Goal: Communication & Community: Answer question/provide support

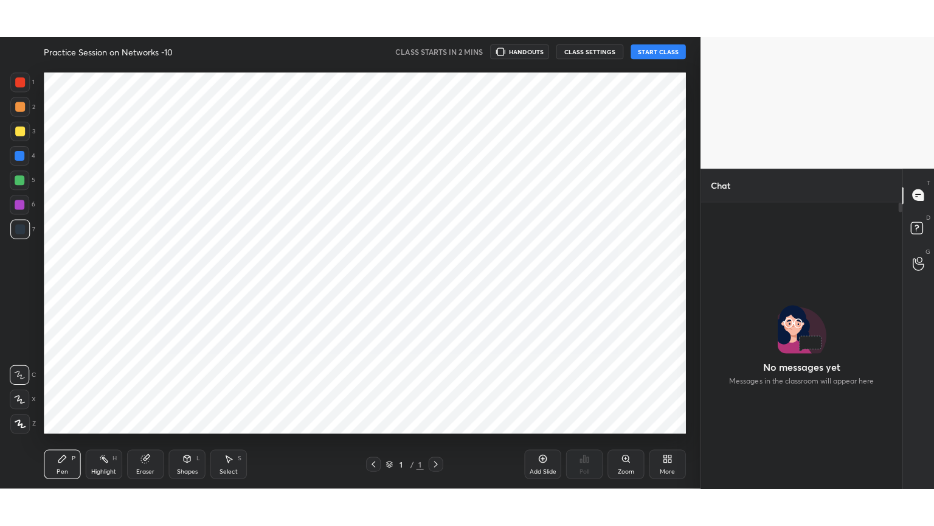
scroll to position [252, 196]
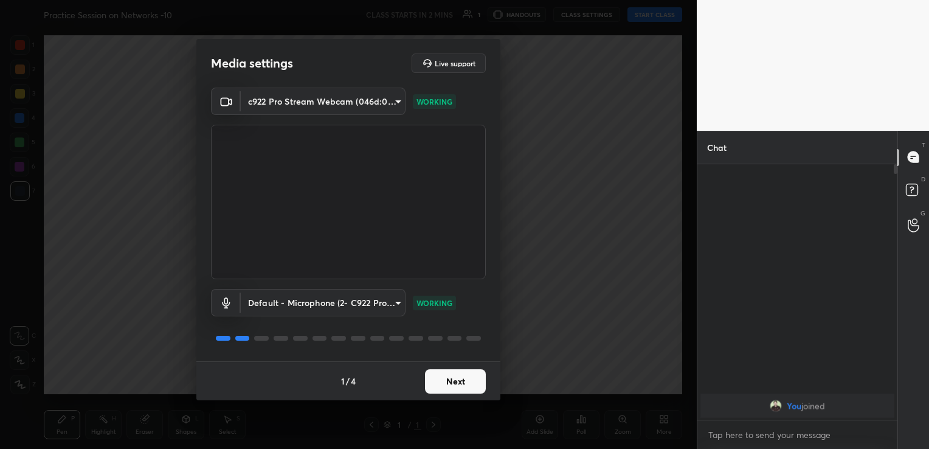
click at [476, 376] on button "Next" at bounding box center [455, 381] width 61 height 24
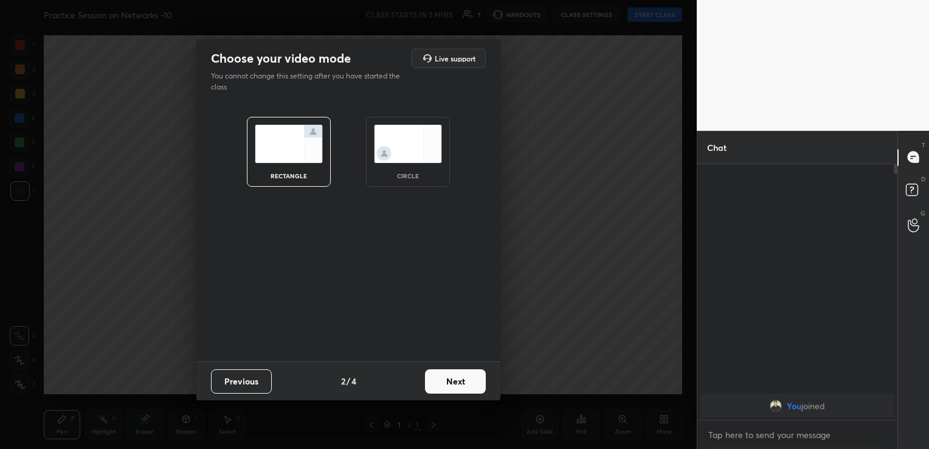
click at [473, 377] on button "Next" at bounding box center [455, 381] width 61 height 24
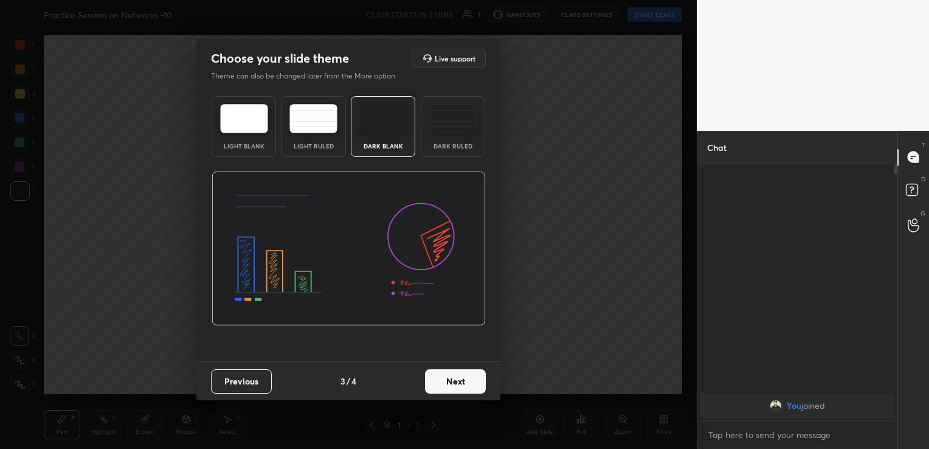
click at [472, 389] on button "Next" at bounding box center [455, 381] width 61 height 24
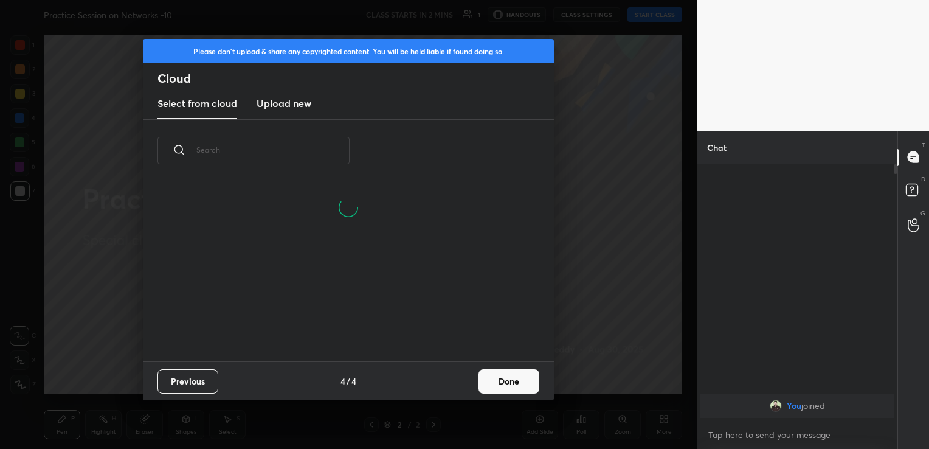
click at [285, 104] on h3 "Upload new" at bounding box center [284, 103] width 55 height 15
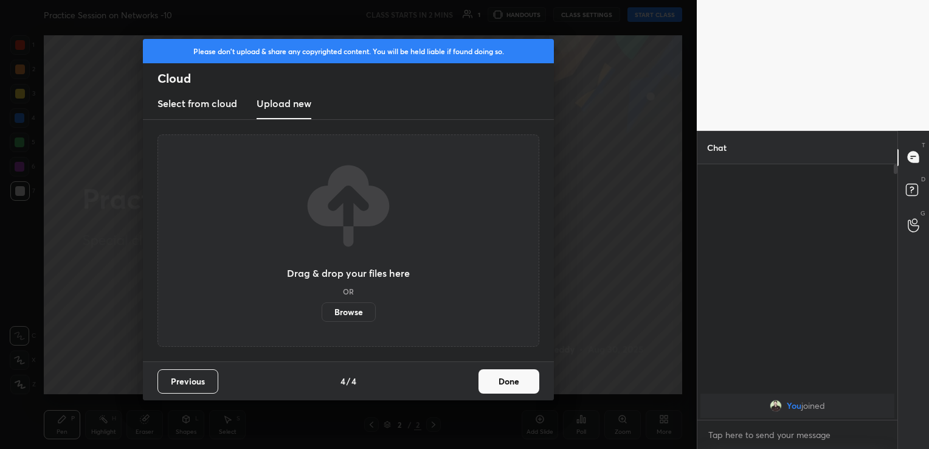
click at [345, 313] on label "Browse" at bounding box center [349, 311] width 54 height 19
click at [322, 313] on input "Browse" at bounding box center [322, 311] width 0 height 19
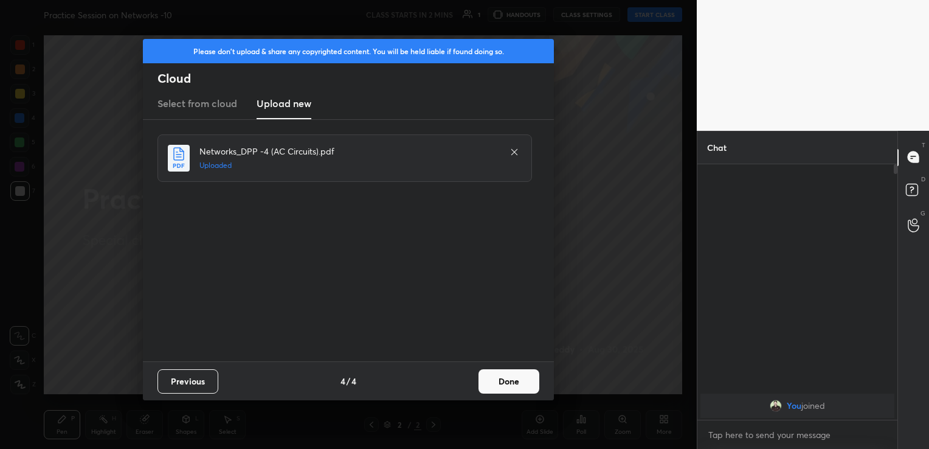
click at [515, 378] on button "Done" at bounding box center [509, 381] width 61 height 24
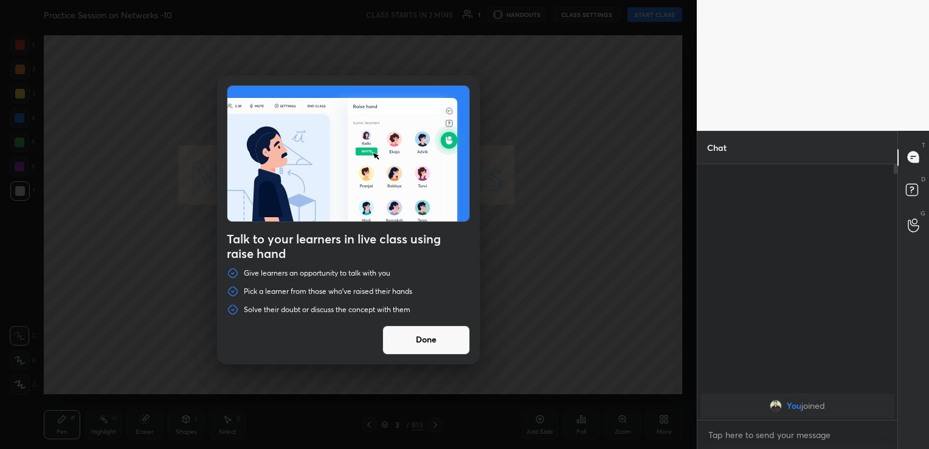
click at [448, 336] on button "Done" at bounding box center [427, 339] width 88 height 29
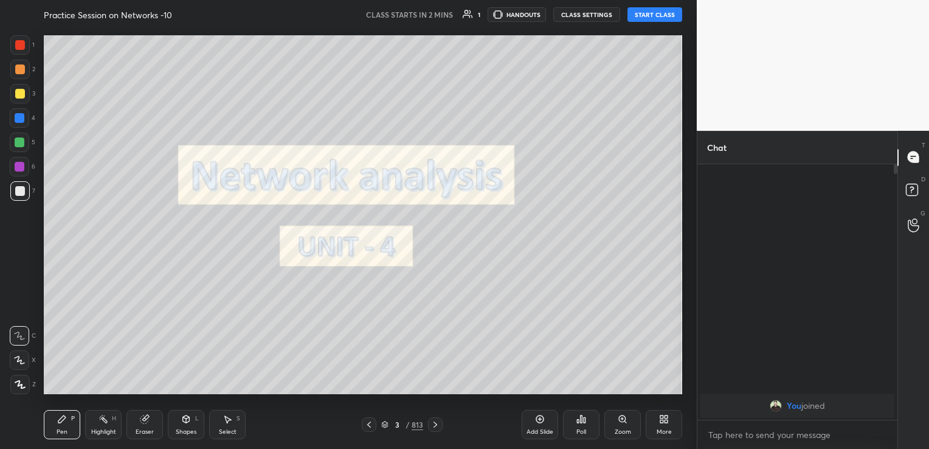
click at [436, 426] on icon at bounding box center [436, 425] width 10 height 10
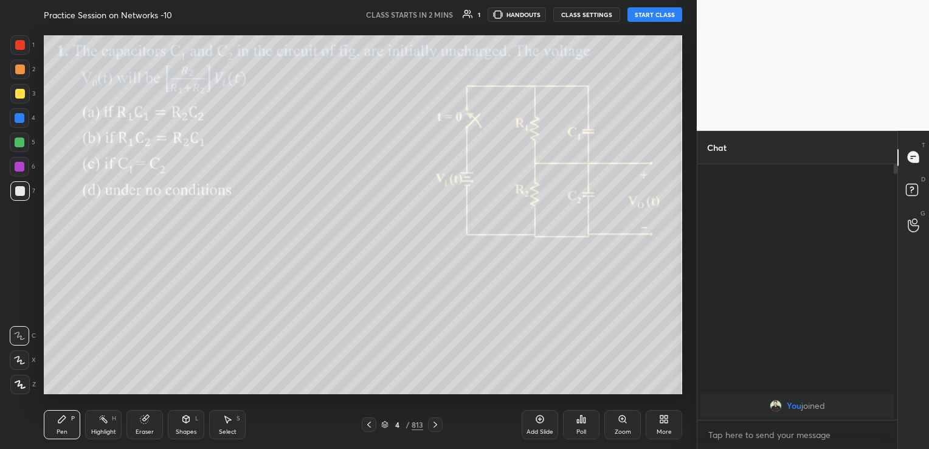
click at [436, 426] on icon at bounding box center [436, 425] width 10 height 10
click at [370, 422] on icon at bounding box center [369, 425] width 4 height 6
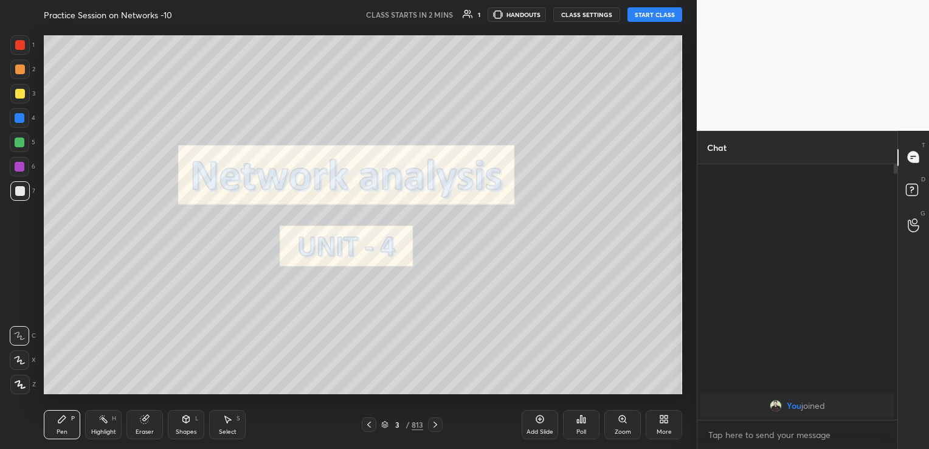
click at [657, 426] on div "More" at bounding box center [664, 424] width 36 height 29
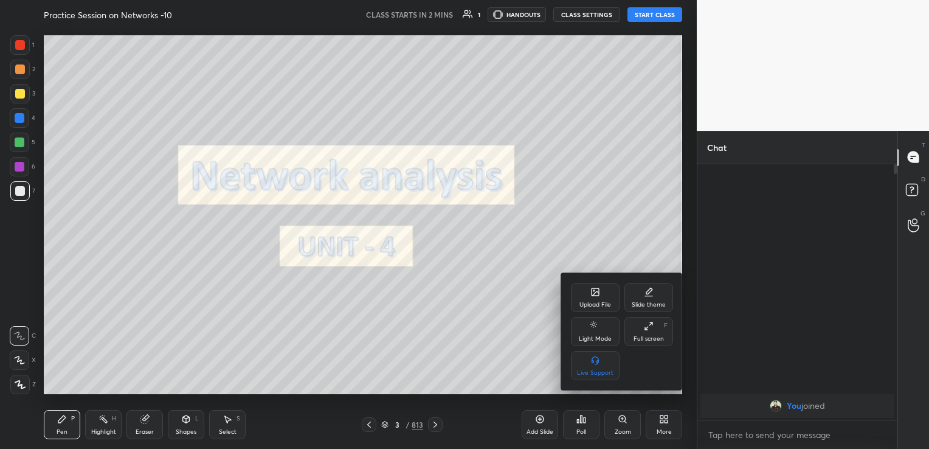
click at [597, 304] on div "Upload File" at bounding box center [596, 305] width 32 height 6
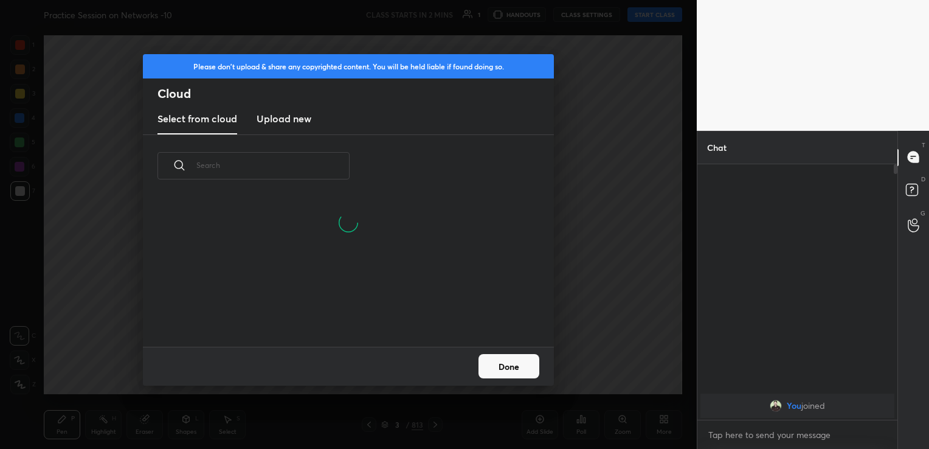
click at [296, 120] on h3 "Upload new" at bounding box center [284, 118] width 55 height 15
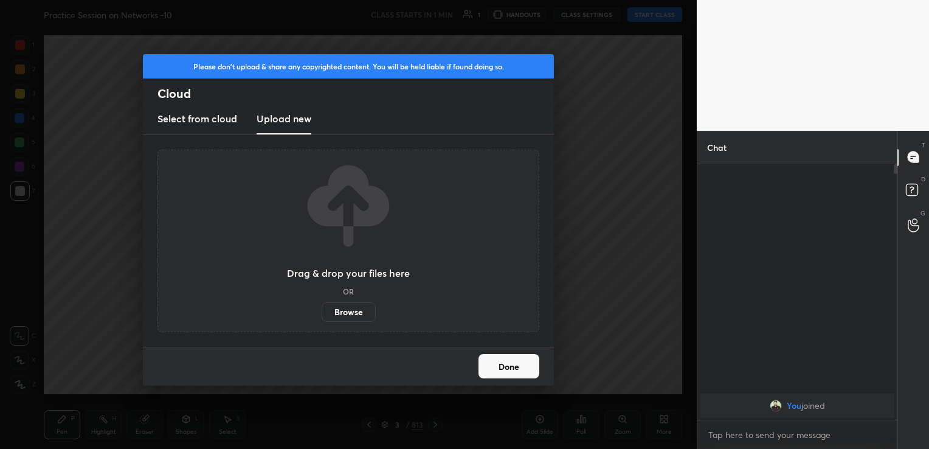
click at [355, 306] on label "Browse" at bounding box center [349, 311] width 54 height 19
click at [322, 306] on input "Browse" at bounding box center [322, 311] width 0 height 19
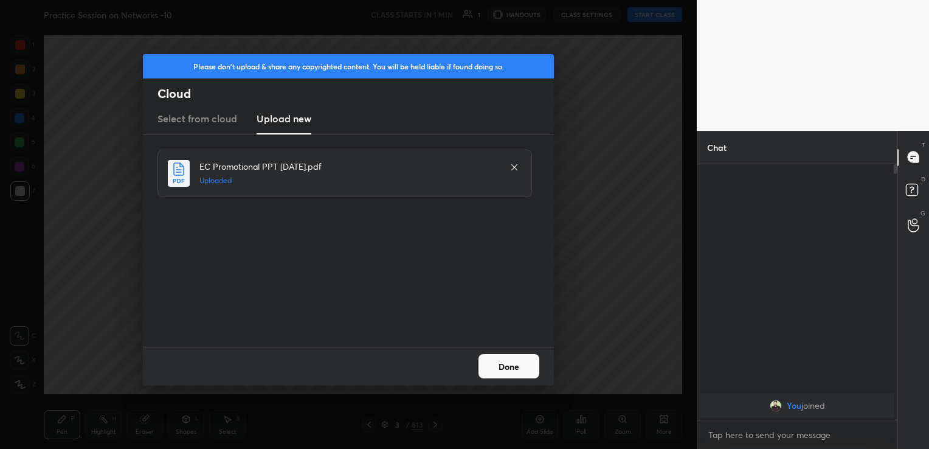
click at [499, 366] on button "Done" at bounding box center [509, 366] width 61 height 24
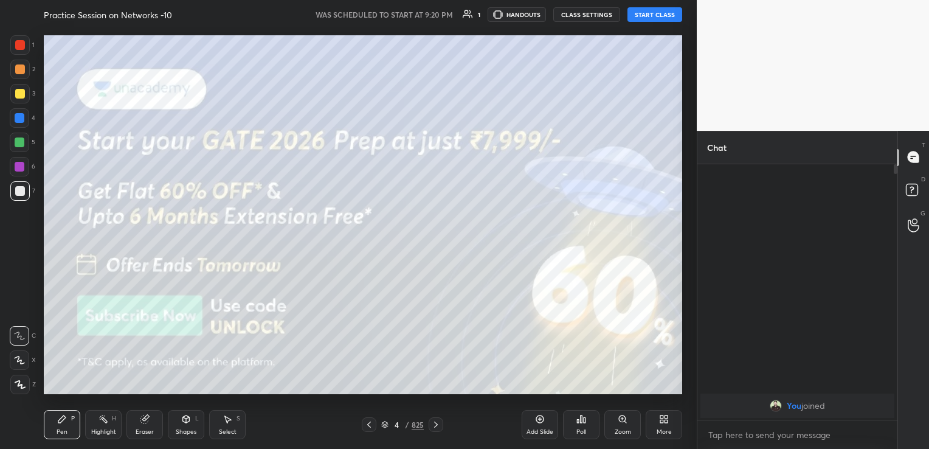
click at [650, 14] on button "START CLASS" at bounding box center [655, 14] width 55 height 15
click at [665, 431] on div "More" at bounding box center [664, 432] width 15 height 6
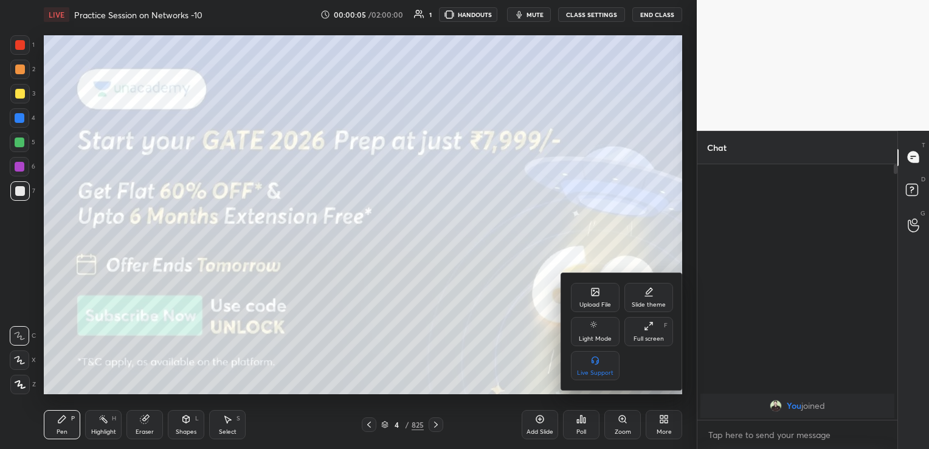
click at [662, 336] on div "Full screen" at bounding box center [649, 339] width 30 height 6
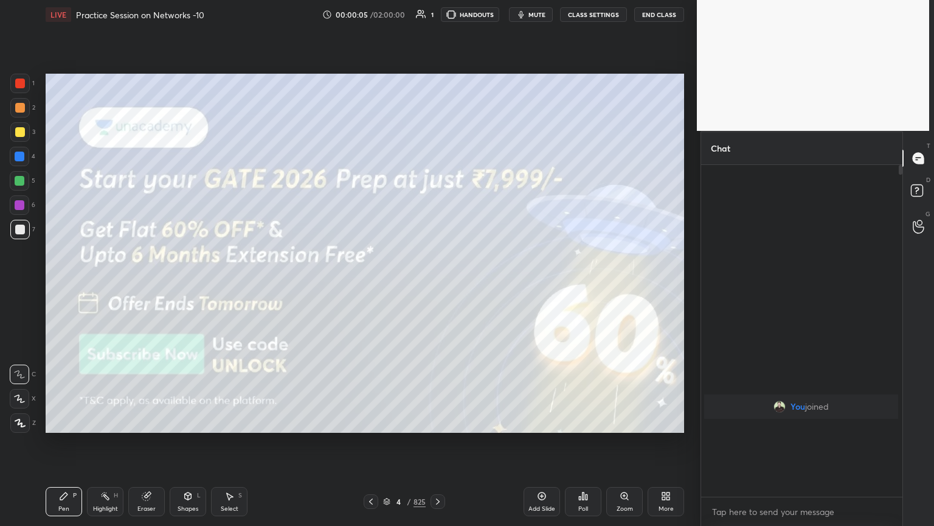
scroll to position [357, 198]
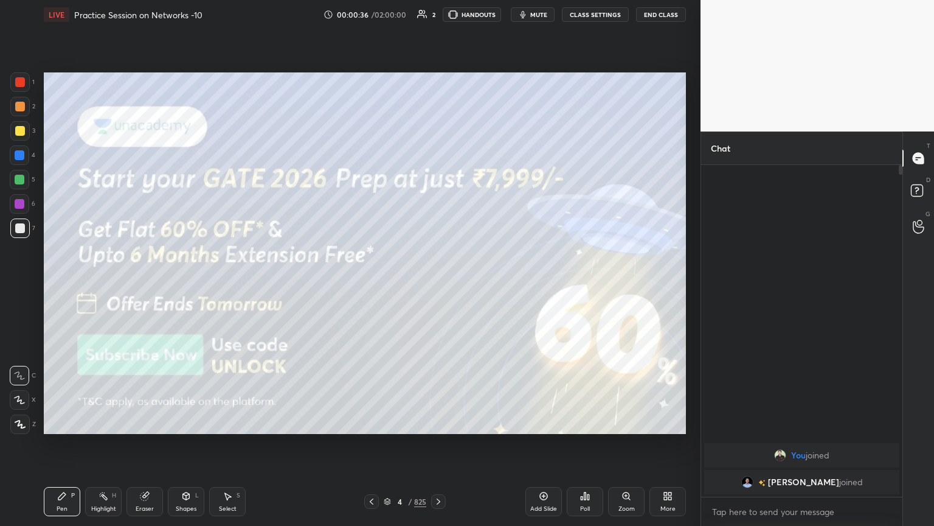
click at [26, 428] on div at bounding box center [19, 423] width 19 height 19
click at [23, 131] on div at bounding box center [20, 131] width 10 height 10
click at [22, 431] on div at bounding box center [19, 423] width 19 height 19
click at [475, 13] on button "HANDOUTS" at bounding box center [472, 14] width 58 height 15
click at [187, 448] on div "Shapes" at bounding box center [186, 508] width 21 height 6
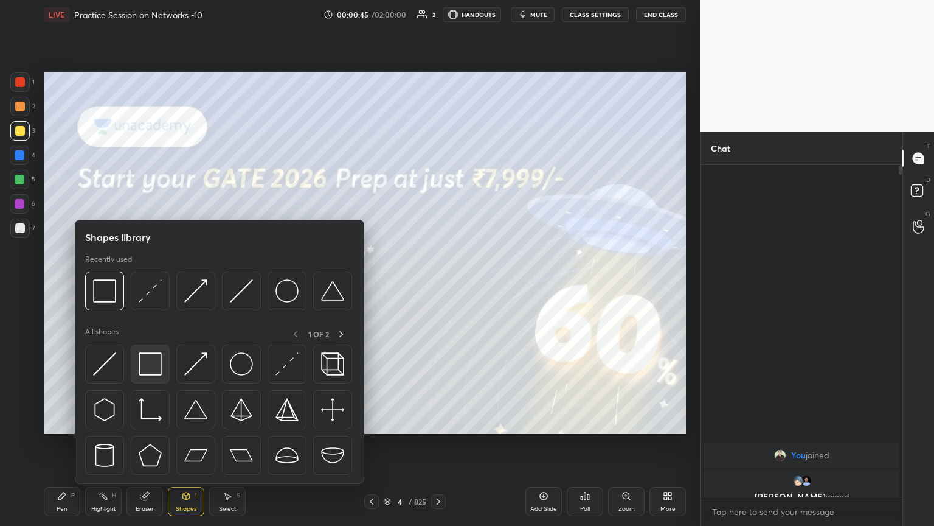
click at [158, 367] on img at bounding box center [150, 363] width 23 height 23
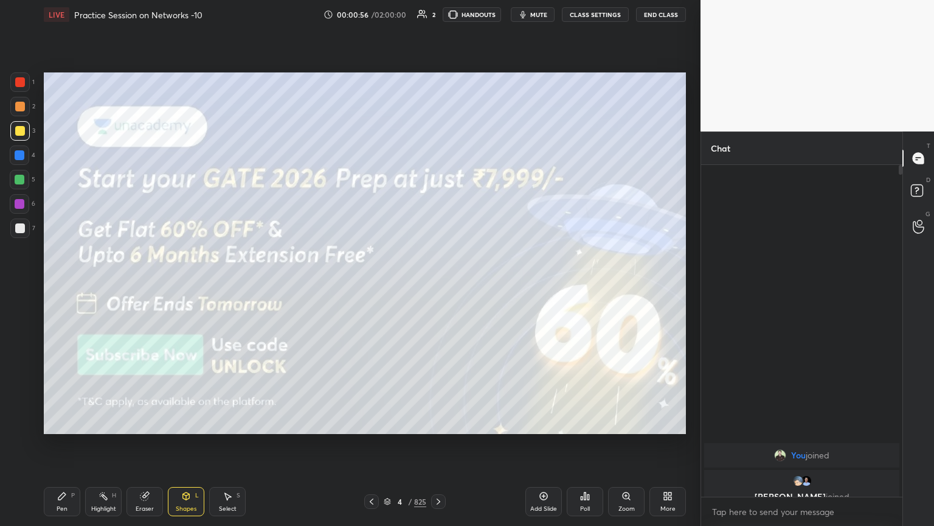
click at [436, 448] on icon at bounding box center [439, 501] width 10 height 10
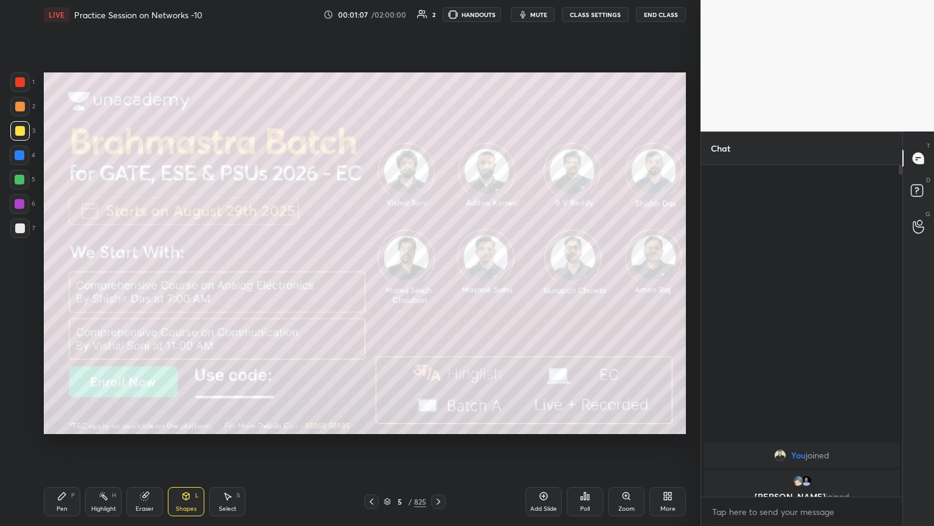
click at [439, 448] on icon at bounding box center [439, 501] width 10 height 10
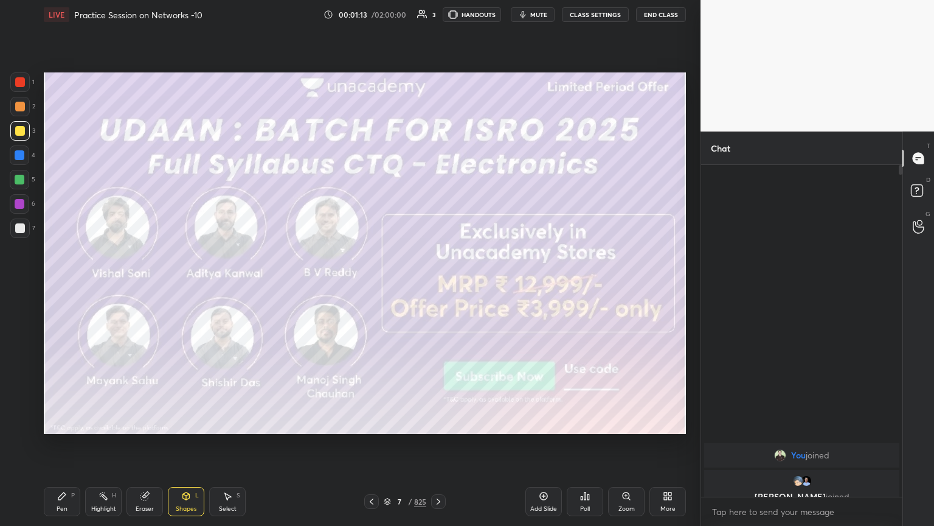
click at [439, 448] on icon at bounding box center [439, 501] width 4 height 6
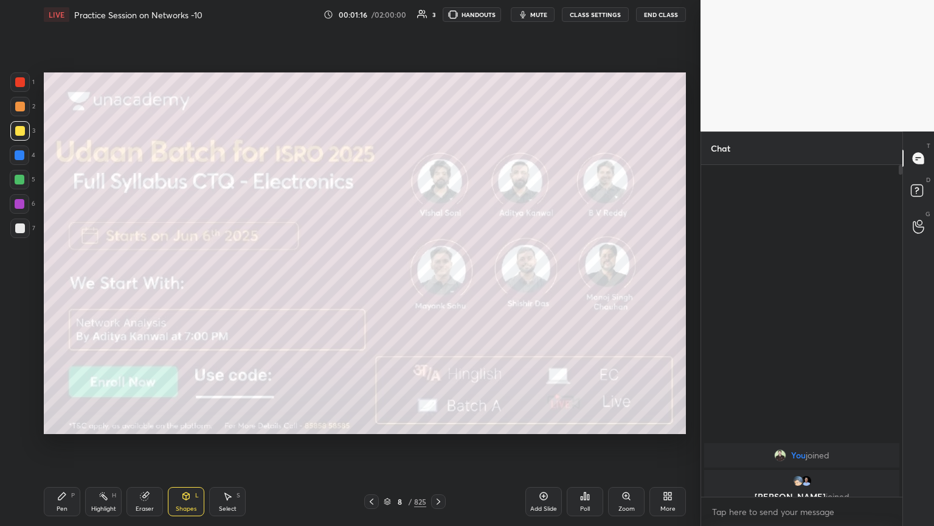
click at [440, 448] on icon at bounding box center [439, 501] width 10 height 10
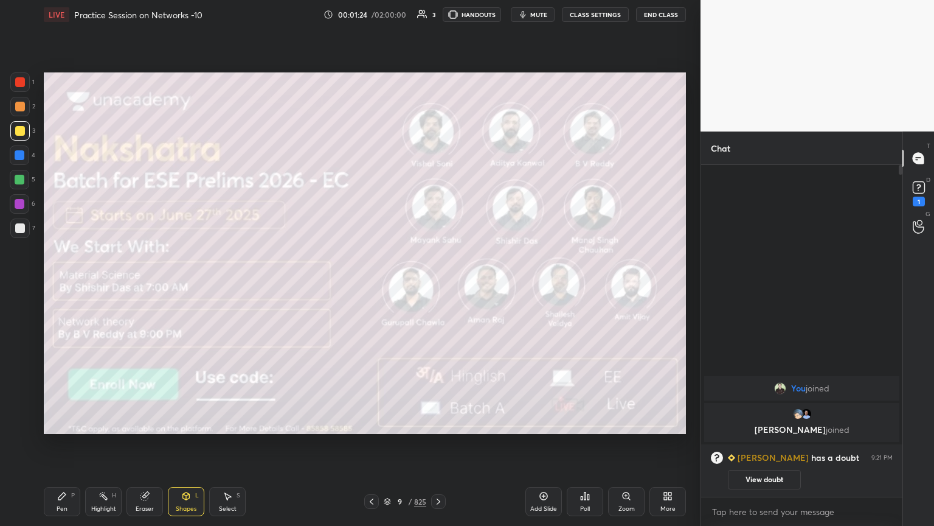
click at [442, 448] on icon at bounding box center [439, 501] width 10 height 10
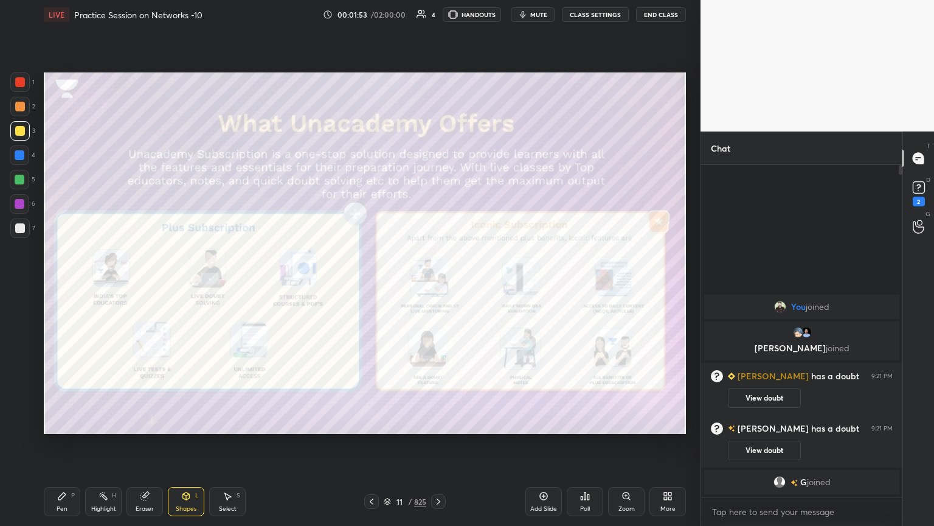
click at [20, 210] on div at bounding box center [19, 203] width 19 height 19
click at [66, 448] on div "Pen P" at bounding box center [62, 501] width 36 height 29
click at [441, 448] on icon at bounding box center [439, 501] width 10 height 10
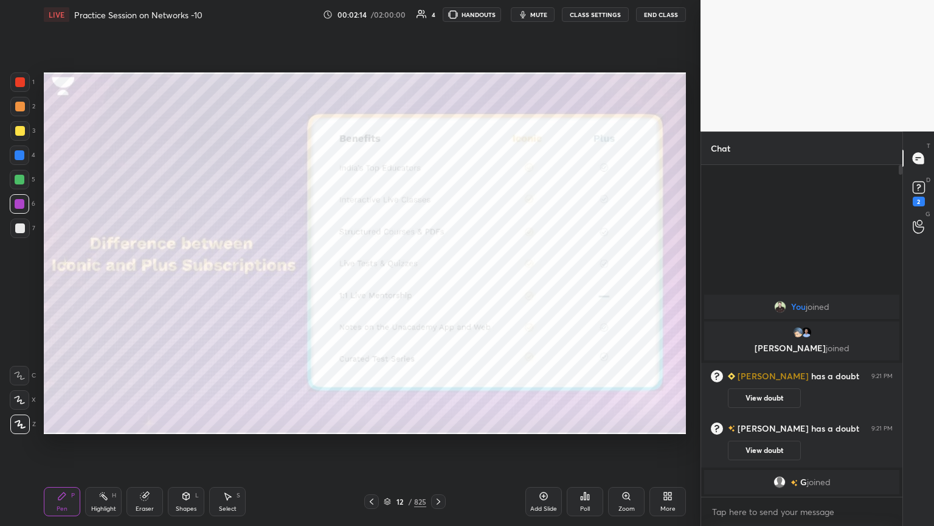
click at [439, 448] on icon at bounding box center [439, 501] width 4 height 6
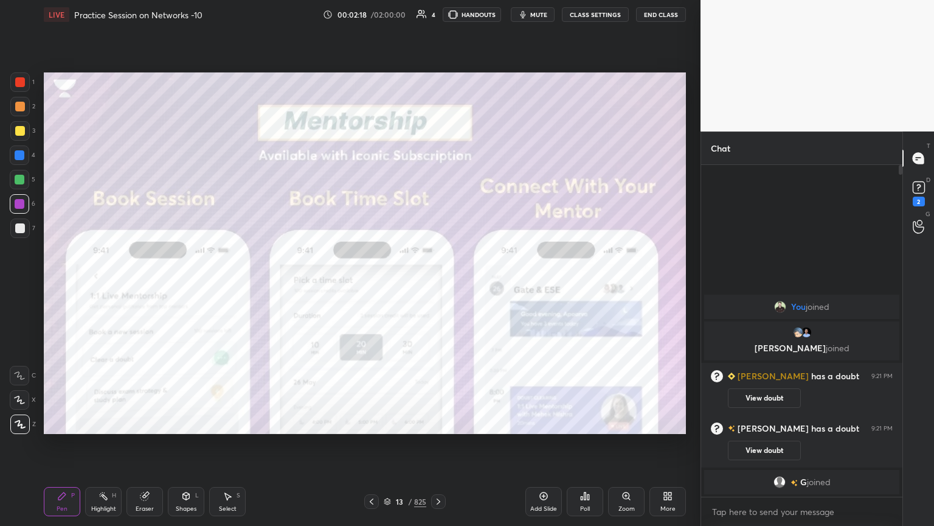
click at [440, 448] on icon at bounding box center [439, 501] width 10 height 10
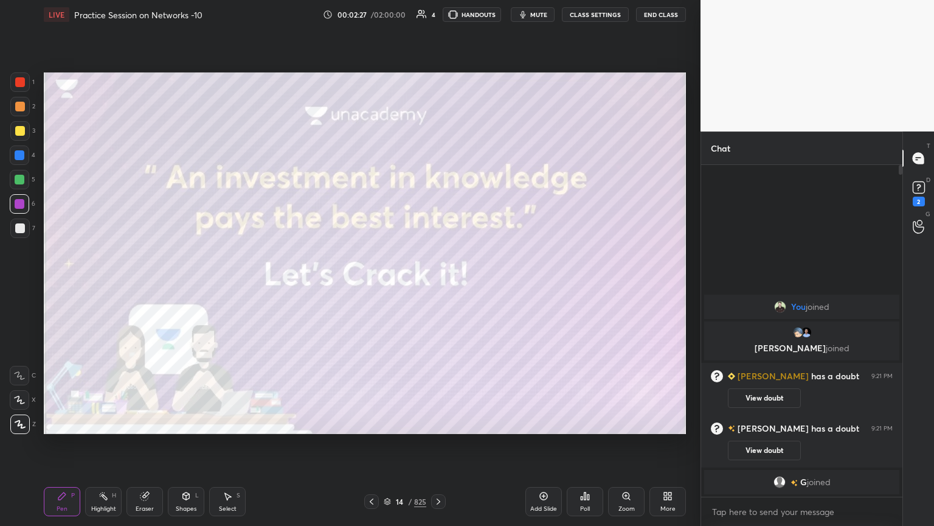
click at [437, 448] on icon at bounding box center [439, 501] width 10 height 10
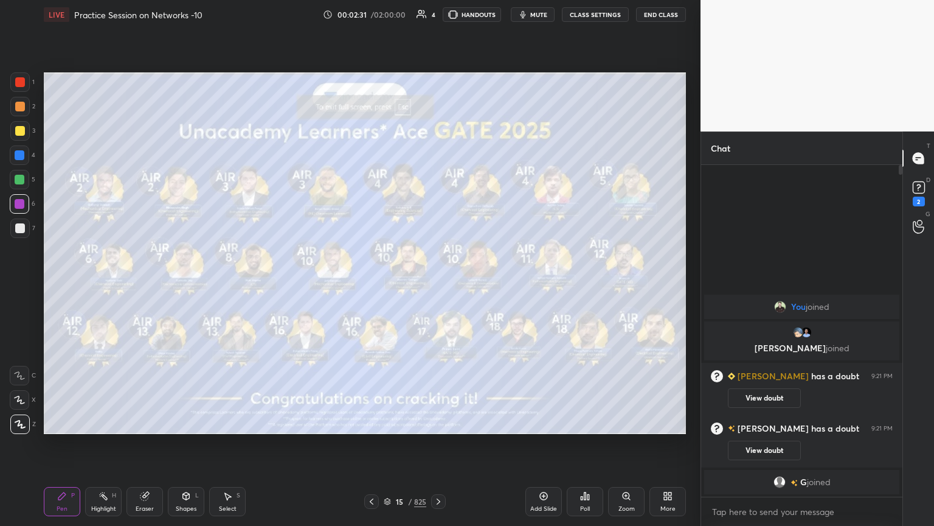
click at [184, 448] on div "Shapes L" at bounding box center [186, 501] width 36 height 29
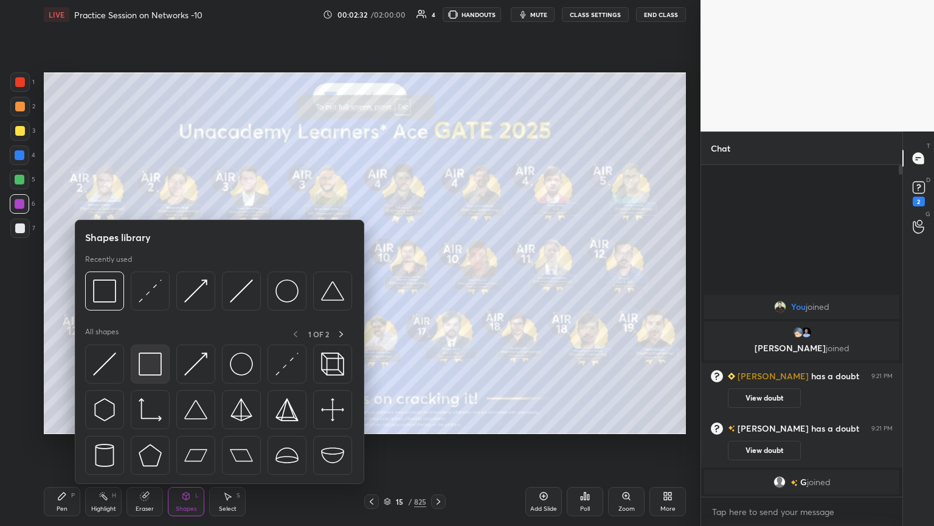
click at [156, 363] on img at bounding box center [150, 363] width 23 height 23
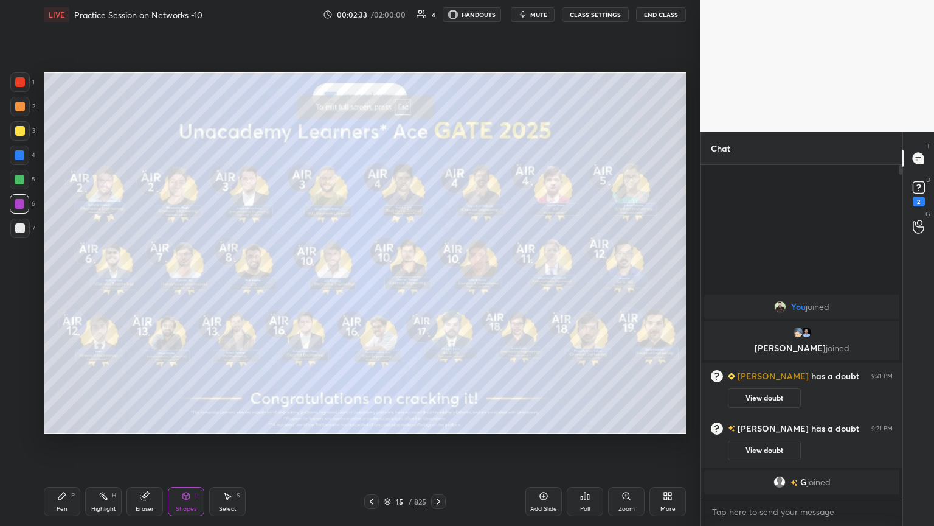
click at [16, 133] on div at bounding box center [20, 131] width 10 height 10
click at [63, 448] on div "Pen" at bounding box center [62, 508] width 11 height 6
click at [440, 448] on icon at bounding box center [439, 501] width 10 height 10
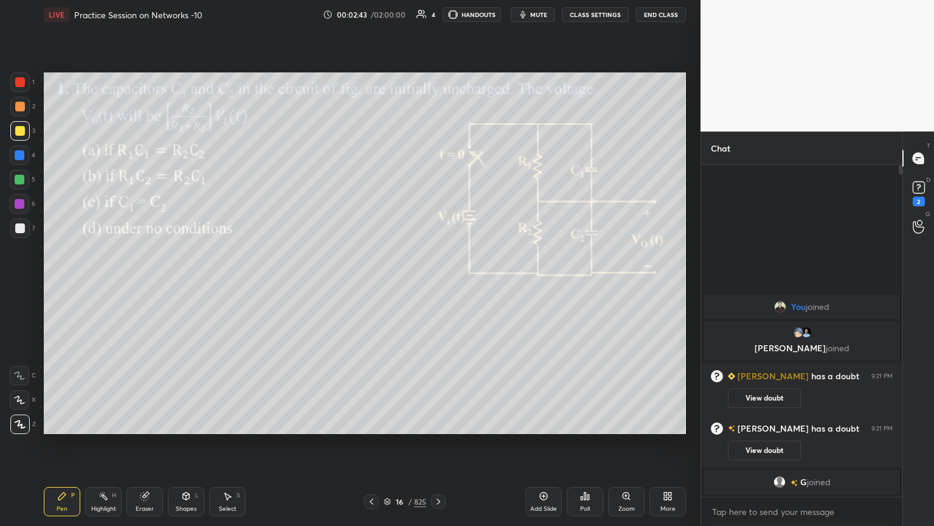
click at [370, 448] on icon at bounding box center [372, 501] width 10 height 10
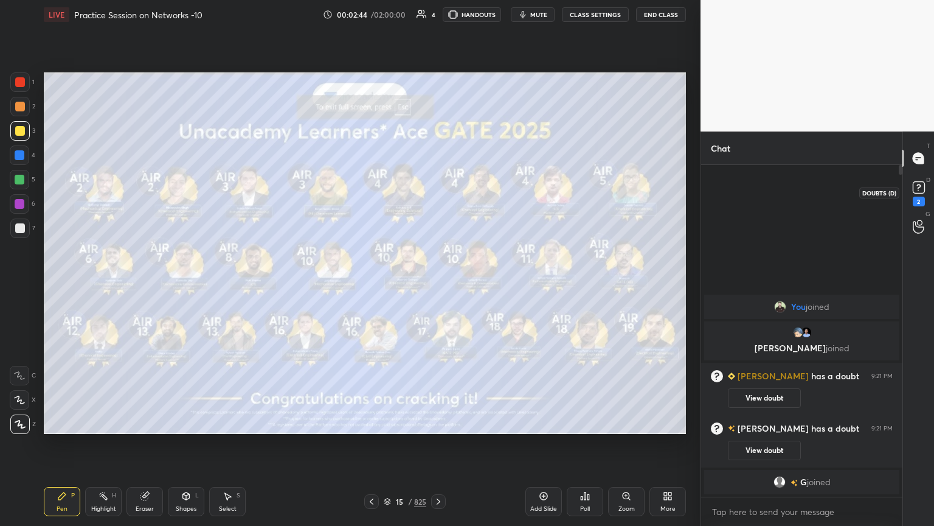
click at [921, 198] on div "2" at bounding box center [919, 201] width 12 height 10
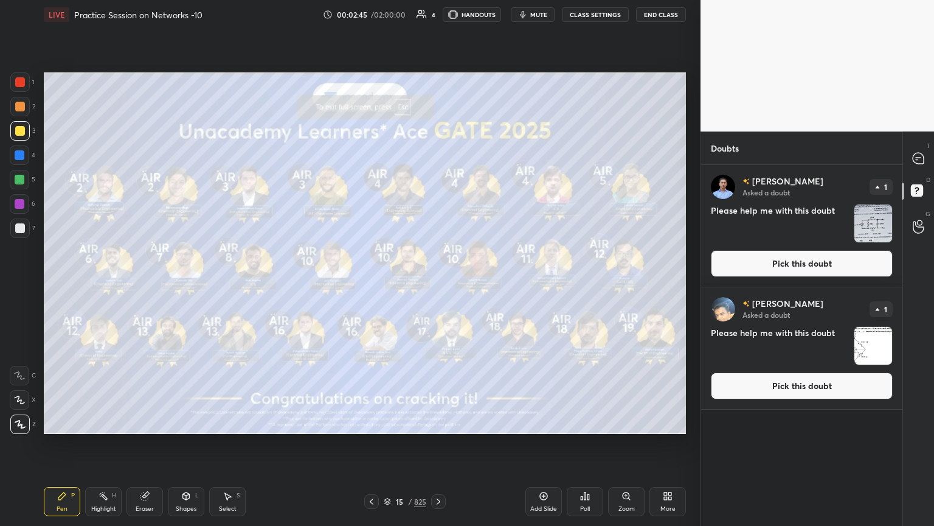
click at [825, 270] on button "Pick this doubt" at bounding box center [802, 263] width 182 height 27
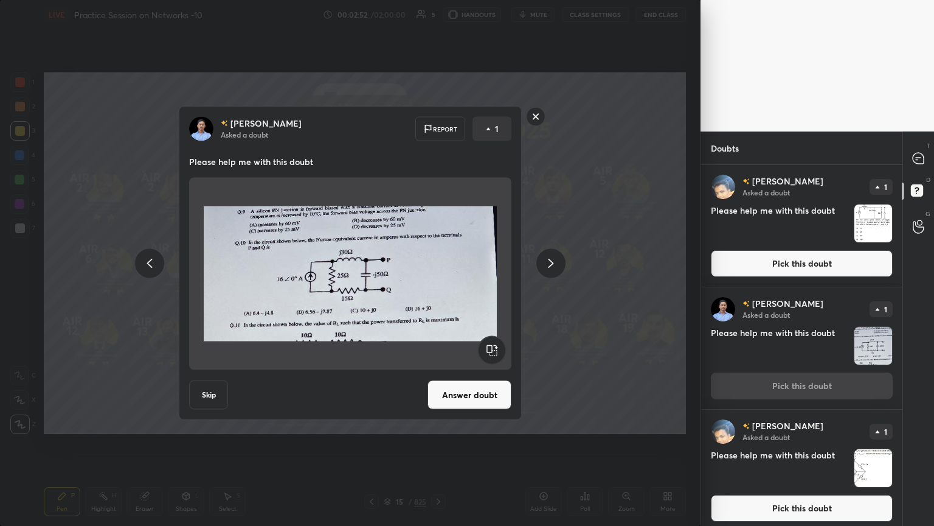
click at [481, 393] on button "Answer doubt" at bounding box center [470, 394] width 84 height 29
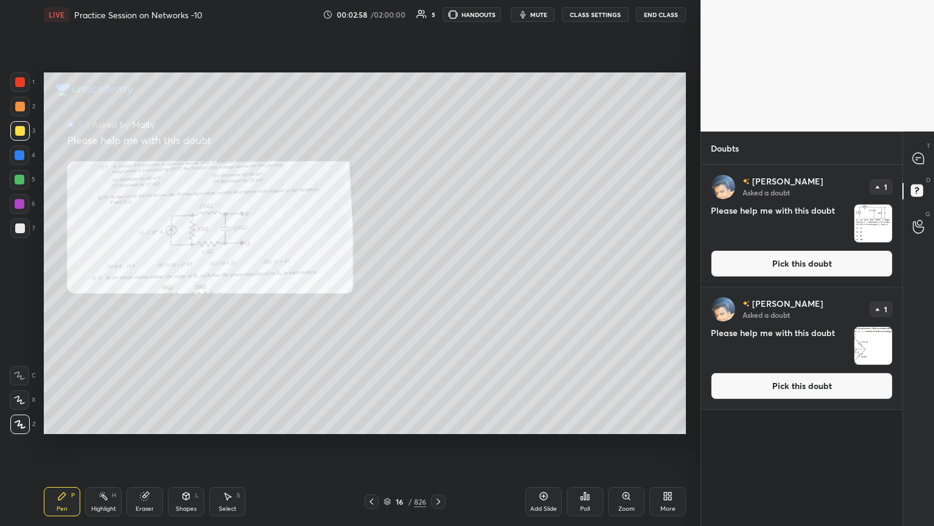
click at [24, 182] on div at bounding box center [20, 180] width 10 height 10
click at [919, 164] on icon at bounding box center [918, 158] width 13 height 13
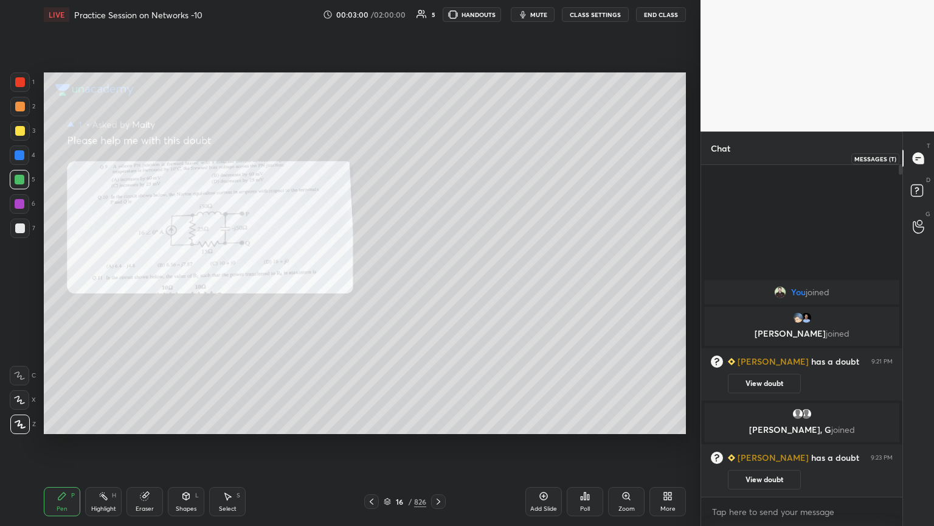
scroll to position [328, 198]
click at [621, 448] on div "Zoom" at bounding box center [627, 508] width 16 height 6
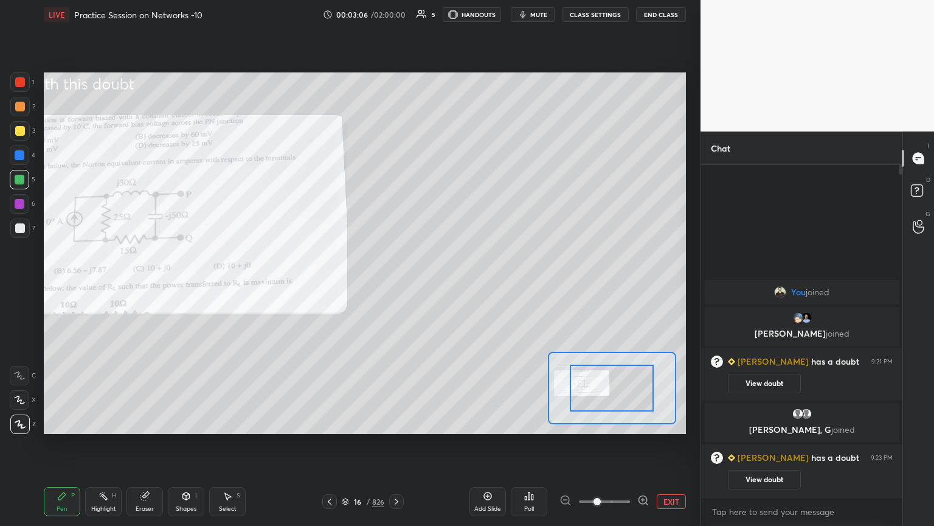
click at [674, 448] on button "EXIT" at bounding box center [671, 501] width 29 height 15
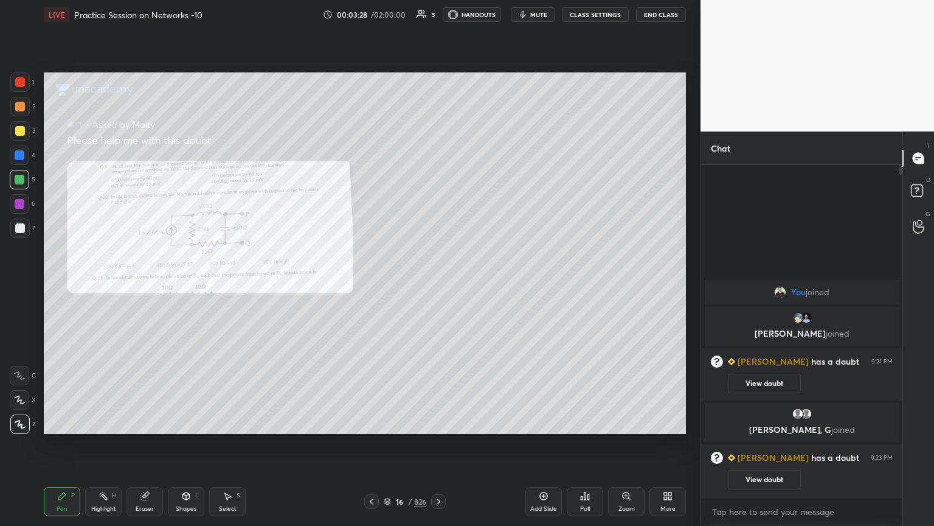
click at [19, 206] on div at bounding box center [20, 204] width 10 height 10
click at [19, 134] on div at bounding box center [20, 131] width 10 height 10
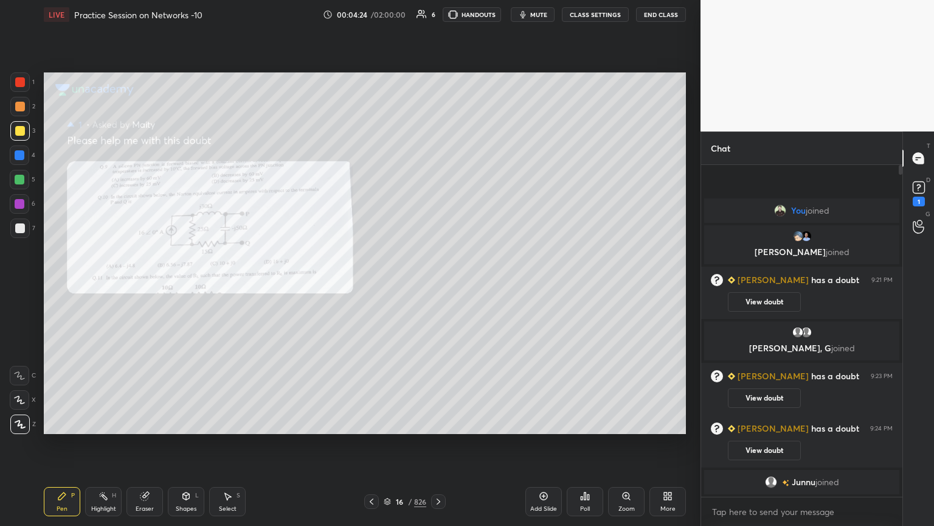
click at [230, 448] on div "Select" at bounding box center [228, 508] width 18 height 6
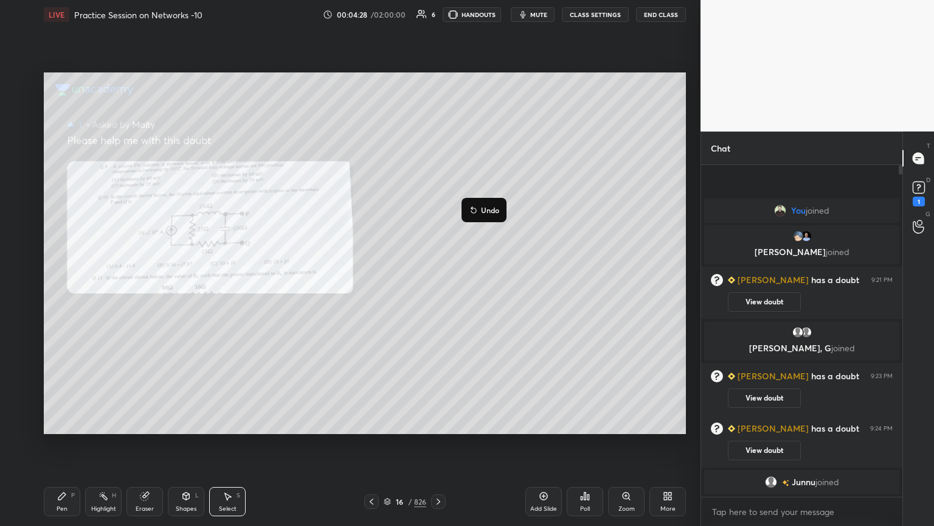
click at [426, 297] on div "0 ° Undo Copy Duplicate Duplicate to new slide Delete" at bounding box center [365, 252] width 642 height 361
click at [66, 448] on div "Pen P" at bounding box center [62, 501] width 36 height 29
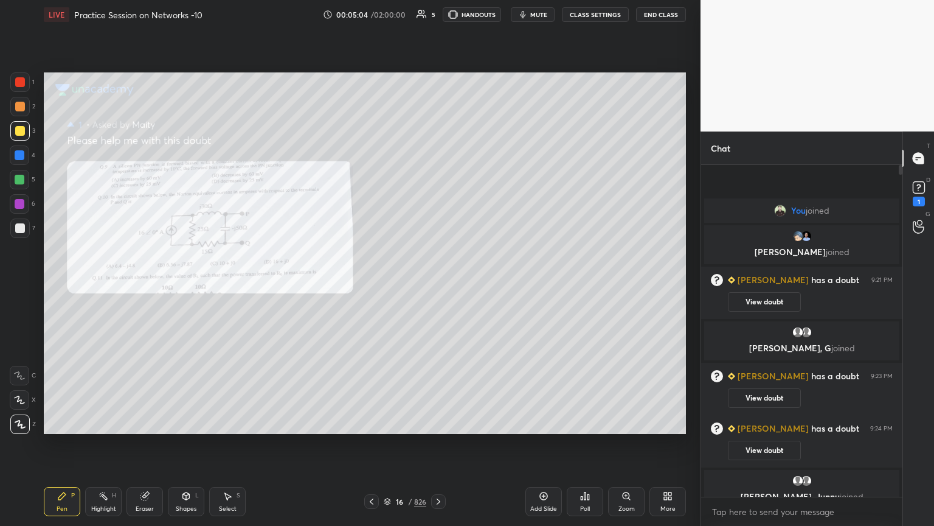
click at [21, 227] on div at bounding box center [20, 228] width 10 height 10
click at [148, 448] on div "Eraser" at bounding box center [145, 501] width 36 height 29
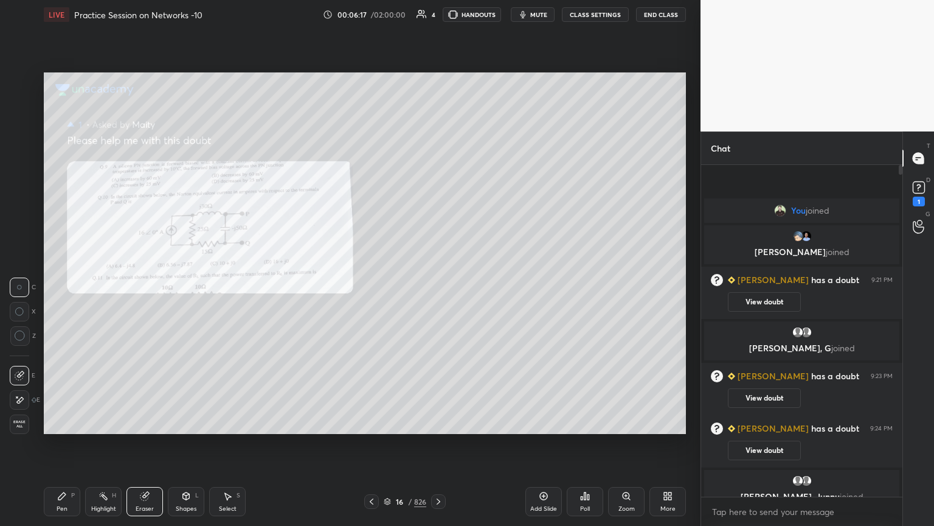
click at [22, 404] on icon at bounding box center [20, 400] width 10 height 10
click at [51, 448] on div "Pen P" at bounding box center [62, 501] width 36 height 29
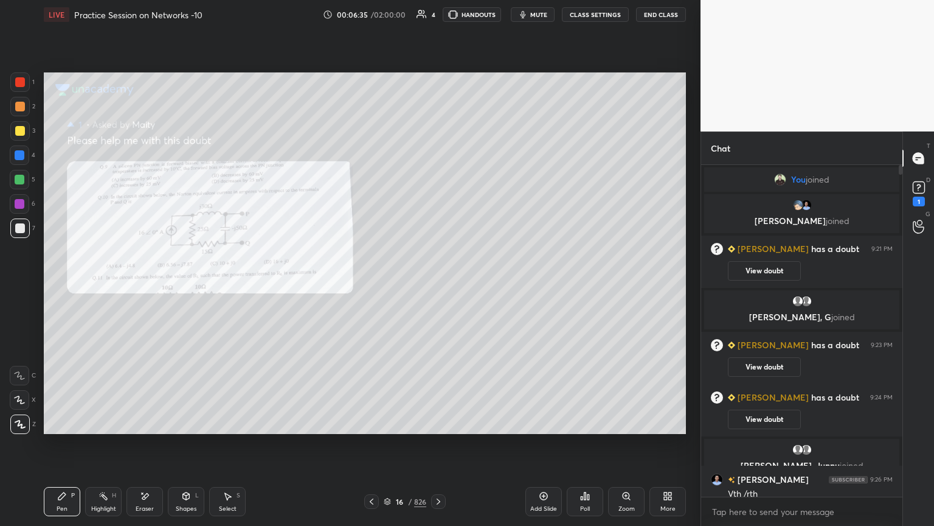
scroll to position [12, 0]
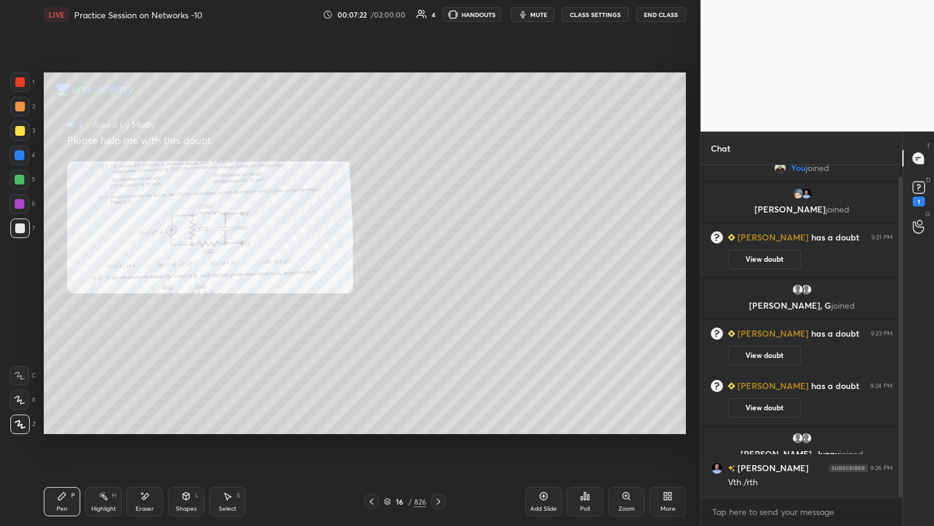
click at [16, 134] on div at bounding box center [20, 131] width 10 height 10
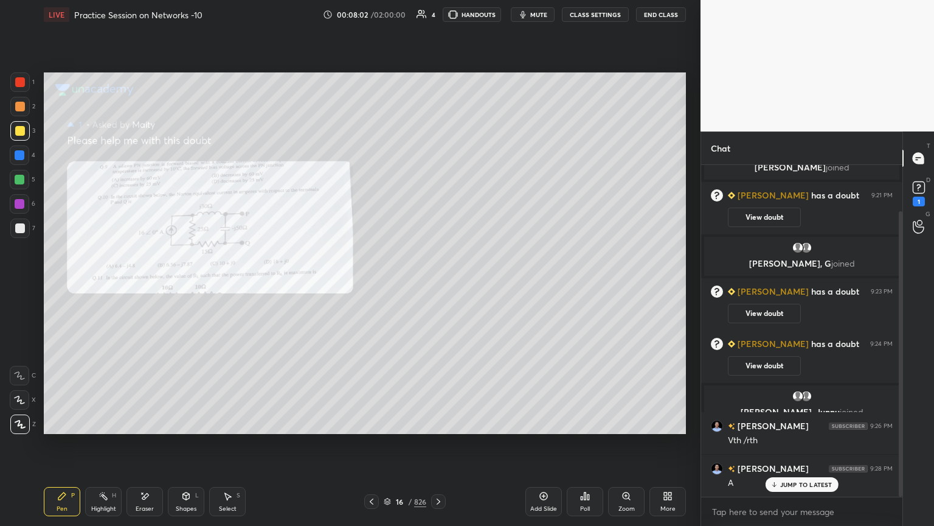
click at [105, 448] on div "Highlight H" at bounding box center [103, 501] width 36 height 29
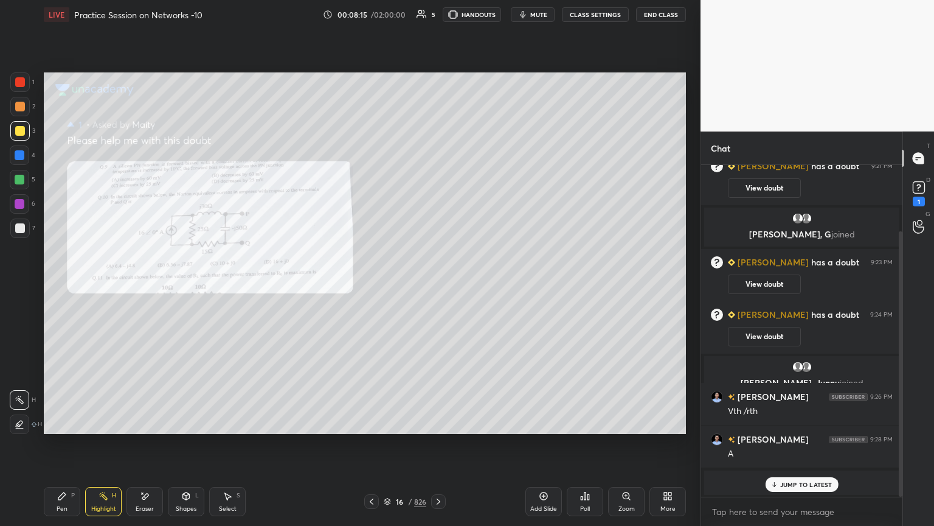
click at [808, 448] on div "JUMP TO LATEST" at bounding box center [801, 484] width 73 height 15
click at [918, 198] on div "1" at bounding box center [919, 201] width 12 height 10
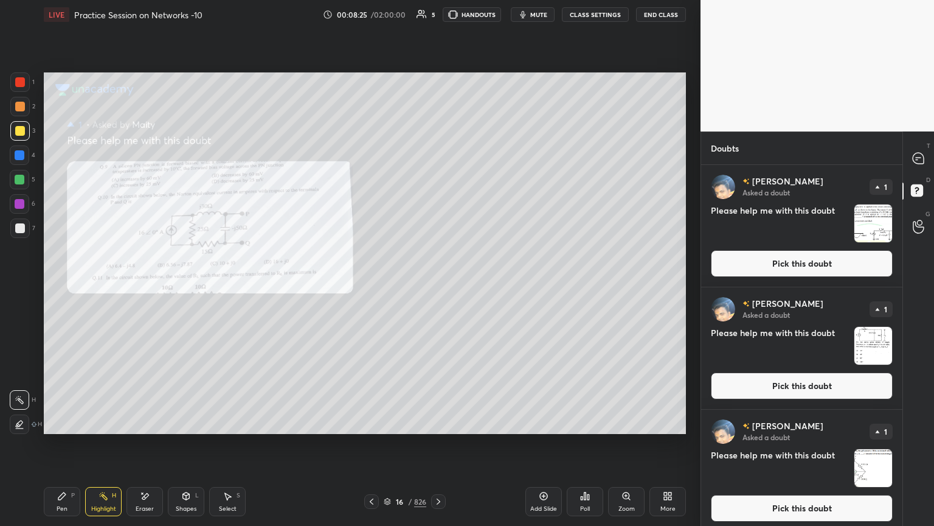
click at [858, 265] on button "Pick this doubt" at bounding box center [802, 263] width 182 height 27
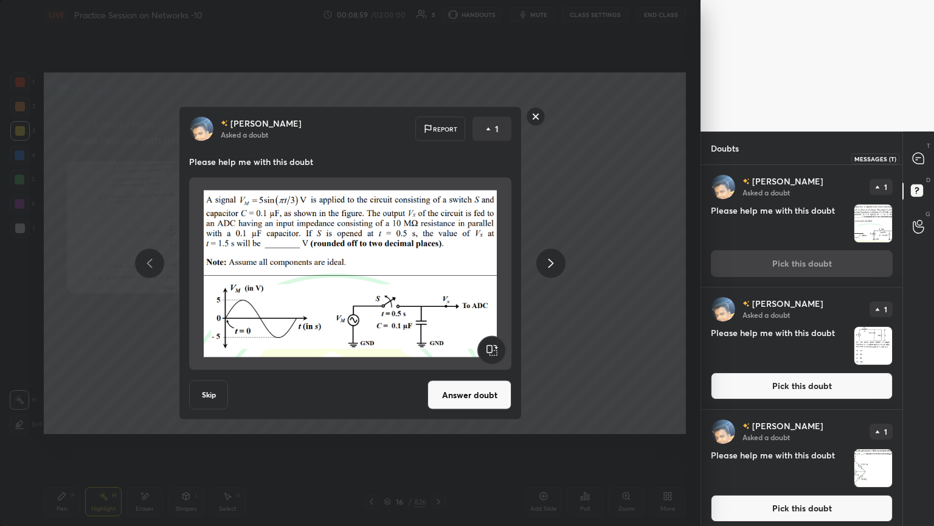
click at [915, 162] on icon at bounding box center [918, 158] width 11 height 11
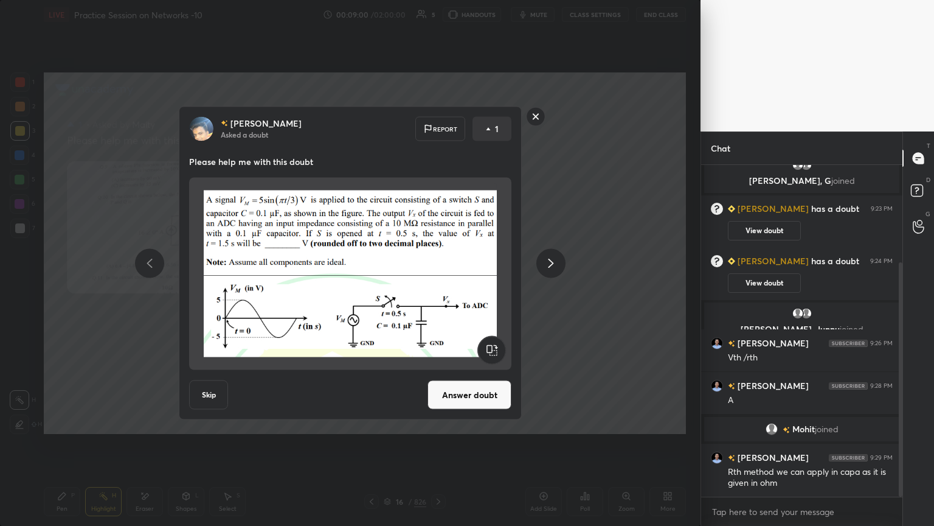
scroll to position [137, 0]
click at [535, 119] on rect at bounding box center [536, 116] width 19 height 19
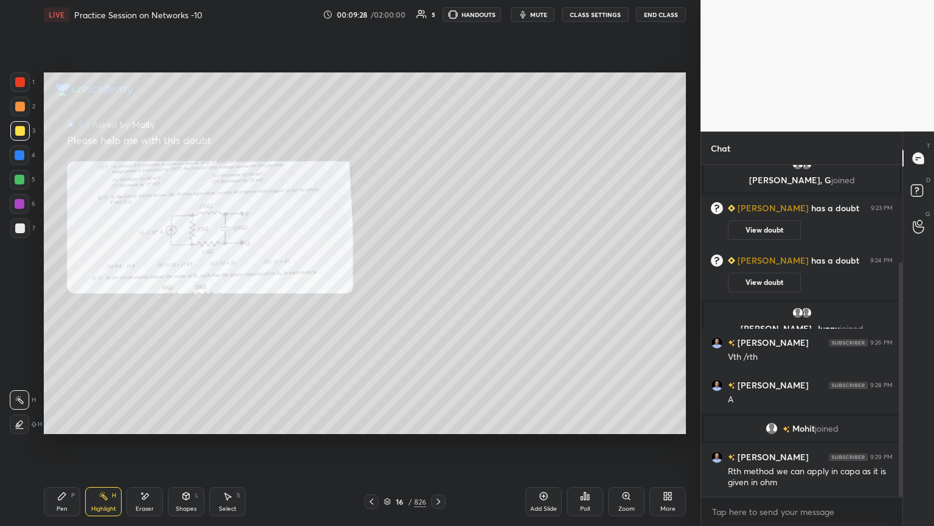
scroll to position [148, 0]
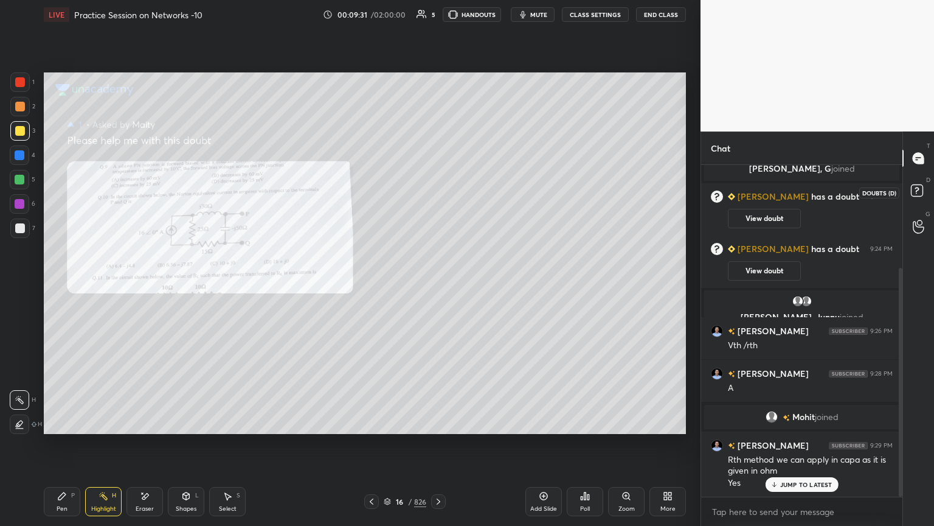
click at [915, 189] on rect at bounding box center [917, 191] width 12 height 12
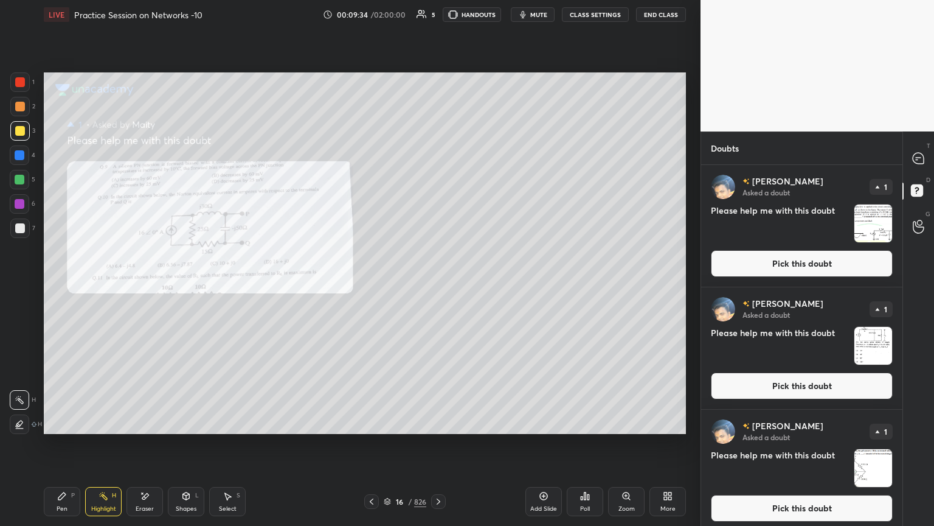
click at [835, 386] on button "Pick this doubt" at bounding box center [802, 385] width 182 height 27
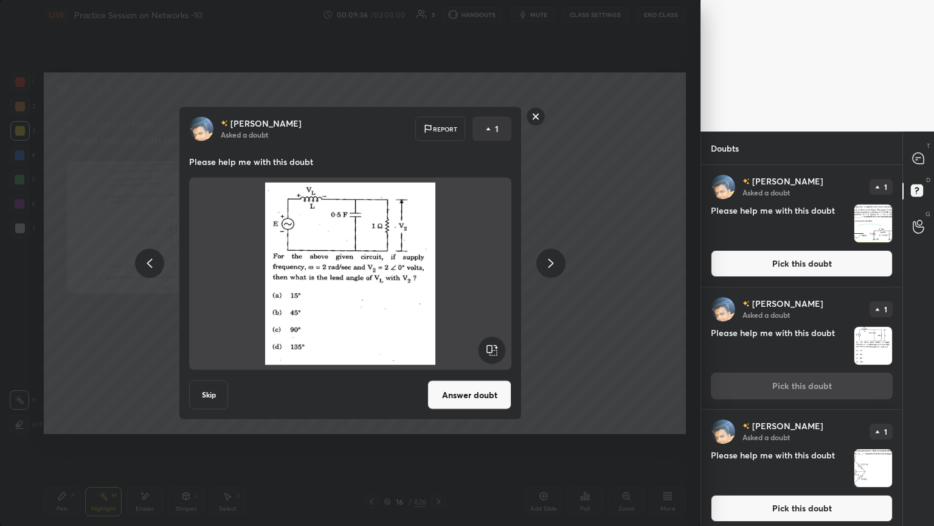
click at [479, 394] on button "Answer doubt" at bounding box center [470, 394] width 84 height 29
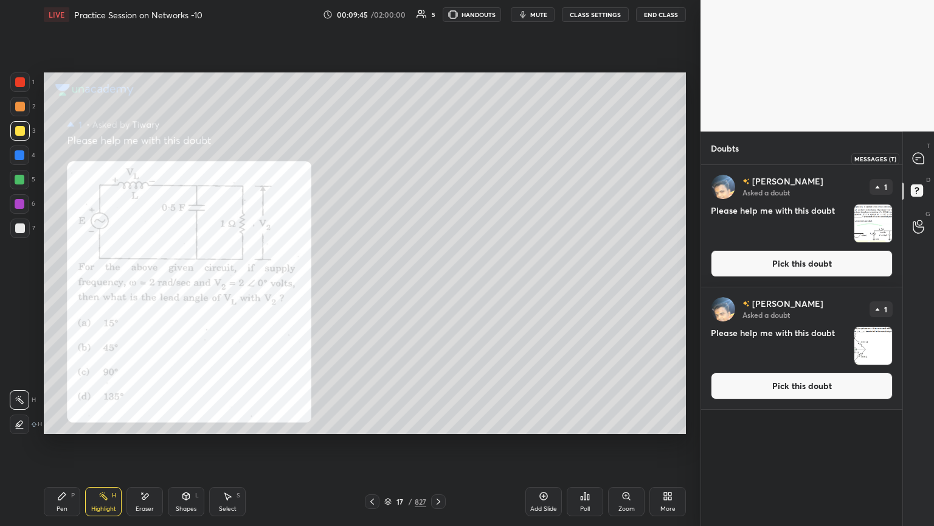
click at [921, 156] on icon at bounding box center [918, 158] width 11 height 11
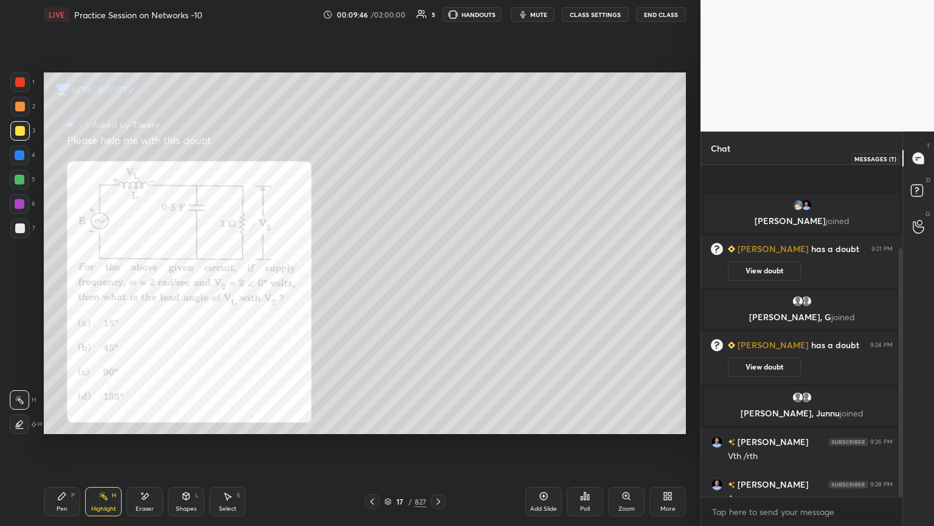
scroll to position [328, 198]
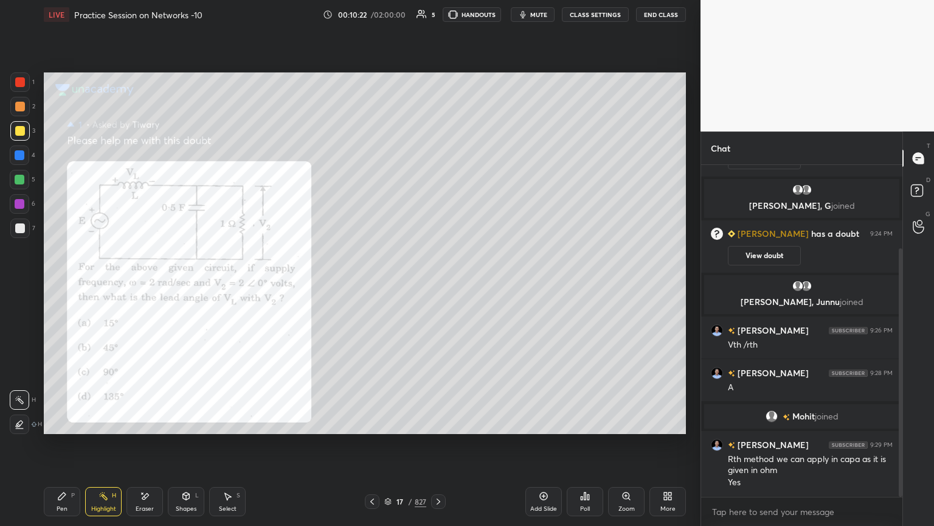
click at [18, 212] on div at bounding box center [19, 203] width 19 height 19
click at [58, 448] on div "Pen" at bounding box center [62, 508] width 11 height 6
click at [108, 448] on div "Highlight" at bounding box center [103, 508] width 25 height 6
click at [63, 448] on div "Pen" at bounding box center [62, 508] width 11 height 6
click at [21, 134] on div at bounding box center [20, 131] width 10 height 10
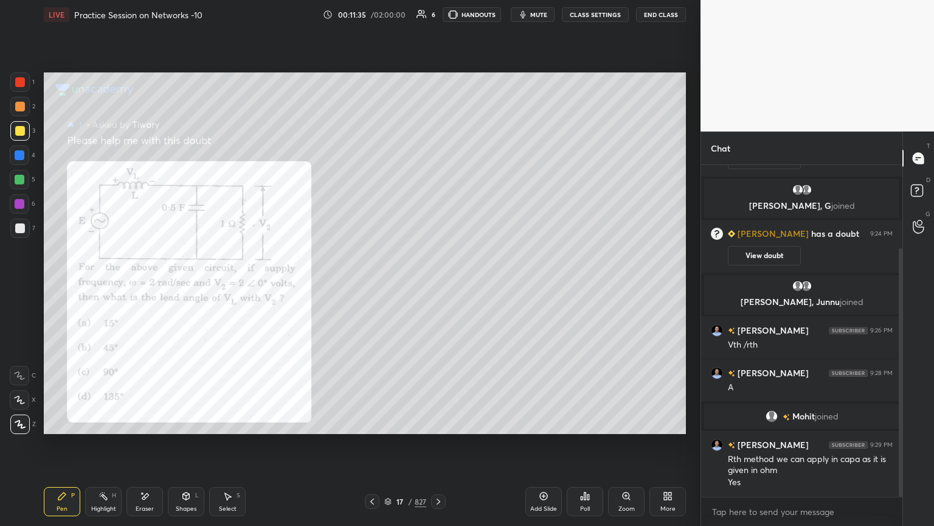
click at [17, 109] on div at bounding box center [20, 107] width 10 height 10
click at [16, 207] on div at bounding box center [20, 204] width 10 height 10
click at [21, 131] on div at bounding box center [20, 131] width 10 height 10
click at [21, 205] on div at bounding box center [20, 204] width 10 height 10
click at [19, 179] on div at bounding box center [20, 180] width 10 height 10
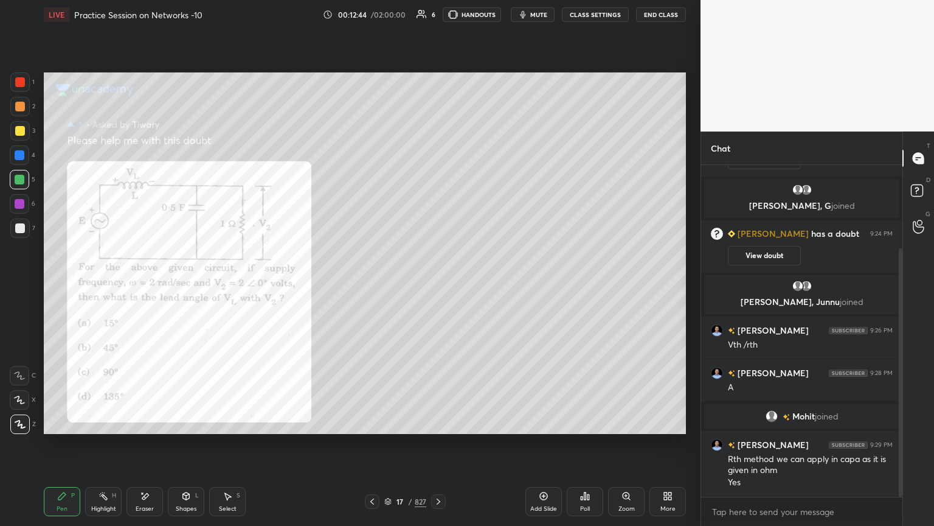
click at [15, 206] on div at bounding box center [20, 204] width 10 height 10
click at [15, 136] on div at bounding box center [19, 130] width 19 height 19
click at [16, 433] on div at bounding box center [19, 423] width 19 height 19
click at [105, 448] on div "Highlight H" at bounding box center [103, 501] width 36 height 29
click at [64, 448] on div "Pen P" at bounding box center [62, 501] width 36 height 29
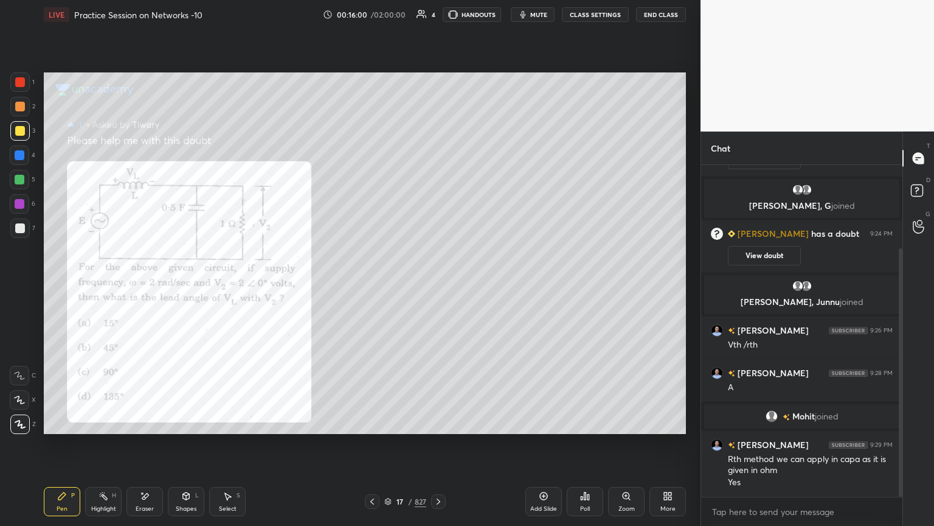
click at [21, 210] on div at bounding box center [19, 203] width 19 height 19
click at [196, 448] on div "Shapes L" at bounding box center [186, 501] width 36 height 29
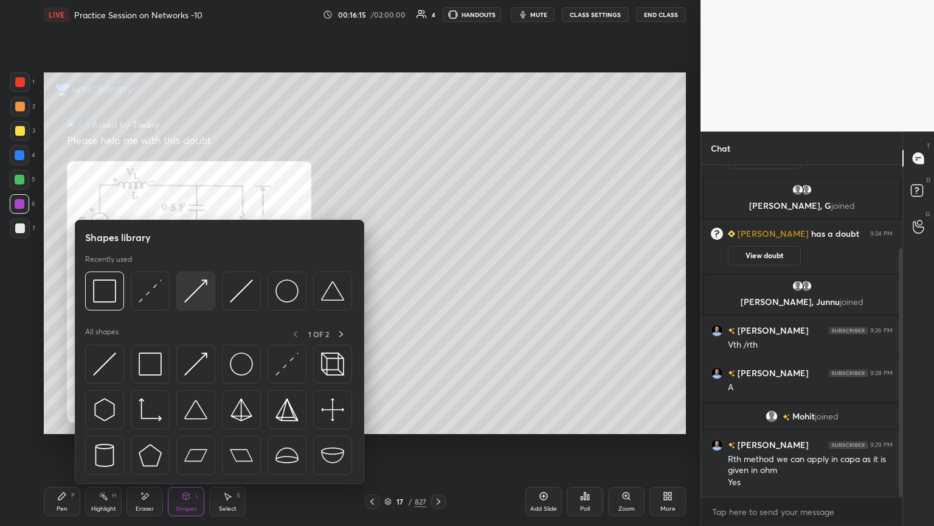
click at [193, 299] on img at bounding box center [195, 290] width 23 height 23
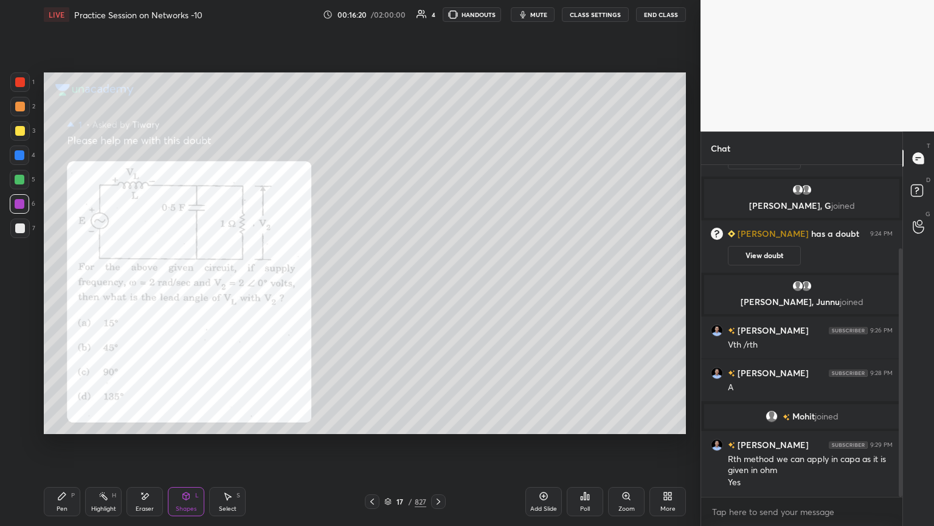
click at [63, 448] on div "Pen" at bounding box center [62, 508] width 11 height 6
click at [14, 132] on div at bounding box center [19, 130] width 19 height 19
click at [19, 231] on div at bounding box center [20, 228] width 10 height 10
click at [920, 192] on rect at bounding box center [917, 191] width 12 height 12
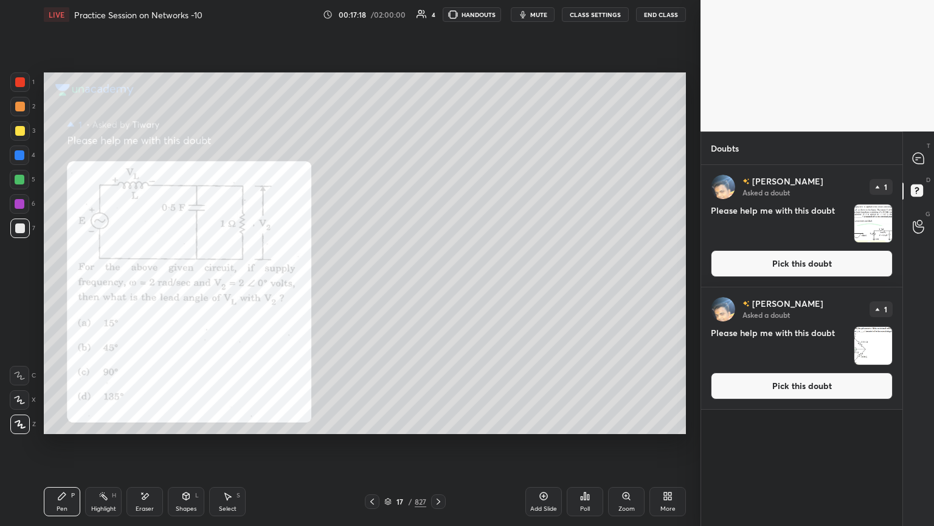
click at [810, 392] on button "Pick this doubt" at bounding box center [802, 385] width 182 height 27
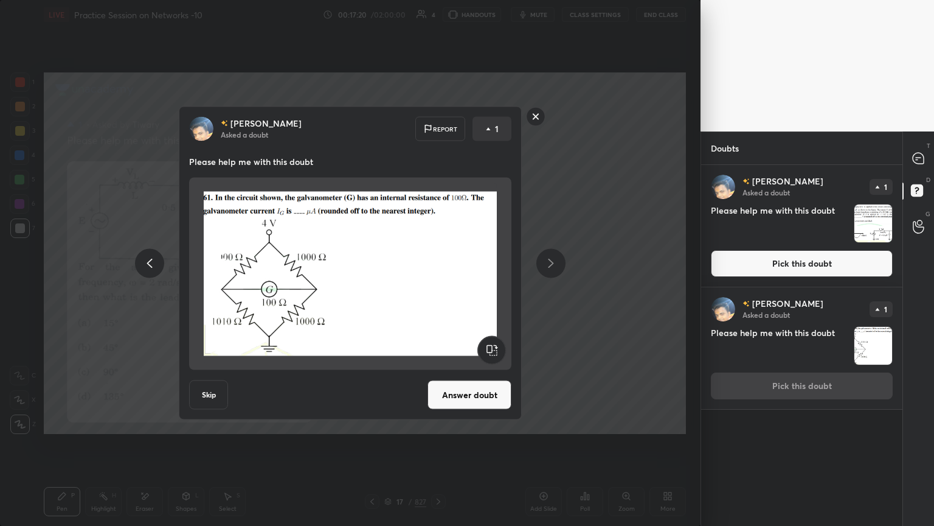
click at [479, 399] on button "Answer doubt" at bounding box center [470, 394] width 84 height 29
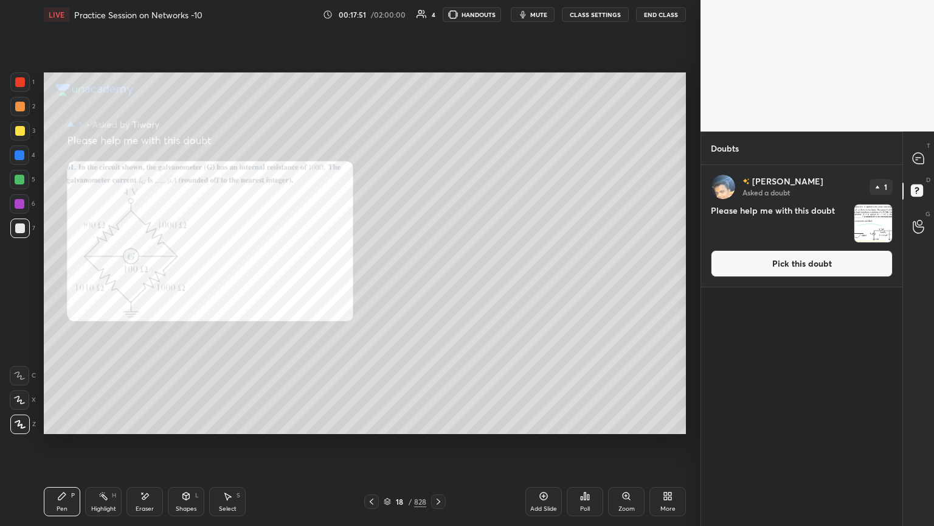
click at [19, 154] on div at bounding box center [20, 155] width 10 height 10
click at [916, 159] on icon at bounding box center [917, 159] width 2 height 0
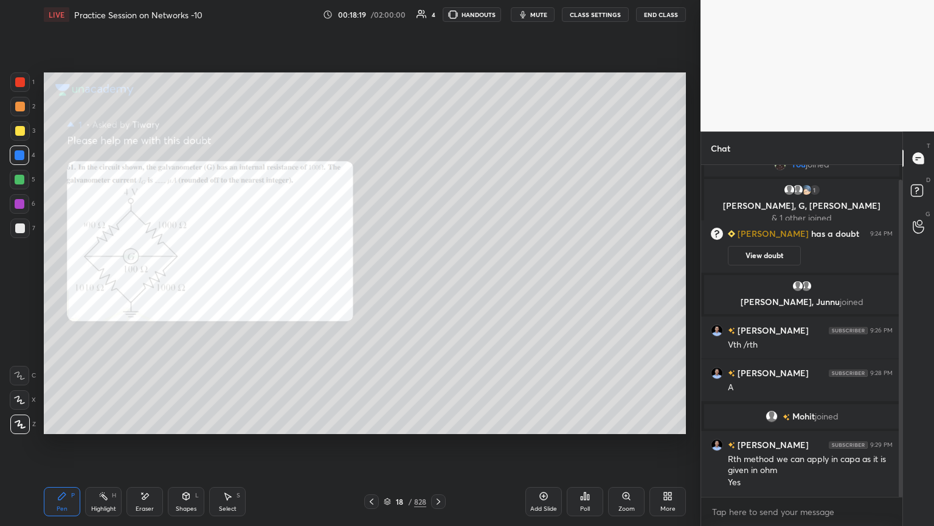
scroll to position [58, 0]
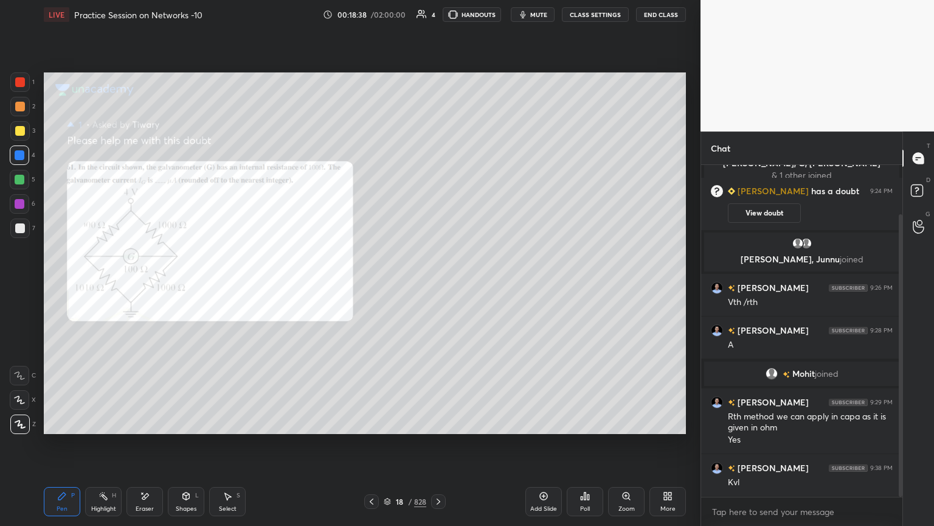
click at [23, 108] on div at bounding box center [20, 107] width 10 height 10
click at [21, 131] on div at bounding box center [20, 131] width 10 height 10
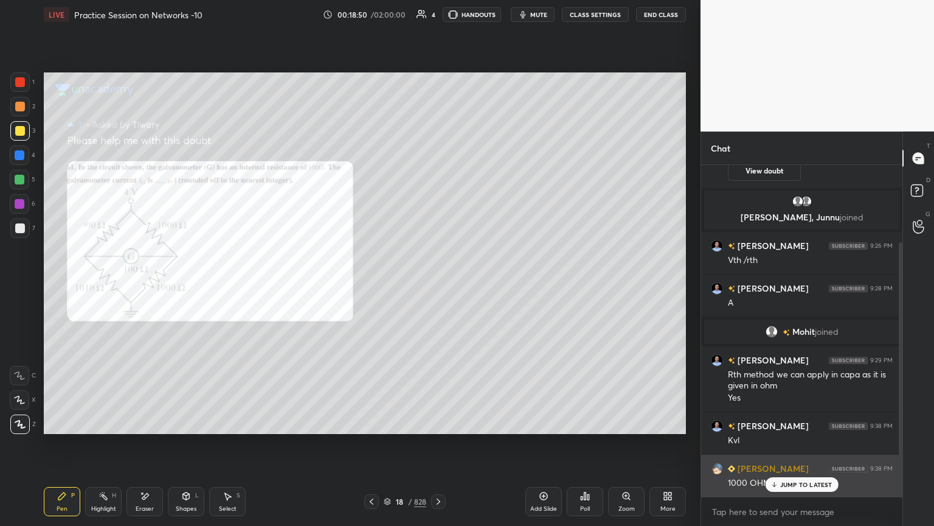
click at [786, 448] on p "JUMP TO LATEST" at bounding box center [806, 484] width 52 height 7
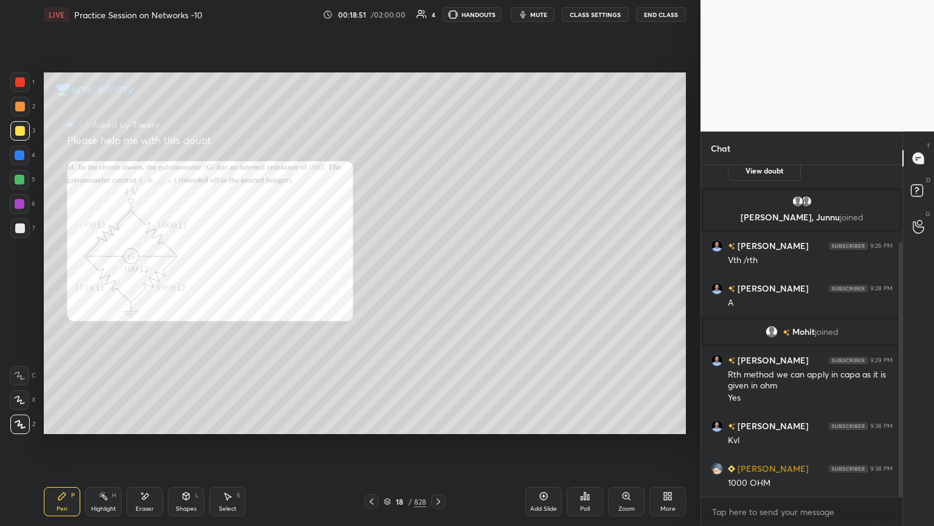
click at [139, 448] on div "Eraser" at bounding box center [145, 501] width 36 height 29
click at [53, 448] on div "Pen P" at bounding box center [62, 501] width 36 height 29
click at [18, 202] on div at bounding box center [20, 204] width 10 height 10
click at [19, 136] on div at bounding box center [19, 130] width 19 height 19
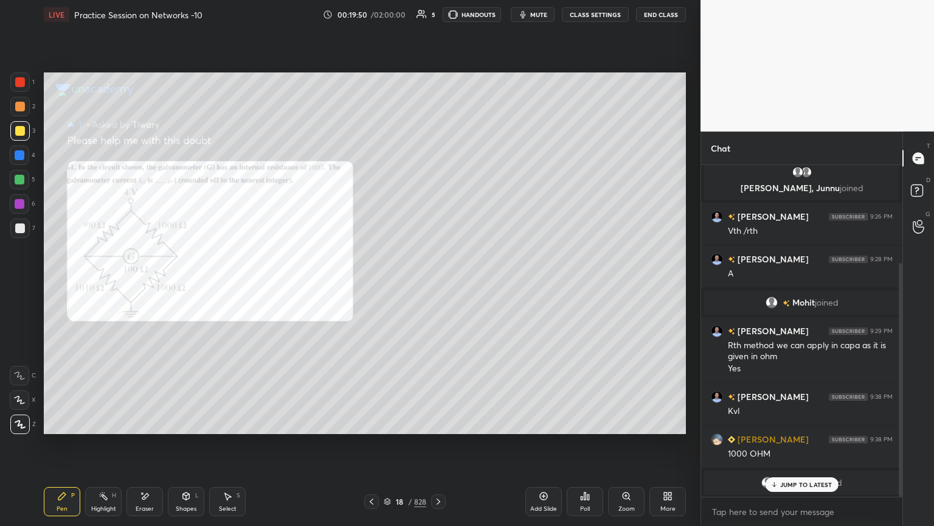
click at [137, 448] on div "Eraser" at bounding box center [145, 508] width 18 height 6
click at [58, 448] on icon at bounding box center [62, 496] width 10 height 10
click at [21, 229] on div at bounding box center [20, 228] width 10 height 10
click at [20, 397] on icon at bounding box center [19, 399] width 11 height 9
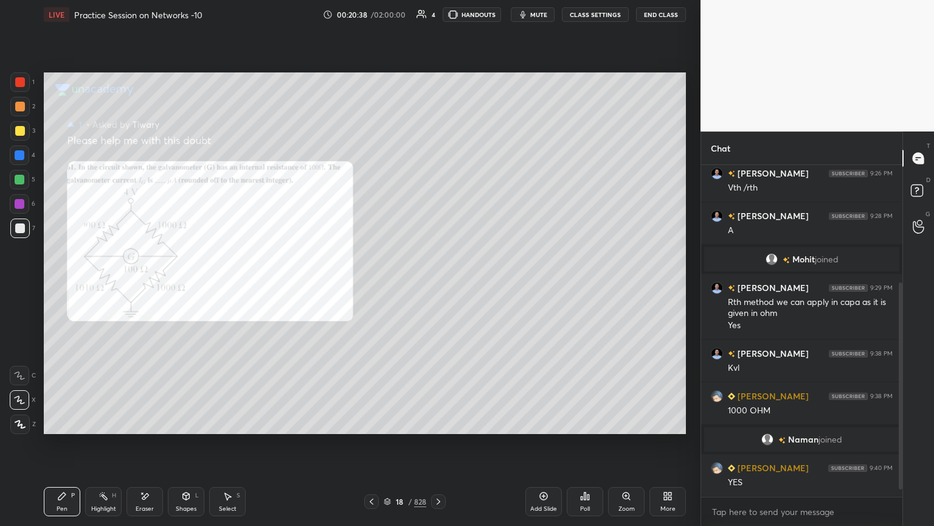
scroll to position [182, 0]
click at [241, 448] on div "Select S" at bounding box center [227, 501] width 36 height 29
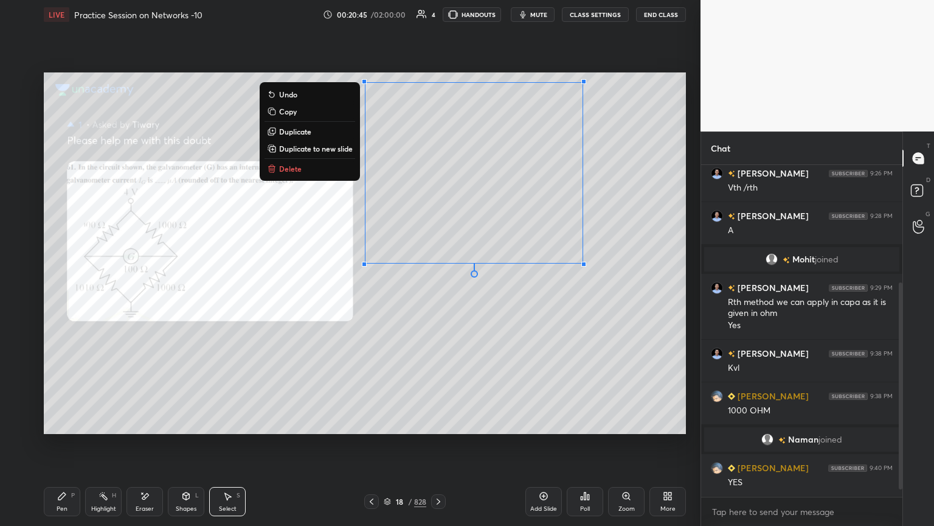
click at [474, 343] on div "0 ° Undo Copy Duplicate Duplicate to new slide Delete" at bounding box center [365, 252] width 642 height 361
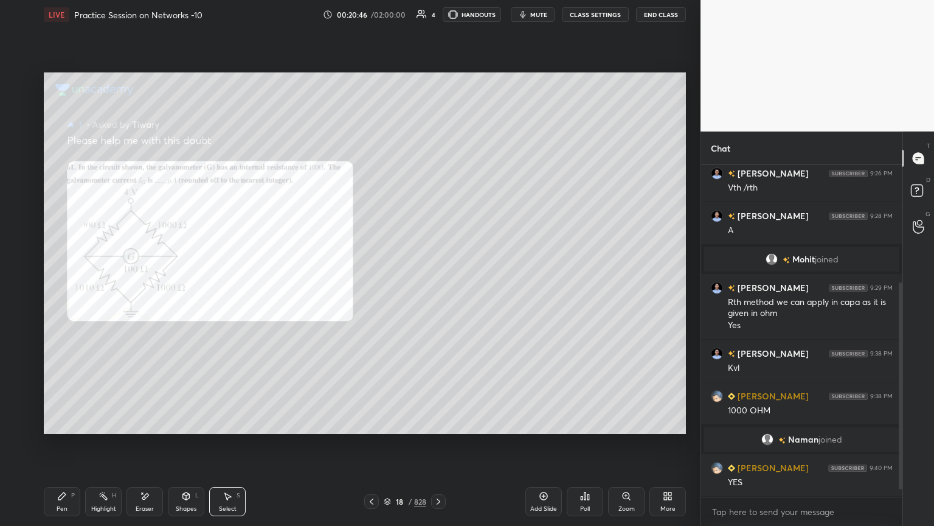
click at [58, 448] on div "Pen P" at bounding box center [62, 501] width 36 height 29
click at [19, 127] on div at bounding box center [20, 131] width 10 height 10
click at [22, 230] on div at bounding box center [20, 228] width 10 height 10
click at [22, 134] on div at bounding box center [20, 131] width 10 height 10
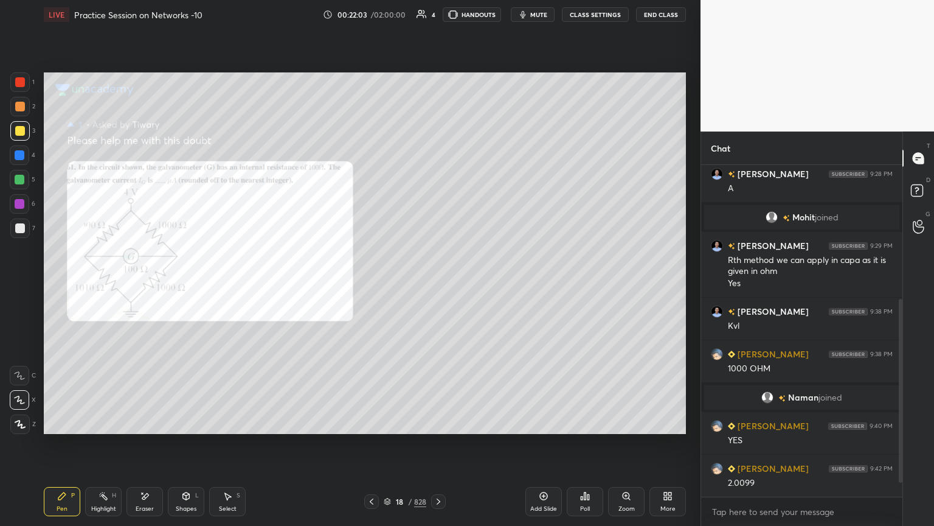
scroll to position [267, 0]
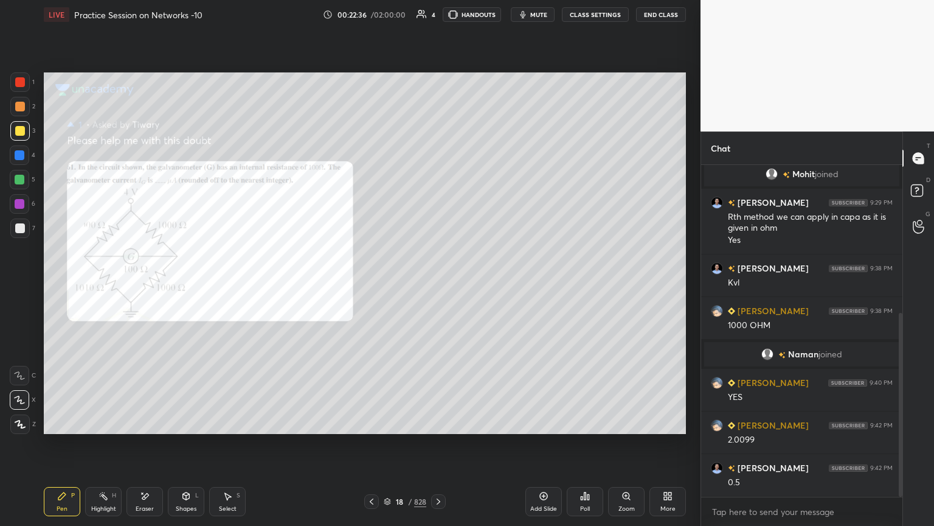
click at [21, 208] on div at bounding box center [20, 204] width 10 height 10
click at [22, 231] on div at bounding box center [20, 228] width 10 height 10
click at [23, 374] on icon at bounding box center [19, 375] width 11 height 9
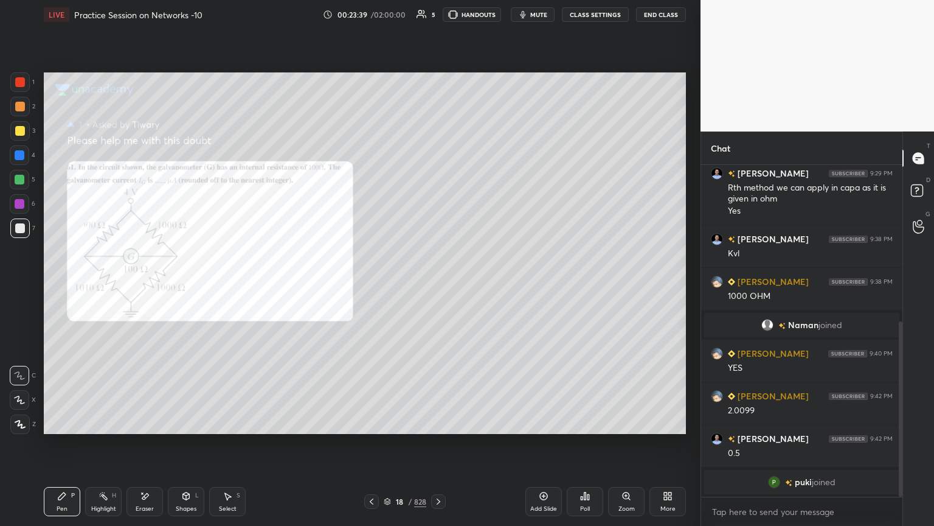
click at [108, 448] on div "Highlight" at bounding box center [103, 508] width 25 height 6
click at [228, 448] on div "Select S" at bounding box center [227, 501] width 36 height 29
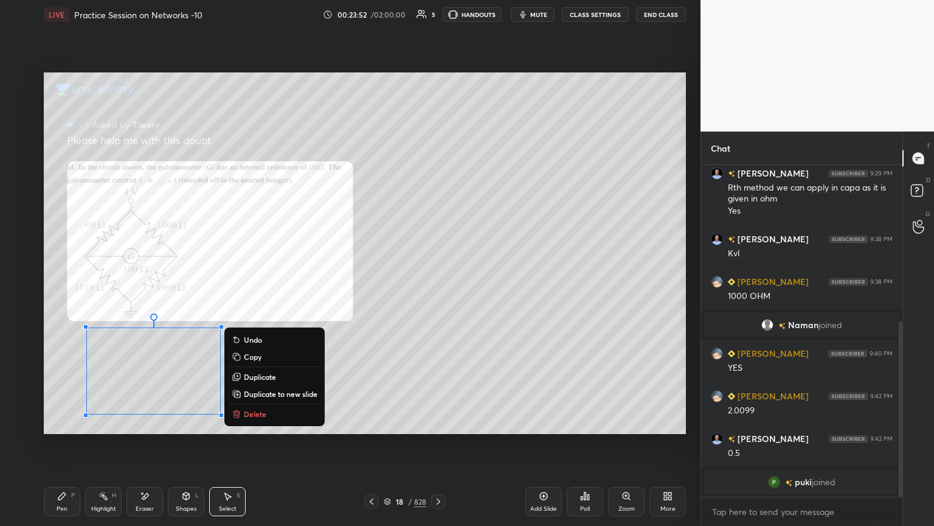
click at [273, 398] on p "Duplicate to new slide" at bounding box center [281, 394] width 74 height 10
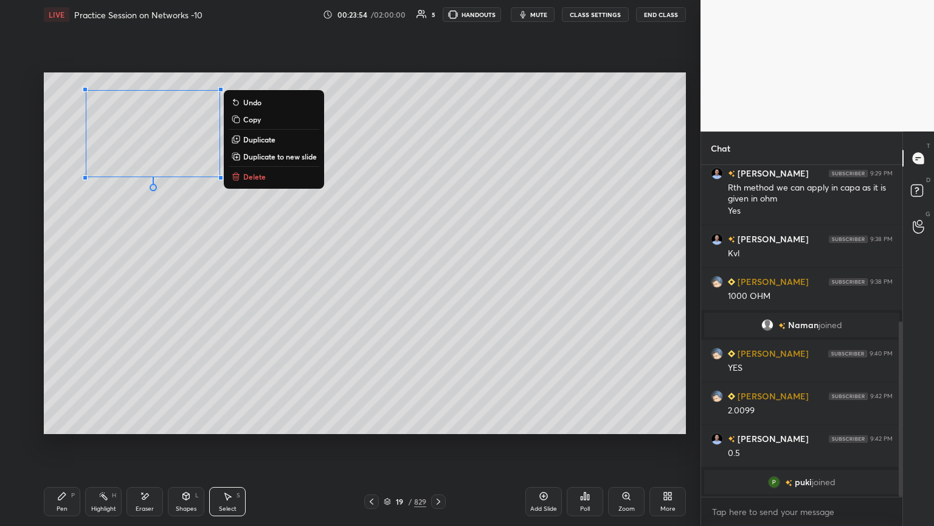
scroll to position [338, 0]
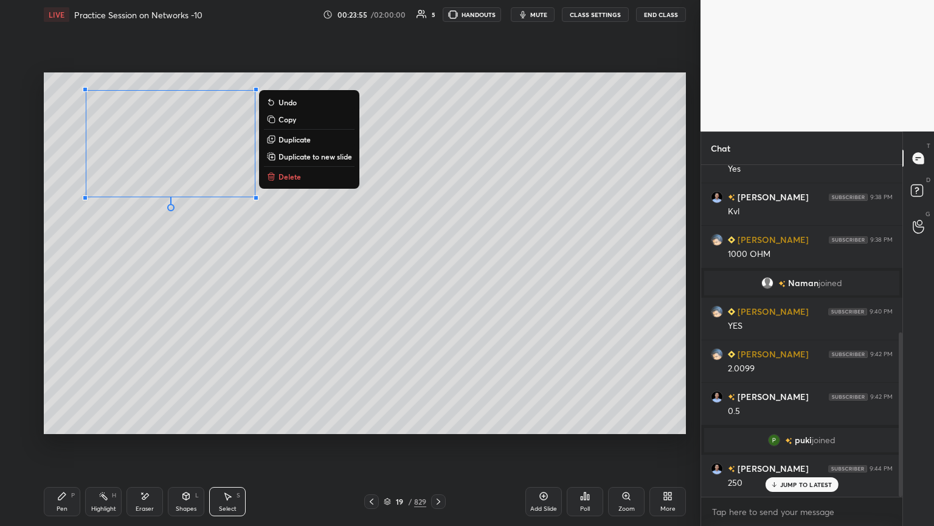
click at [212, 270] on div "0 ° Undo Copy Duplicate Duplicate to new slide Delete" at bounding box center [365, 252] width 642 height 361
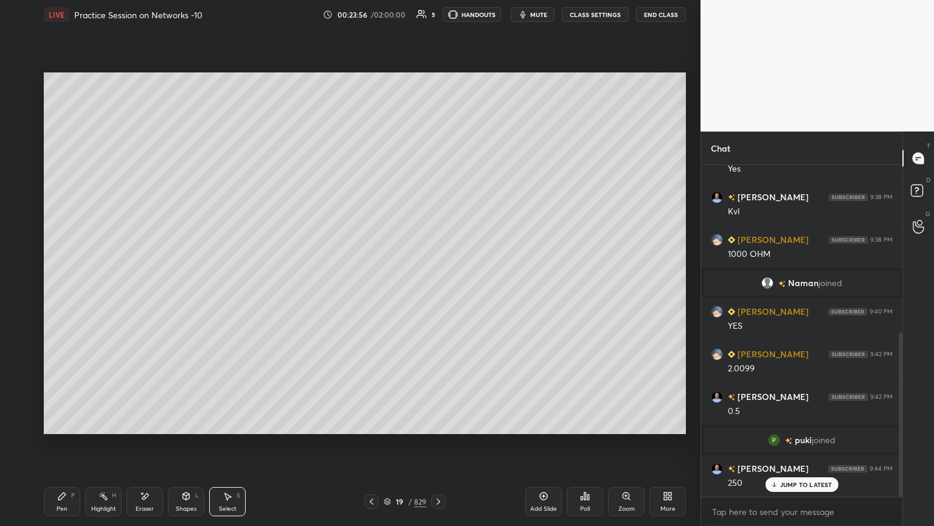
click at [58, 448] on div "Pen P" at bounding box center [62, 501] width 36 height 29
click at [139, 448] on div "Eraser" at bounding box center [145, 501] width 36 height 29
click at [54, 448] on div "Pen P" at bounding box center [62, 501] width 36 height 29
click at [17, 135] on div at bounding box center [20, 131] width 10 height 10
click at [16, 423] on icon at bounding box center [20, 424] width 11 height 9
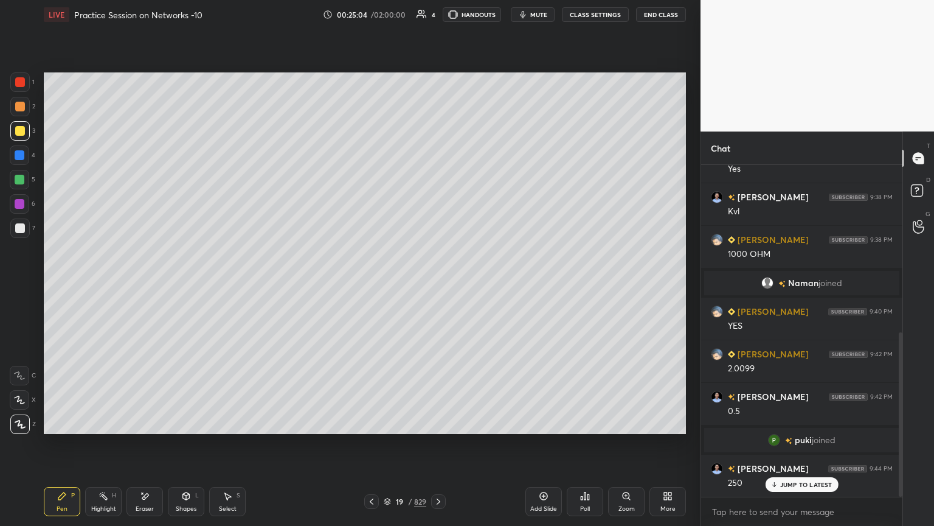
click at [21, 182] on div at bounding box center [20, 180] width 10 height 10
click at [372, 448] on icon at bounding box center [372, 501] width 10 height 10
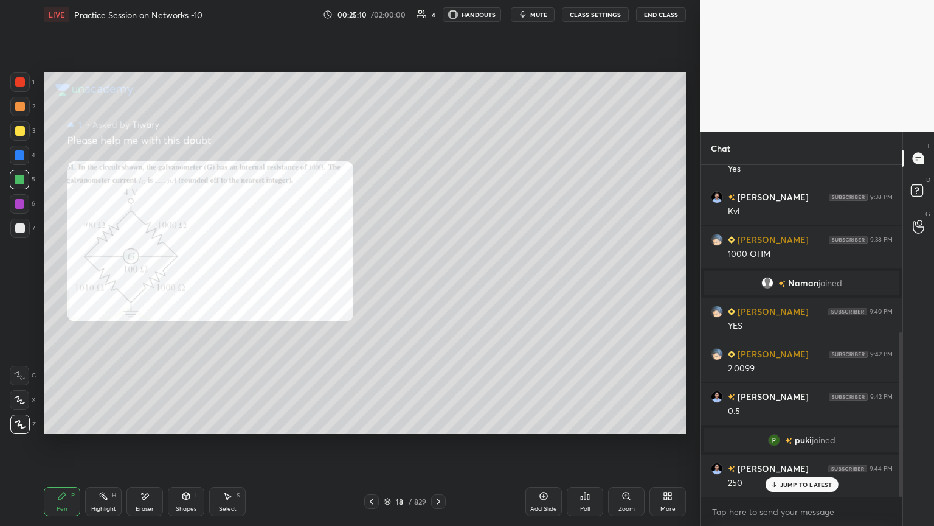
click at [143, 448] on div "Eraser" at bounding box center [145, 501] width 36 height 29
click at [439, 448] on icon at bounding box center [439, 501] width 10 height 10
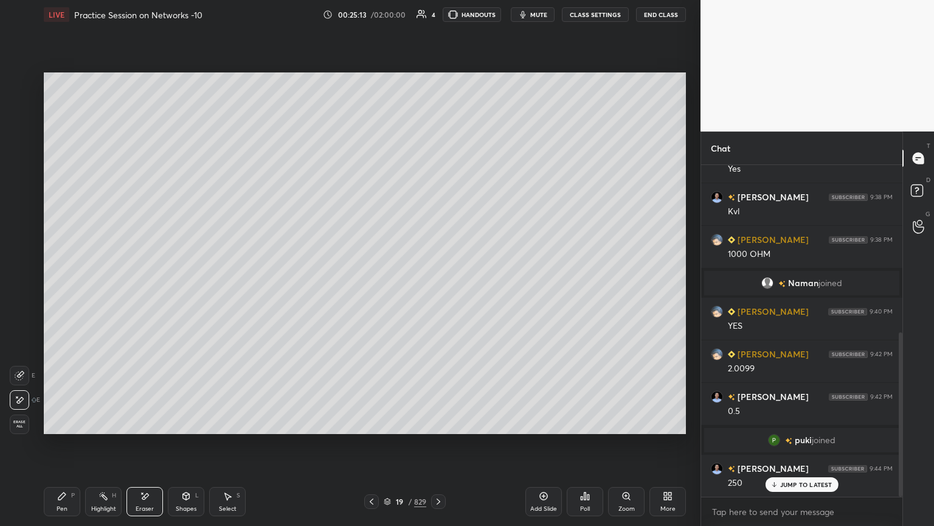
click at [366, 448] on div at bounding box center [371, 501] width 15 height 15
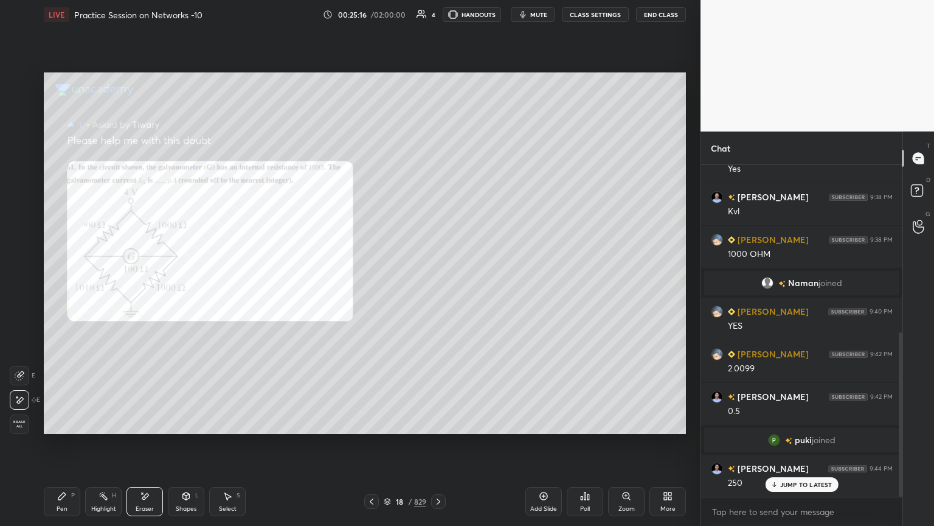
click at [438, 448] on icon at bounding box center [439, 501] width 10 height 10
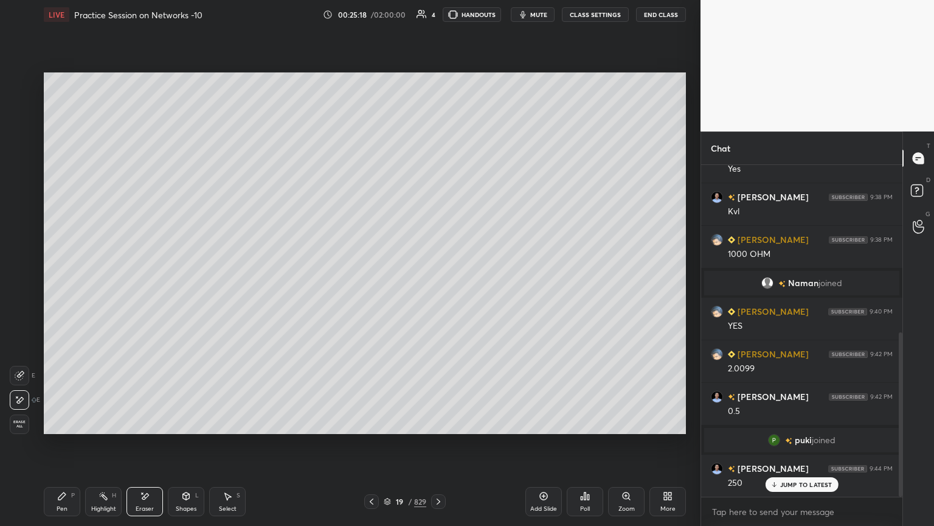
click at [66, 448] on div "Pen" at bounding box center [62, 508] width 11 height 6
click at [371, 448] on icon at bounding box center [372, 501] width 10 height 10
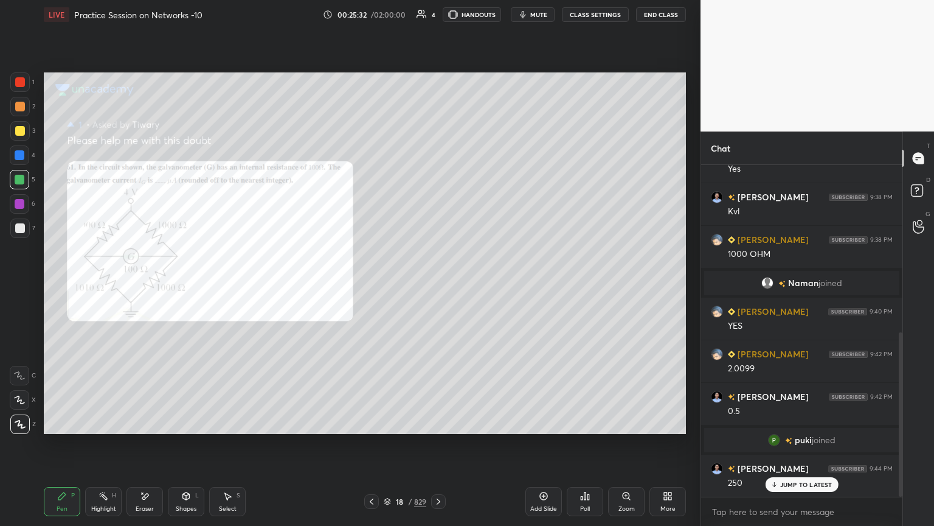
click at [442, 448] on icon at bounding box center [439, 501] width 10 height 10
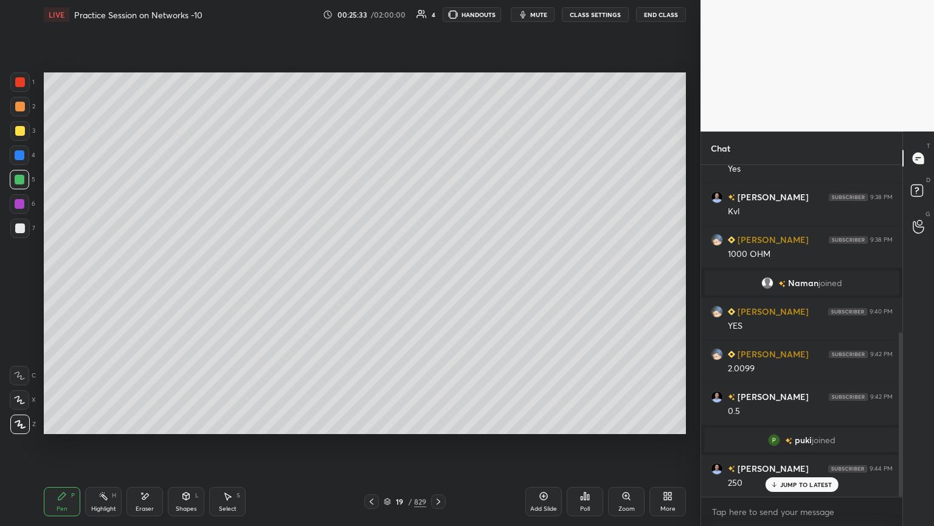
click at [151, 448] on div "Eraser" at bounding box center [145, 508] width 18 height 6
click at [63, 448] on div "Pen" at bounding box center [62, 508] width 11 height 6
click at [371, 448] on icon at bounding box center [372, 501] width 4 height 6
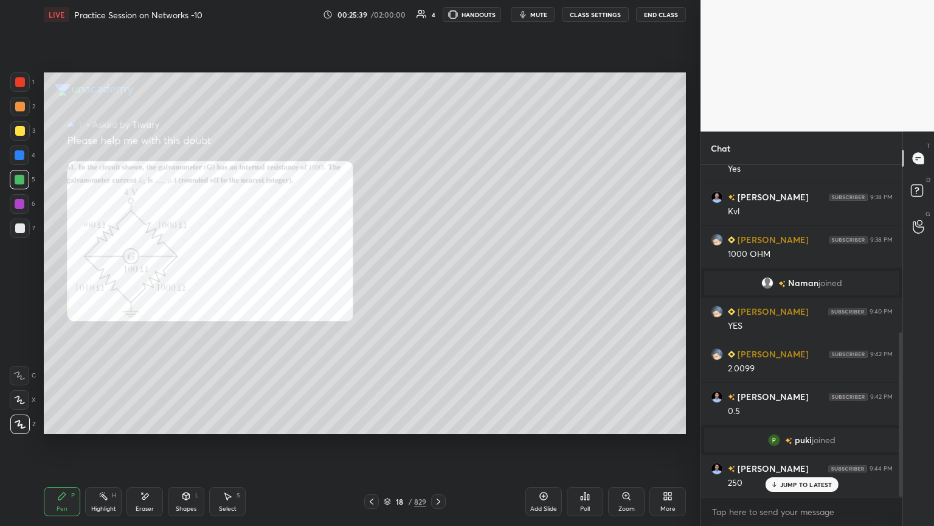
click at [440, 448] on icon at bounding box center [439, 501] width 10 height 10
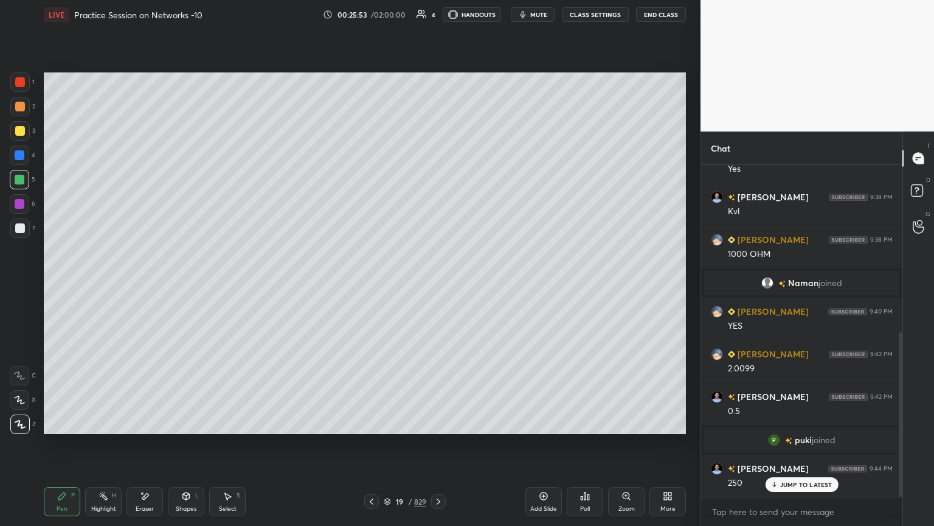
click at [369, 448] on icon at bounding box center [372, 501] width 10 height 10
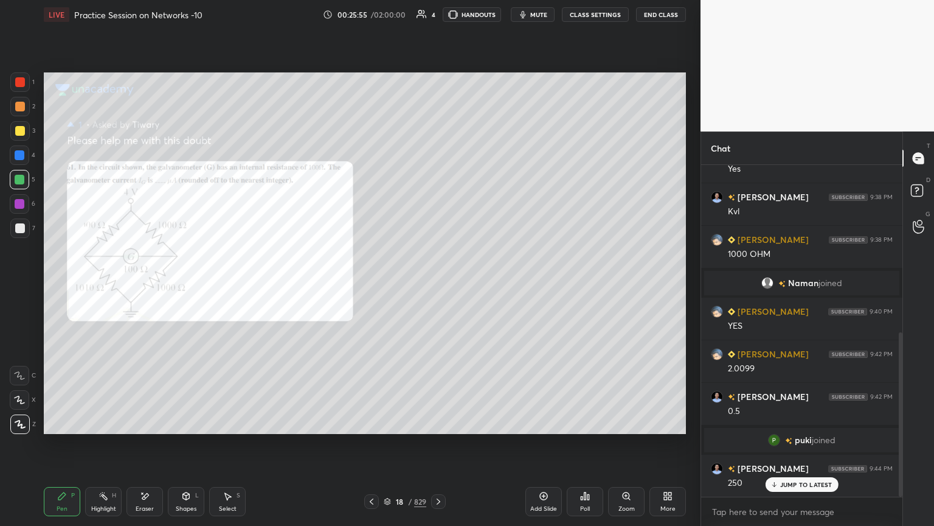
click at [442, 448] on icon at bounding box center [439, 501] width 10 height 10
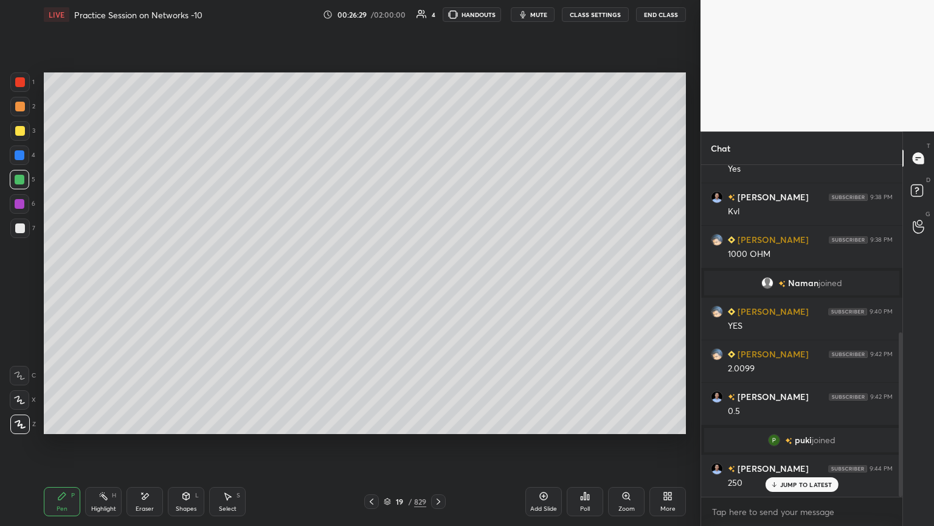
click at [370, 448] on icon at bounding box center [372, 501] width 10 height 10
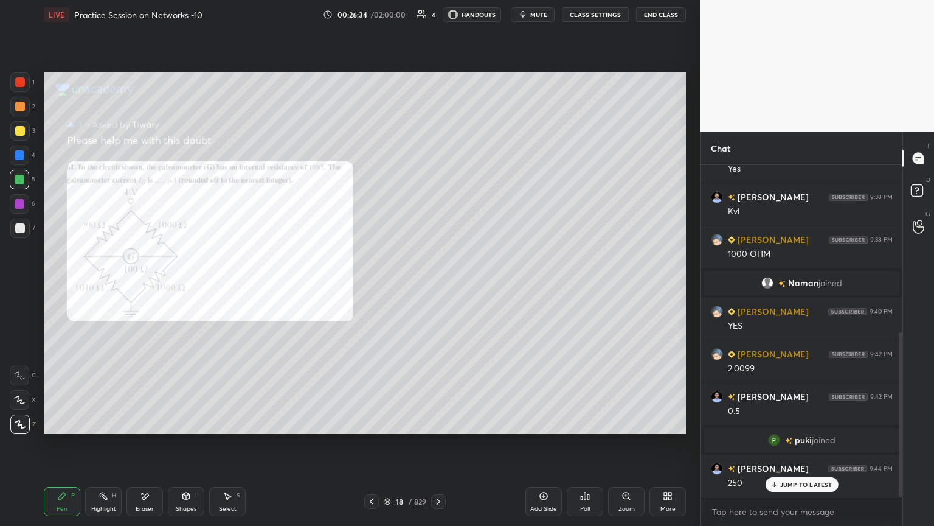
click at [440, 448] on icon at bounding box center [439, 501] width 10 height 10
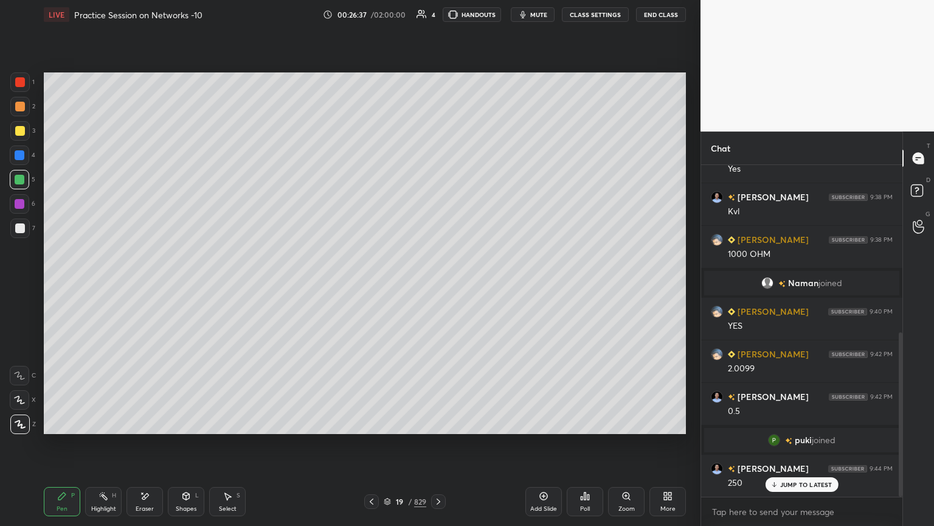
click at [369, 448] on icon at bounding box center [372, 501] width 10 height 10
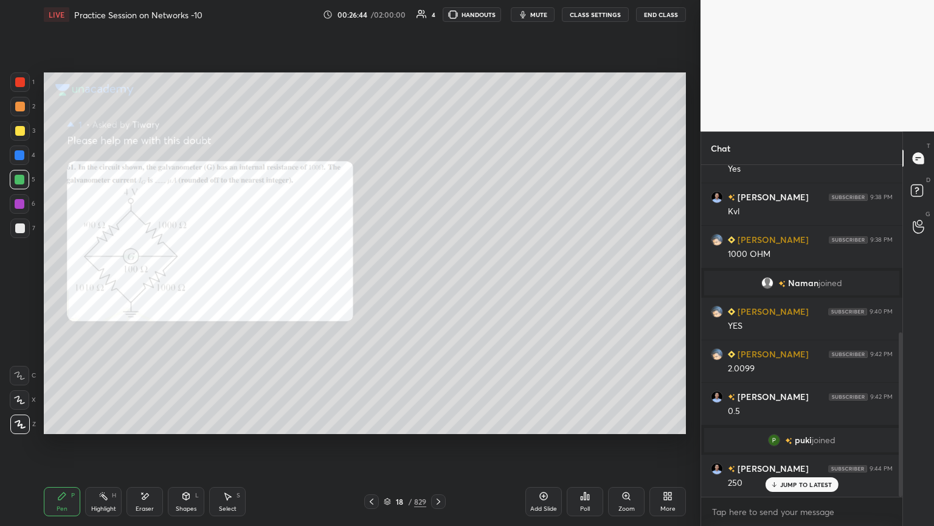
click at [18, 132] on div at bounding box center [20, 131] width 10 height 10
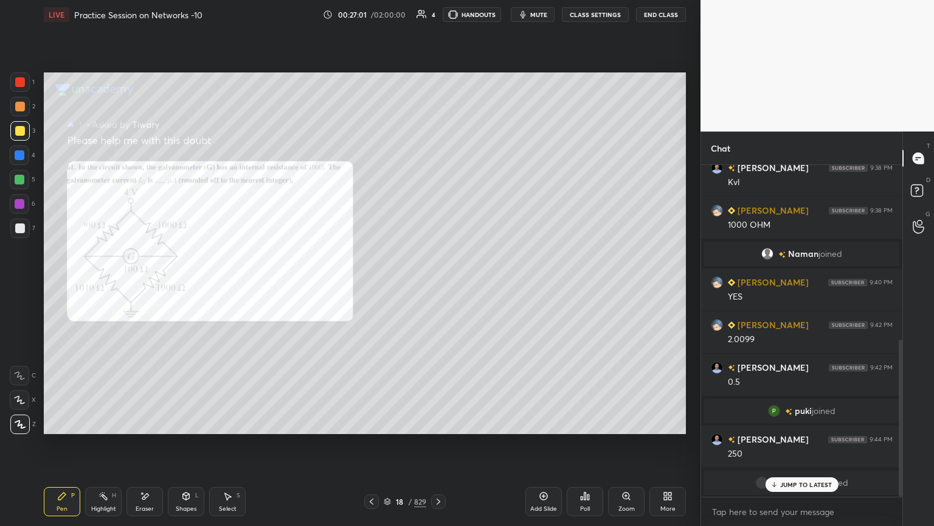
click at [788, 448] on div "JUMP TO LATEST" at bounding box center [801, 484] width 73 height 15
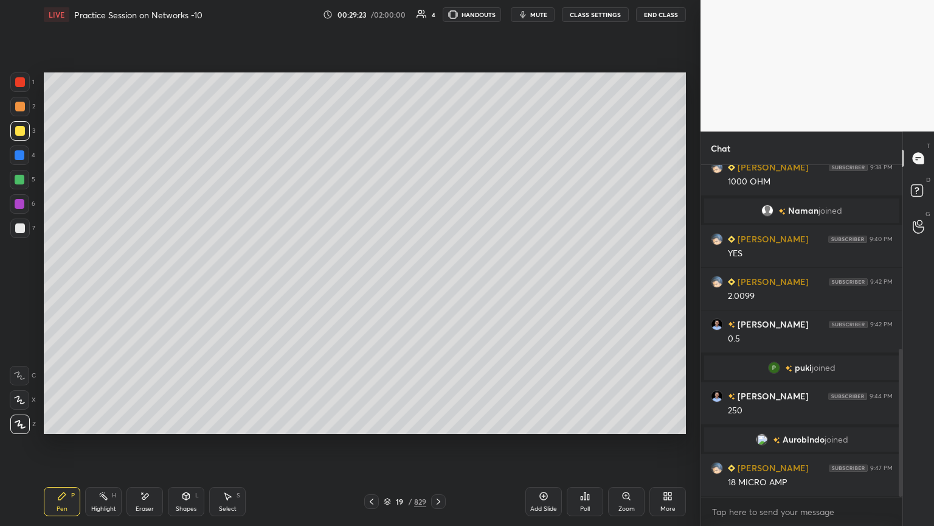
click at [372, 448] on icon at bounding box center [372, 501] width 10 height 10
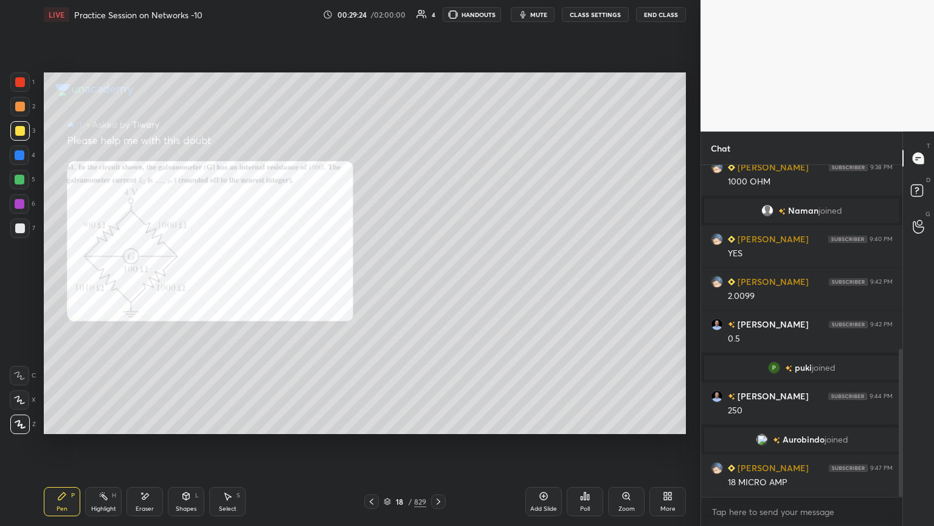
click at [441, 448] on icon at bounding box center [439, 501] width 10 height 10
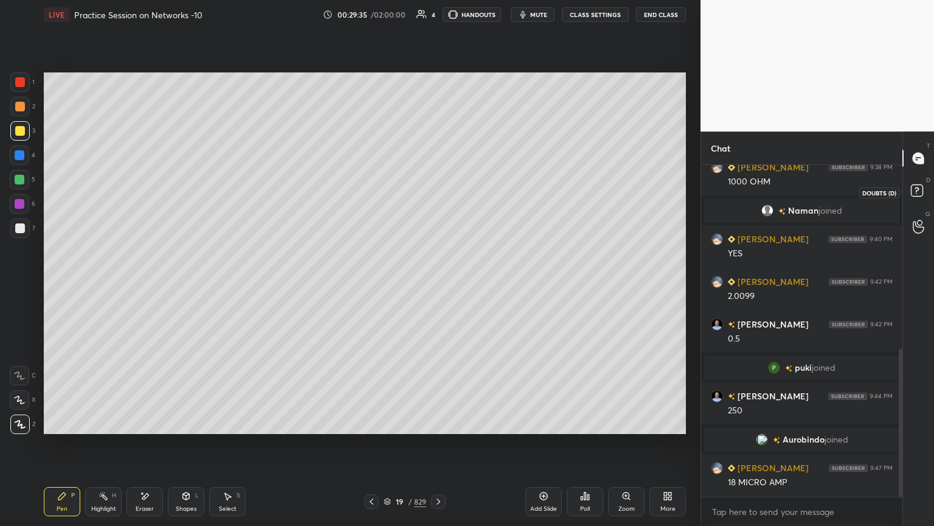
click at [918, 195] on rect at bounding box center [917, 191] width 12 height 12
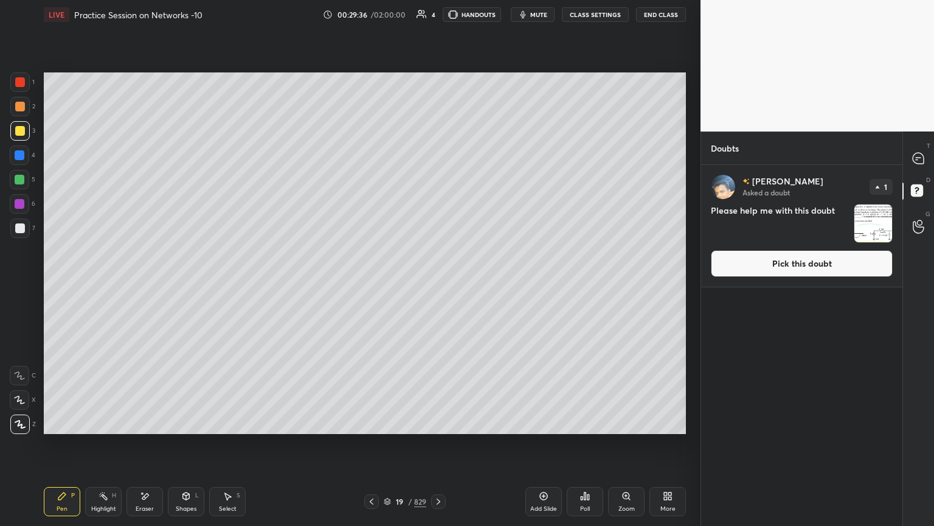
click at [859, 267] on button "Pick this doubt" at bounding box center [802, 263] width 182 height 27
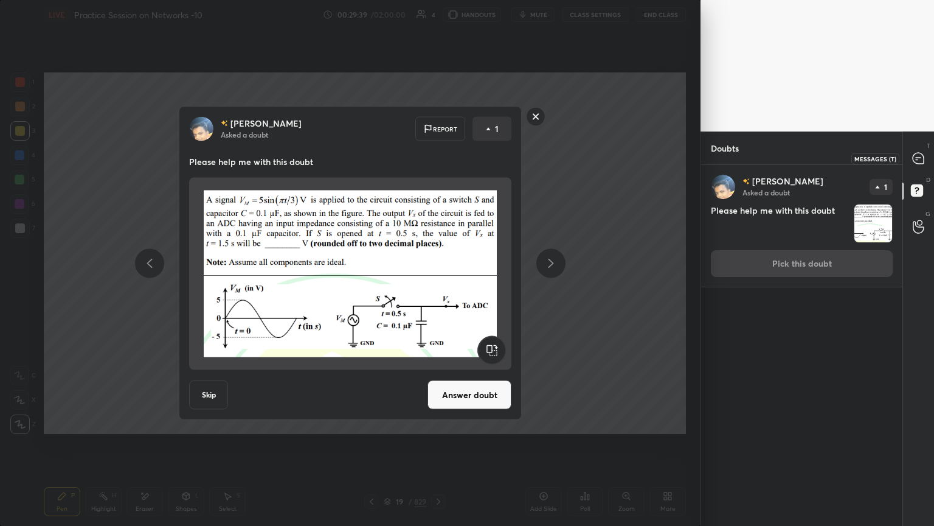
click at [917, 164] on icon at bounding box center [918, 158] width 13 height 13
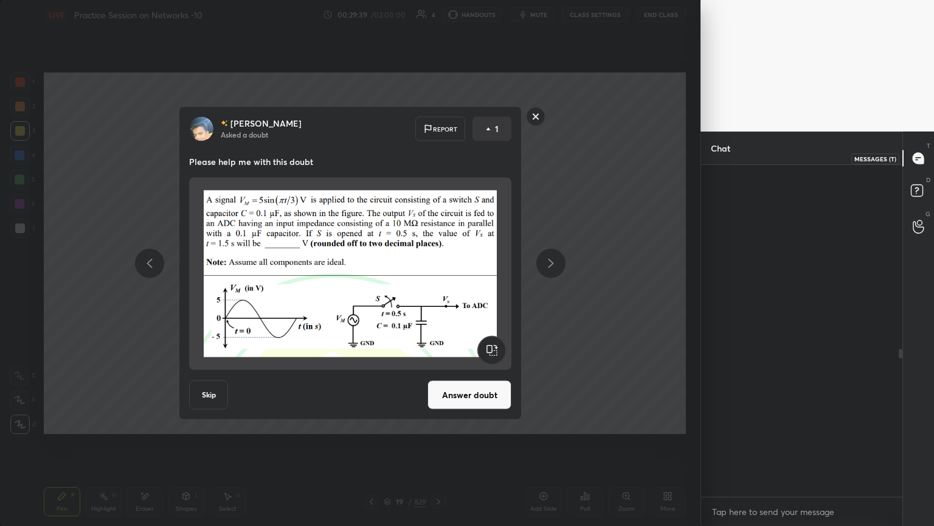
scroll to position [328, 198]
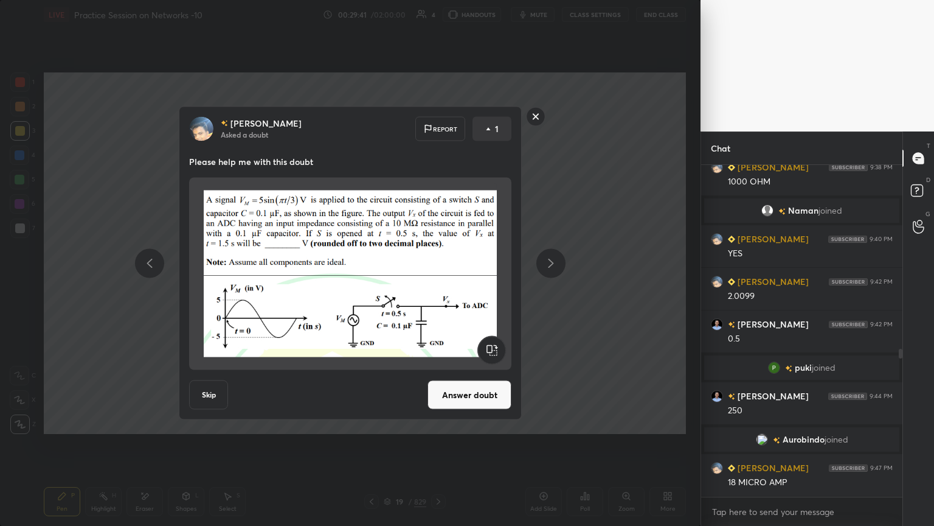
click at [543, 112] on rect at bounding box center [536, 116] width 19 height 19
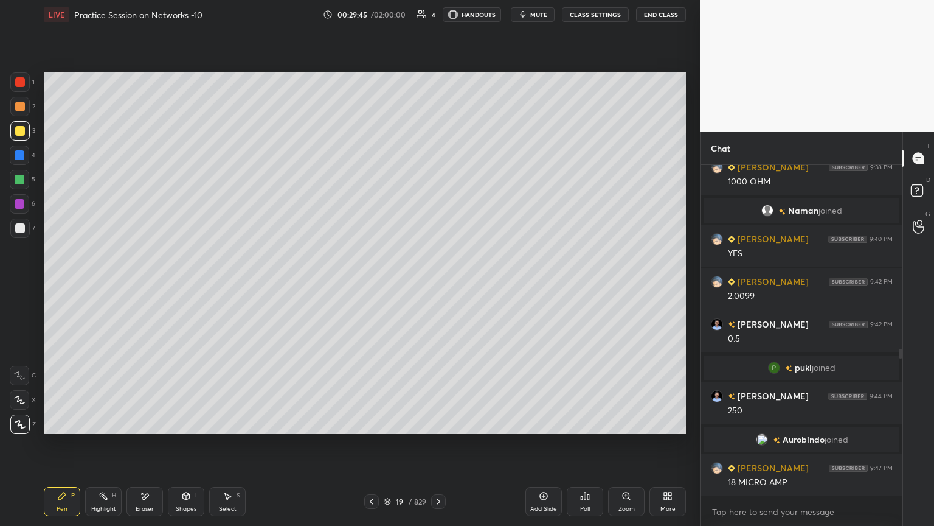
click at [375, 448] on icon at bounding box center [372, 501] width 10 height 10
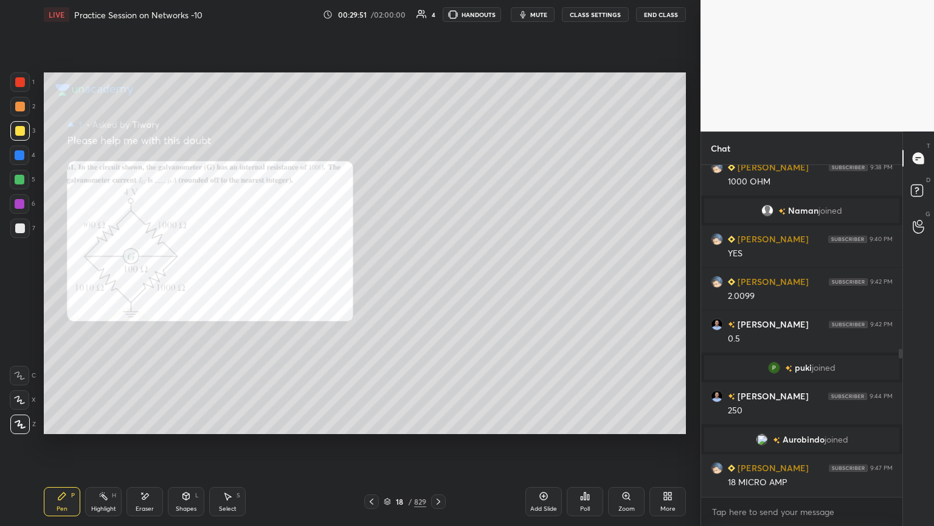
scroll to position [453, 0]
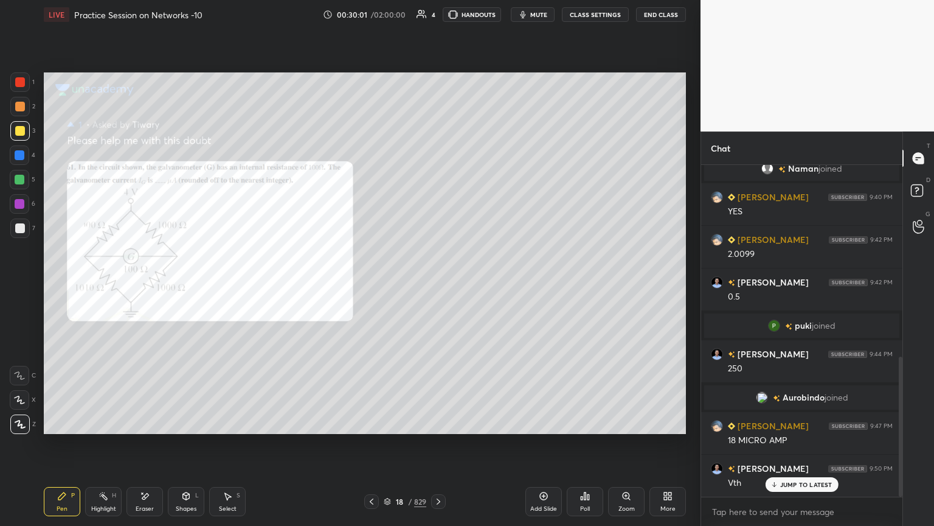
click at [105, 448] on div "Highlight H" at bounding box center [103, 501] width 36 height 29
click at [146, 448] on div "Eraser" at bounding box center [145, 501] width 36 height 29
click at [68, 448] on div "Pen P" at bounding box center [62, 501] width 36 height 29
click at [153, 448] on div "Eraser" at bounding box center [145, 501] width 36 height 29
click at [80, 448] on div "Pen P" at bounding box center [62, 501] width 36 height 29
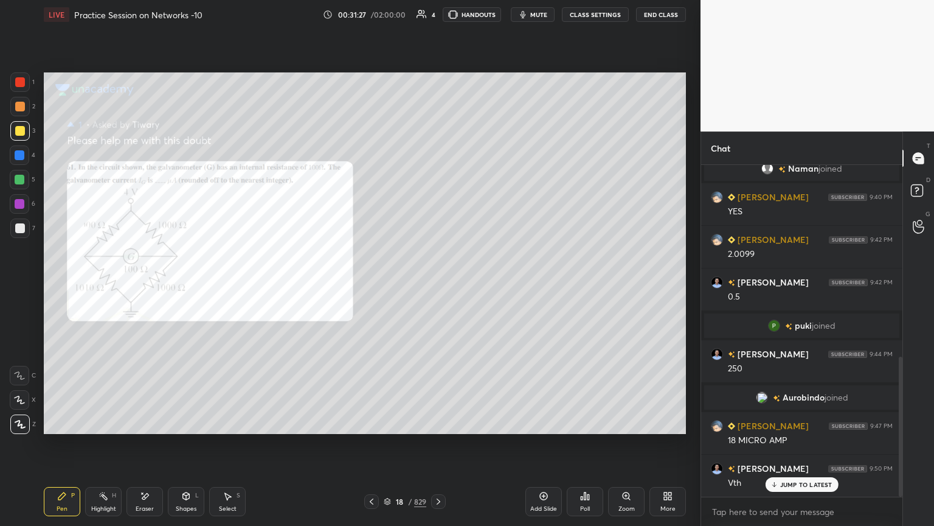
click at [439, 448] on icon at bounding box center [439, 501] width 10 height 10
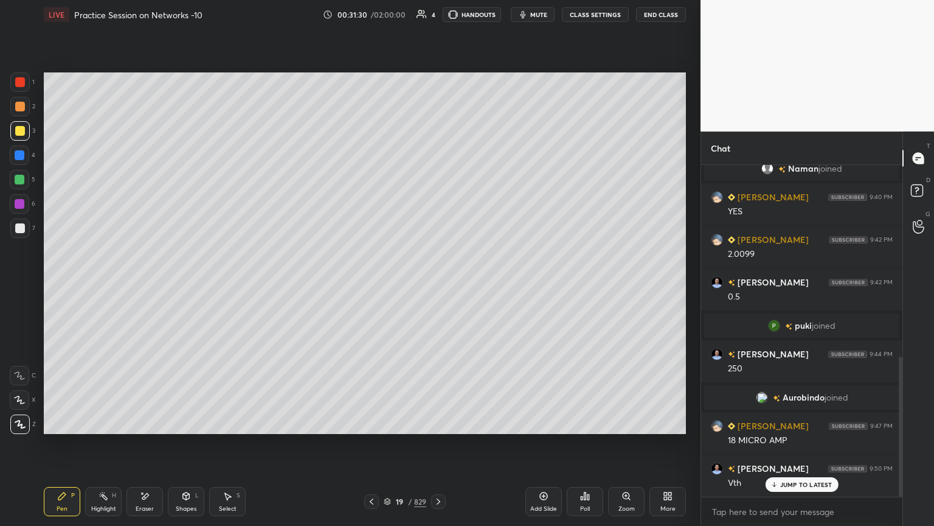
click at [154, 448] on div "Eraser" at bounding box center [145, 501] width 36 height 29
click at [74, 448] on div "Pen P" at bounding box center [62, 501] width 36 height 29
click at [794, 448] on p "JUMP TO LATEST" at bounding box center [806, 484] width 52 height 7
click at [918, 193] on rect at bounding box center [917, 191] width 12 height 12
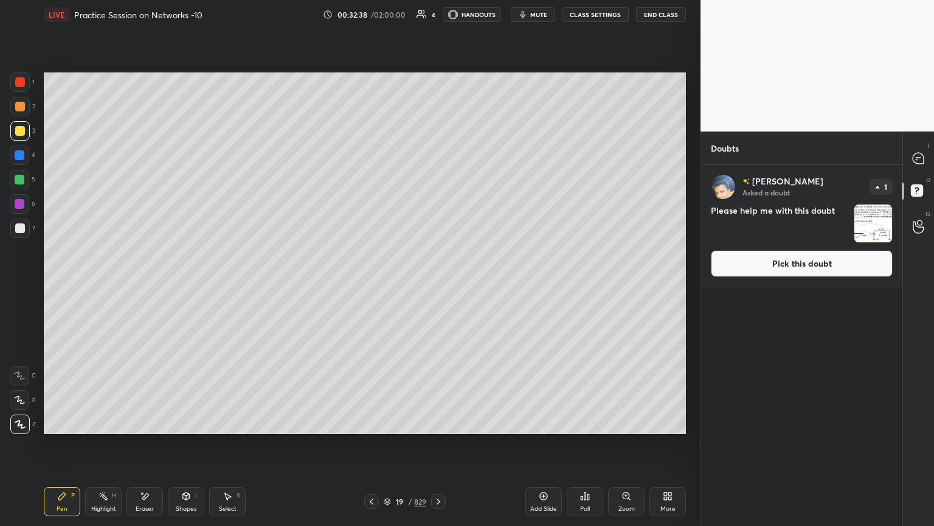
click at [850, 266] on button "Pick this doubt" at bounding box center [802, 263] width 182 height 27
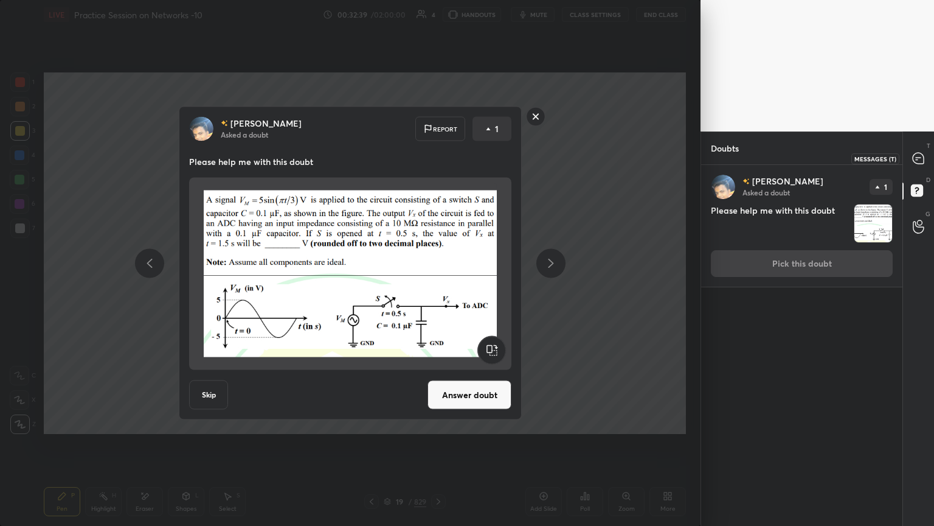
click at [922, 158] on icon at bounding box center [918, 158] width 11 height 11
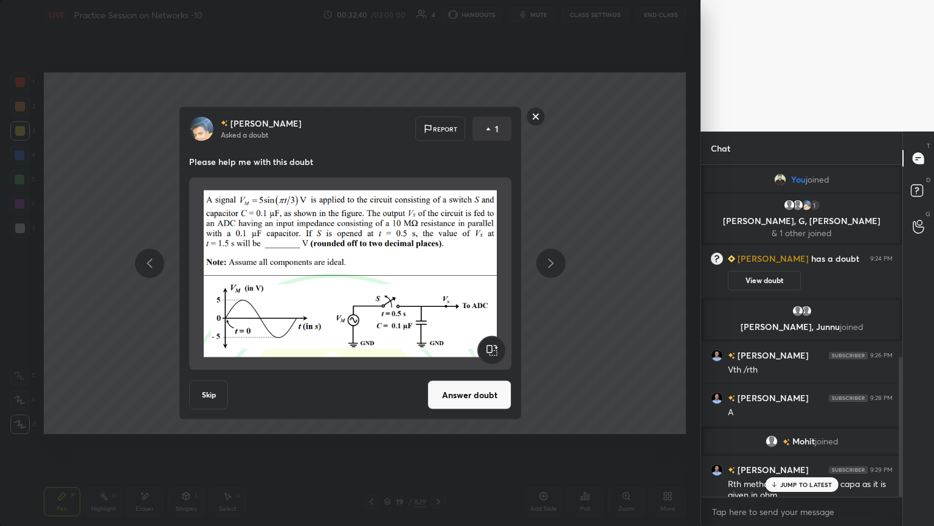
scroll to position [328, 198]
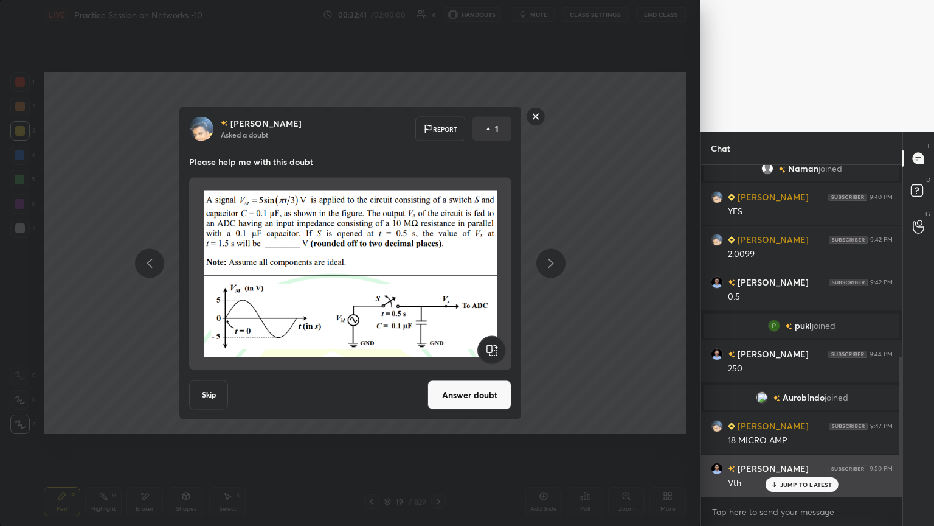
click at [805, 448] on div "JUMP TO LATEST" at bounding box center [801, 484] width 73 height 15
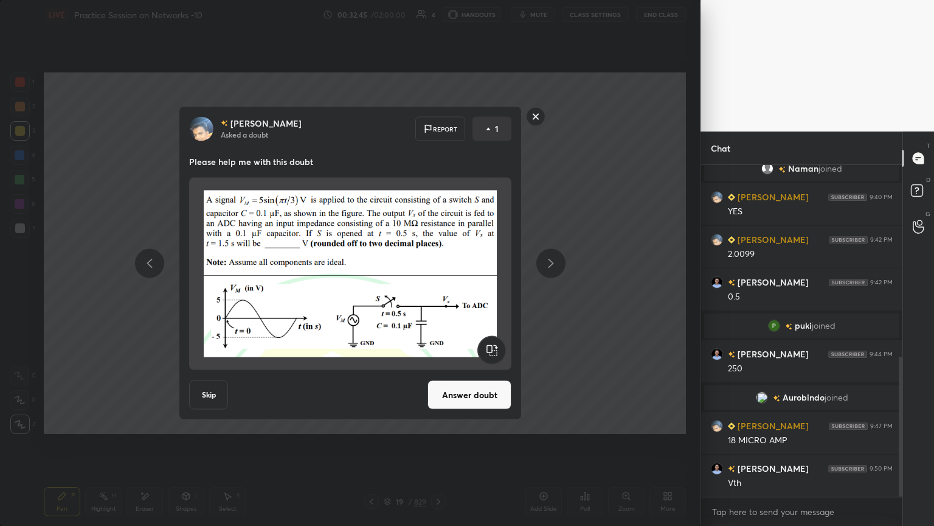
click at [535, 111] on rect at bounding box center [536, 116] width 19 height 19
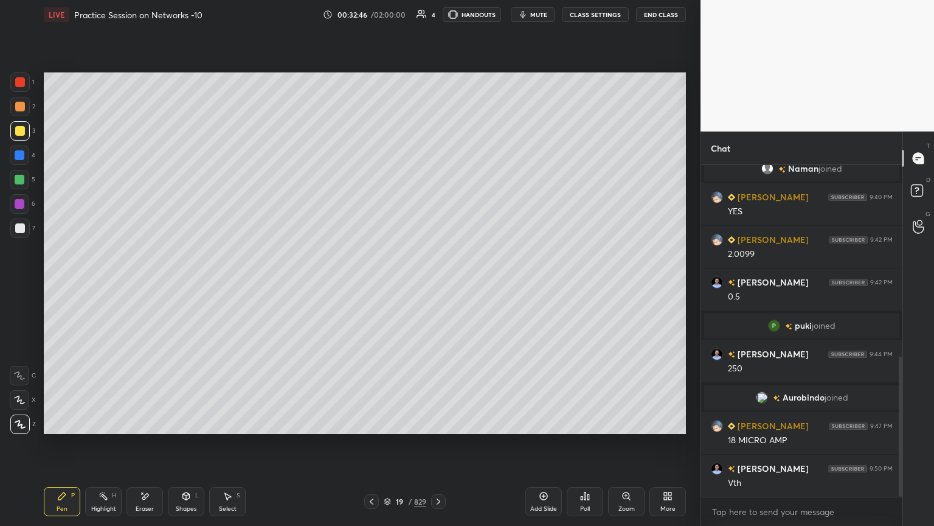
click at [369, 448] on icon at bounding box center [372, 501] width 10 height 10
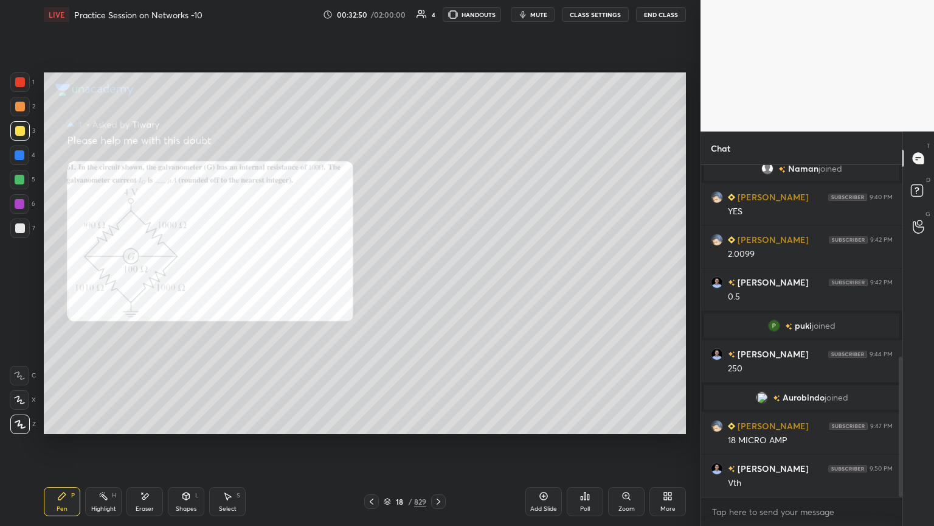
click at [146, 448] on div "Eraser" at bounding box center [145, 508] width 18 height 6
click at [64, 448] on div "Pen P" at bounding box center [62, 501] width 36 height 29
click at [23, 156] on div at bounding box center [20, 155] width 10 height 10
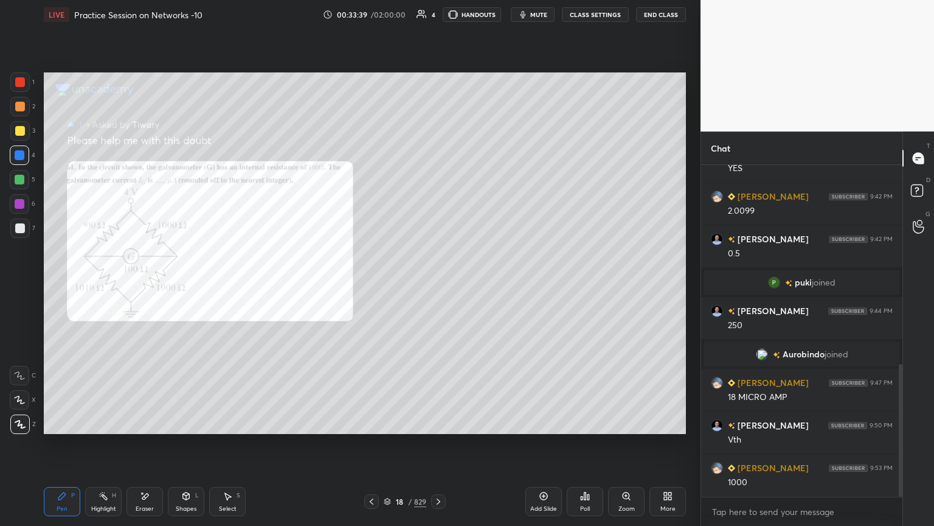
click at [440, 448] on icon at bounding box center [439, 501] width 10 height 10
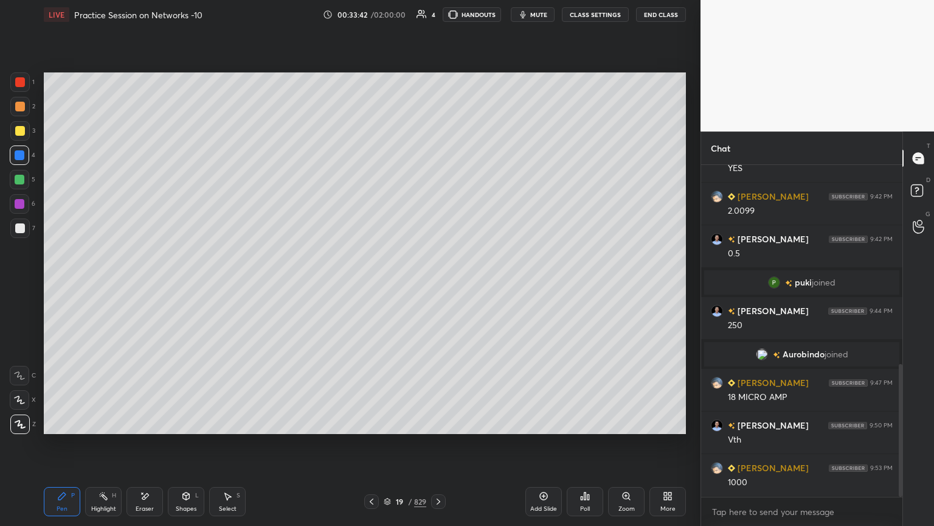
scroll to position [538, 0]
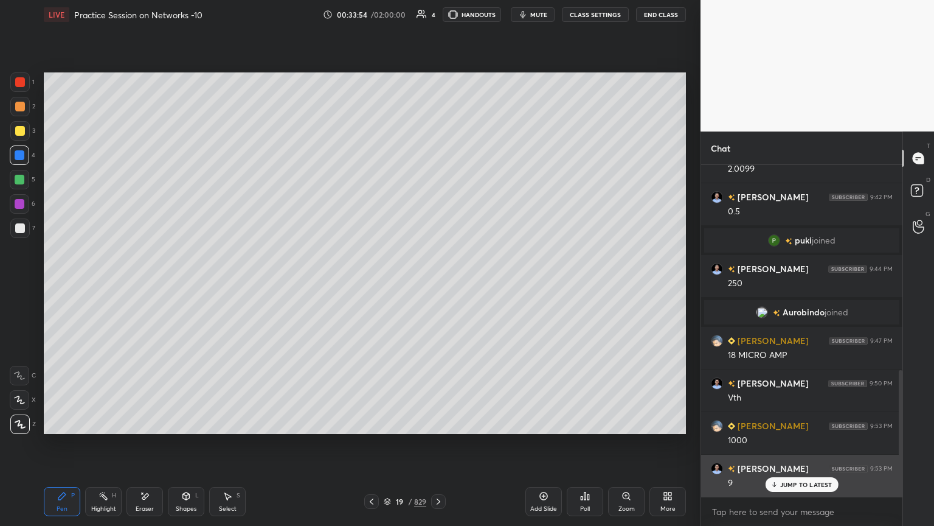
click at [796, 448] on p "JUMP TO LATEST" at bounding box center [806, 484] width 52 height 7
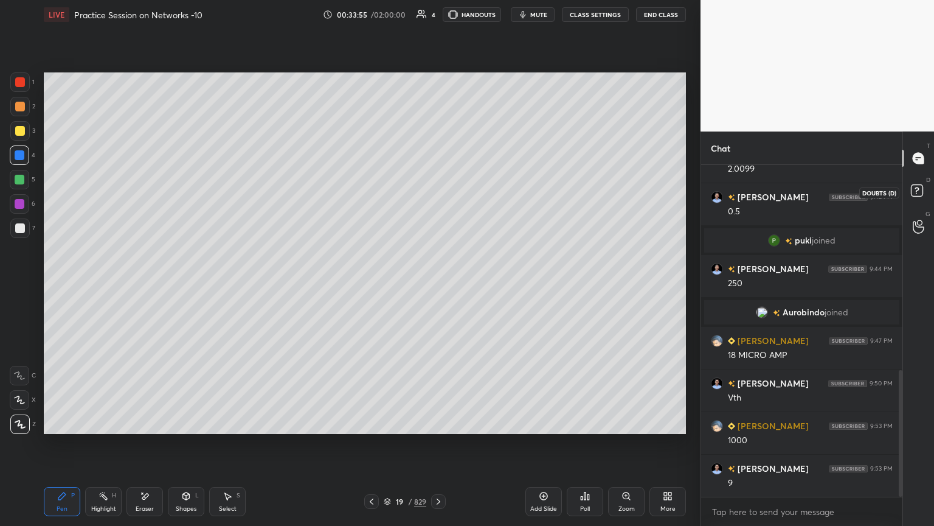
click at [920, 195] on rect at bounding box center [917, 191] width 12 height 12
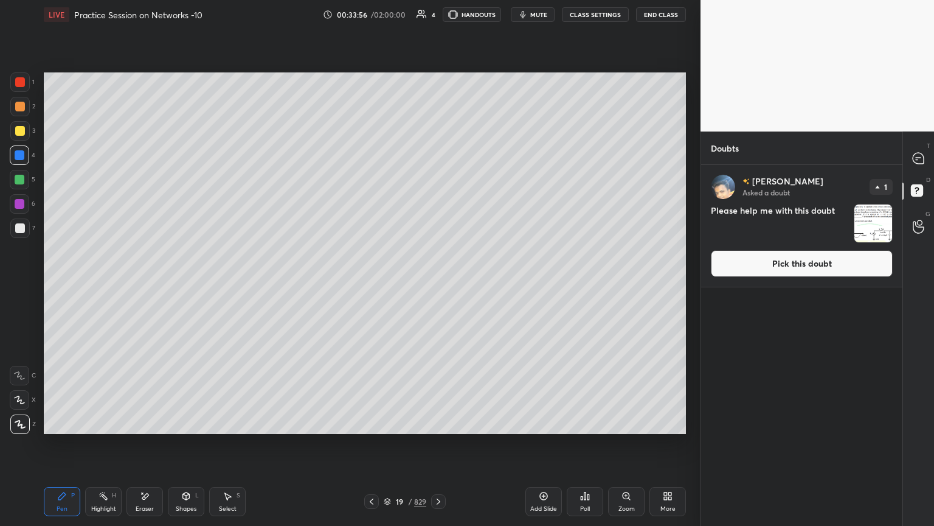
click at [830, 264] on button "Pick this doubt" at bounding box center [802, 263] width 182 height 27
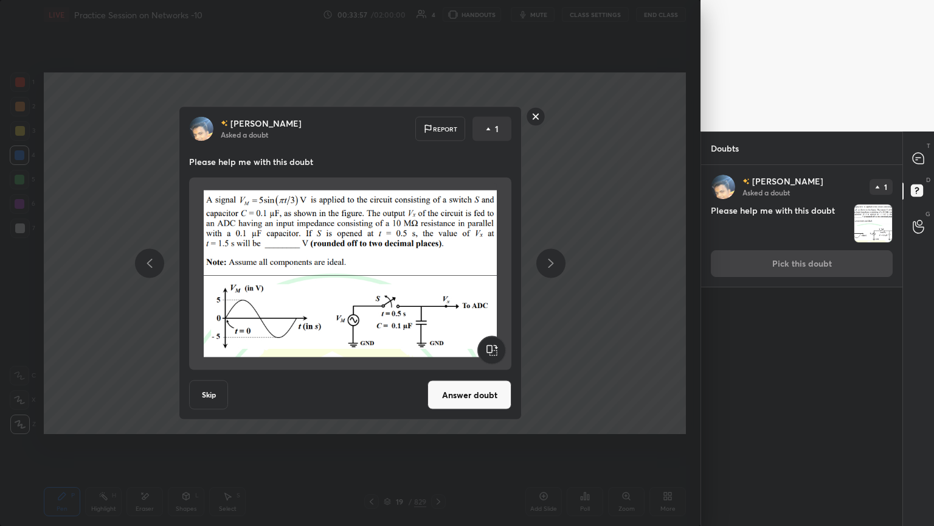
click at [494, 397] on button "Answer doubt" at bounding box center [470, 394] width 84 height 29
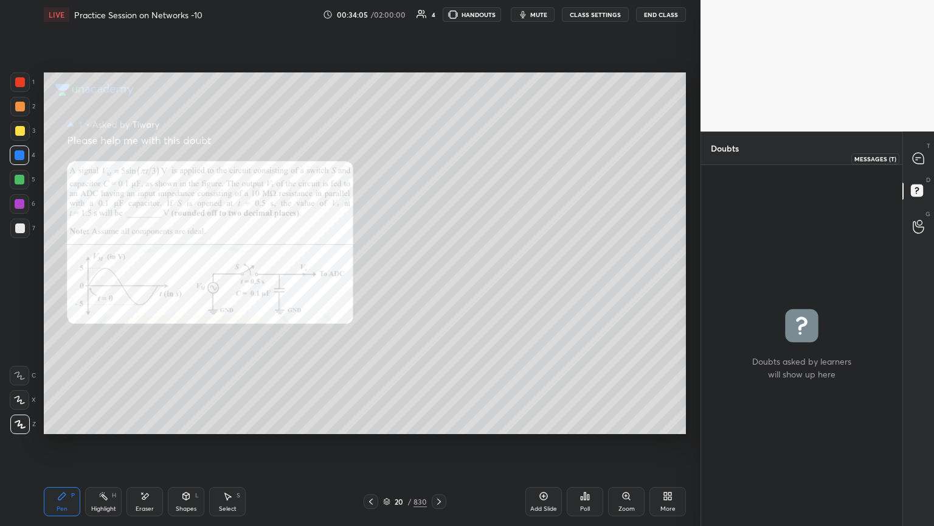
click at [922, 161] on icon at bounding box center [918, 158] width 11 height 11
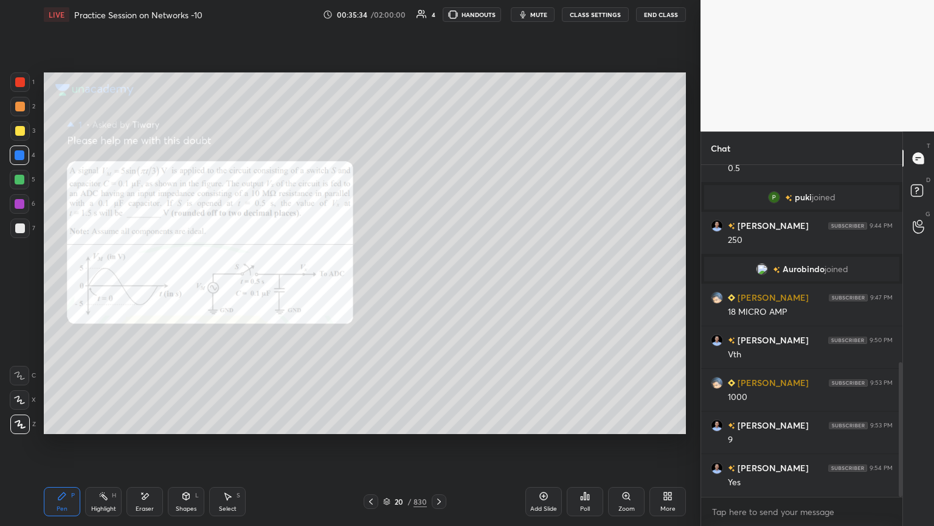
scroll to position [527, 0]
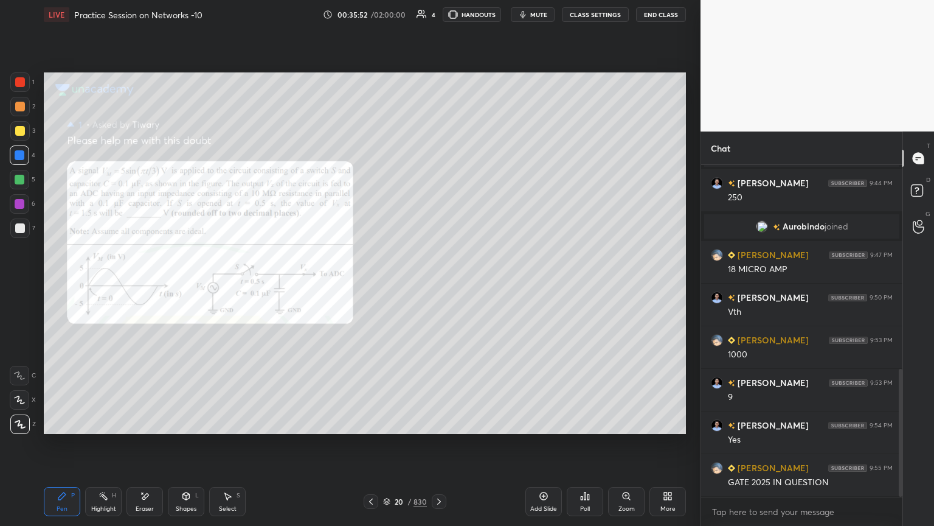
click at [26, 125] on div at bounding box center [19, 130] width 19 height 19
click at [21, 106] on div at bounding box center [20, 107] width 10 height 10
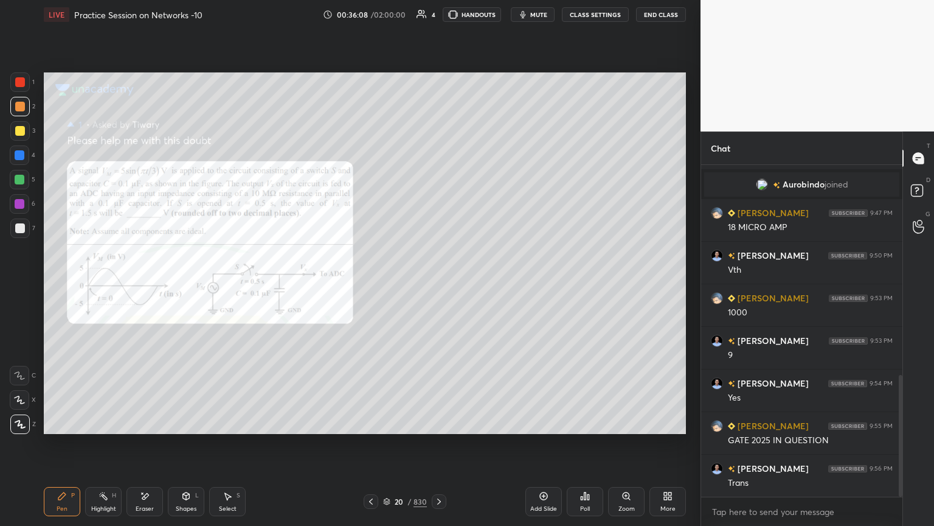
click at [17, 138] on div at bounding box center [19, 130] width 19 height 19
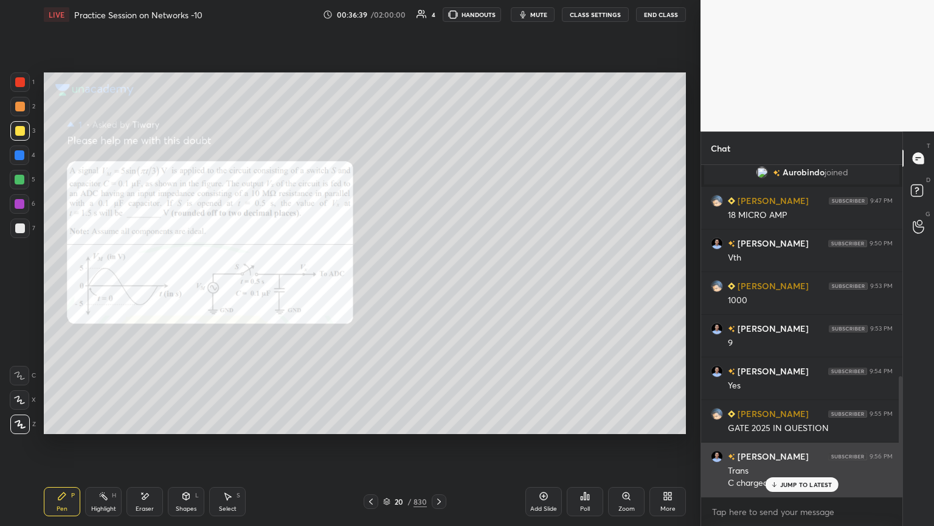
click at [808, 448] on div "JUMP TO LATEST" at bounding box center [801, 484] width 73 height 15
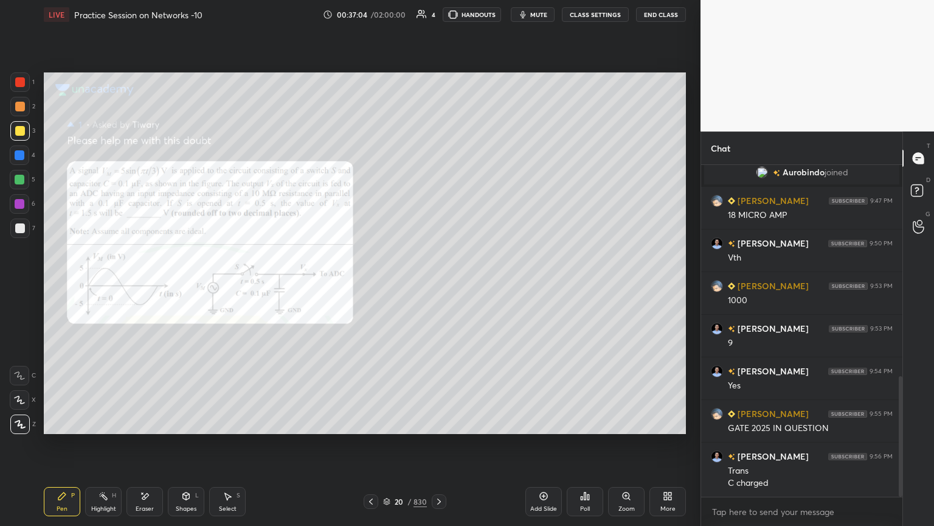
click at [153, 448] on div "Eraser" at bounding box center [145, 508] width 18 height 6
click at [22, 426] on span "Erase all" at bounding box center [19, 424] width 18 height 9
click at [65, 448] on icon at bounding box center [62, 496] width 10 height 10
click at [23, 108] on div at bounding box center [20, 107] width 10 height 10
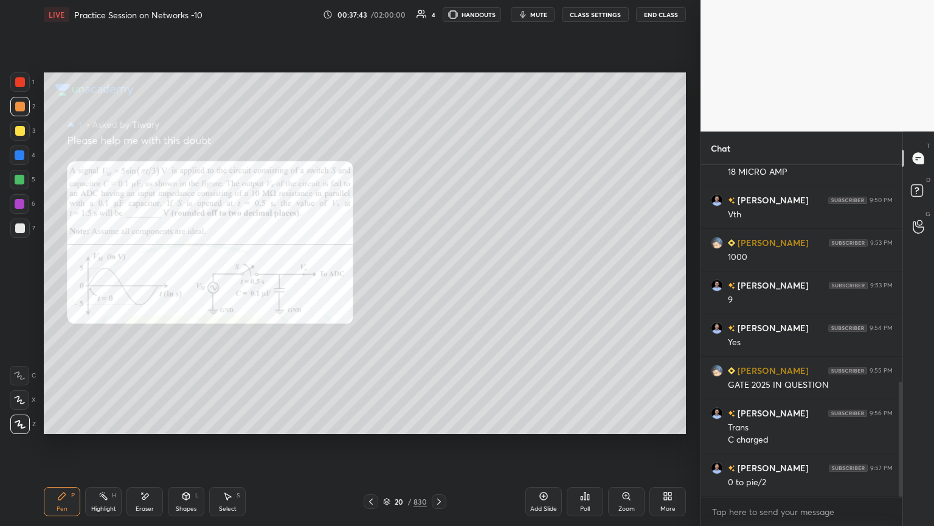
click at [24, 131] on div at bounding box center [20, 131] width 10 height 10
click at [32, 405] on div "X" at bounding box center [23, 399] width 26 height 19
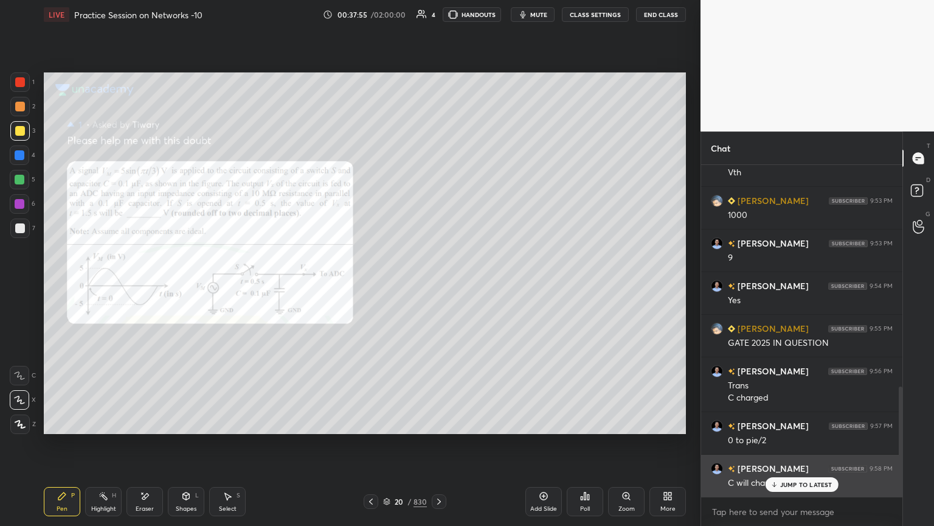
click at [800, 448] on p "JUMP TO LATEST" at bounding box center [806, 484] width 52 height 7
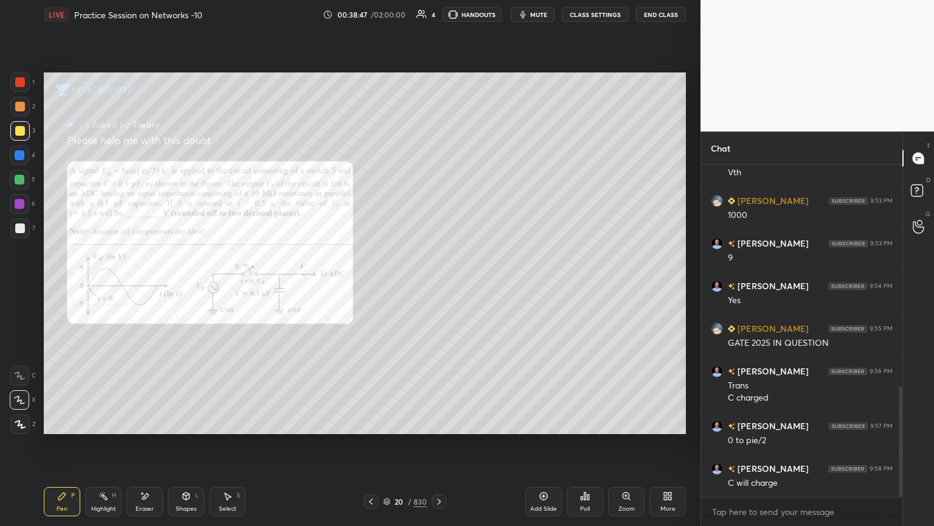
click at [148, 448] on icon at bounding box center [145, 496] width 10 height 10
click at [64, 448] on icon at bounding box center [62, 496] width 10 height 10
click at [19, 181] on div at bounding box center [20, 180] width 10 height 10
click at [22, 404] on div at bounding box center [19, 399] width 19 height 19
click at [221, 448] on div "Select S" at bounding box center [227, 501] width 36 height 29
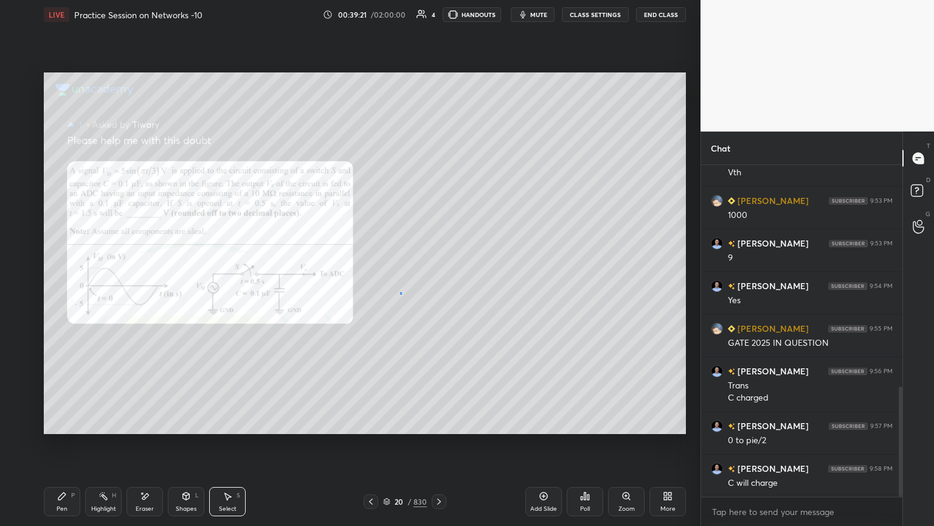
click at [400, 292] on div "0 ° Undo Copy Duplicate Duplicate to new slide Delete" at bounding box center [365, 252] width 642 height 361
click at [65, 448] on div "Pen P" at bounding box center [62, 501] width 36 height 29
click at [20, 231] on div at bounding box center [20, 228] width 10 height 10
click at [149, 448] on div "Eraser" at bounding box center [145, 501] width 36 height 29
click at [49, 448] on div "Pen P" at bounding box center [62, 501] width 36 height 29
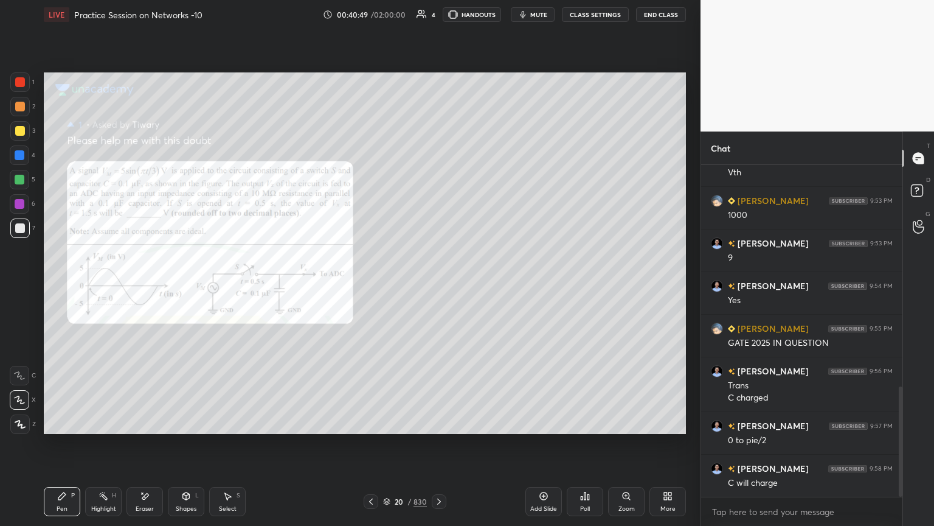
click at [21, 131] on div at bounding box center [20, 131] width 10 height 10
click at [17, 231] on div at bounding box center [20, 228] width 10 height 10
click at [154, 448] on div "Eraser" at bounding box center [145, 501] width 36 height 29
click at [66, 448] on div "Pen" at bounding box center [62, 508] width 11 height 6
click at [145, 448] on div "Eraser" at bounding box center [145, 501] width 36 height 29
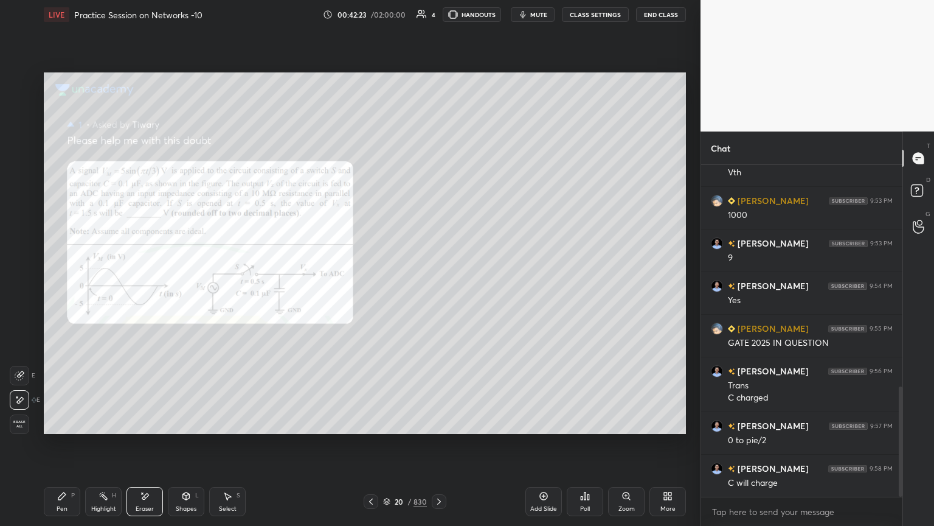
click at [52, 448] on div "Pen P" at bounding box center [62, 501] width 36 height 29
click at [16, 142] on div "3" at bounding box center [22, 133] width 25 height 24
click at [151, 448] on div "Eraser" at bounding box center [145, 508] width 18 height 6
click at [63, 448] on div "Pen" at bounding box center [62, 508] width 11 height 6
click at [150, 448] on div "Eraser" at bounding box center [145, 501] width 36 height 29
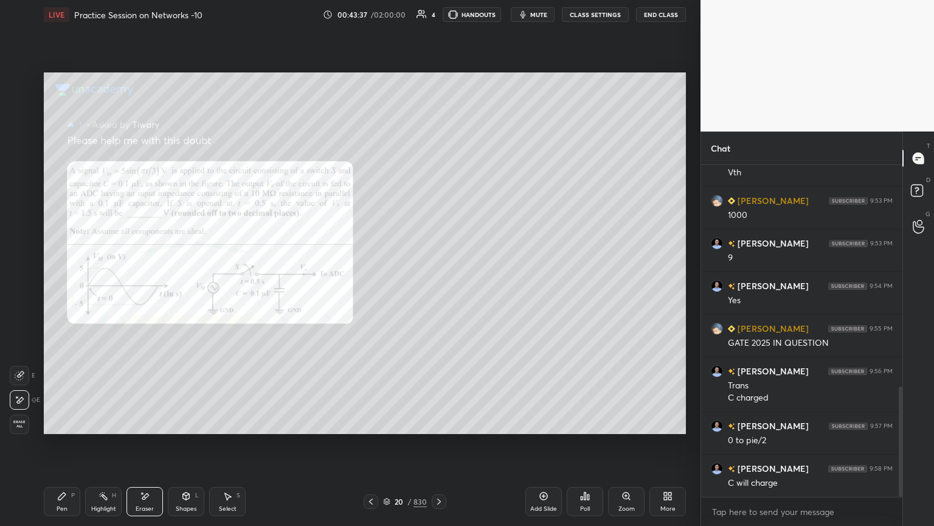
click at [60, 448] on icon at bounding box center [61, 495] width 7 height 7
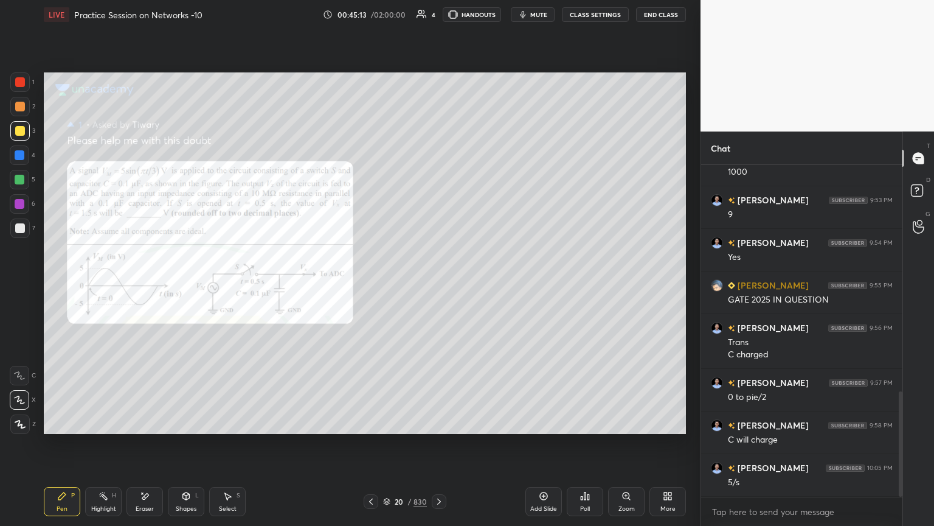
scroll to position [722, 0]
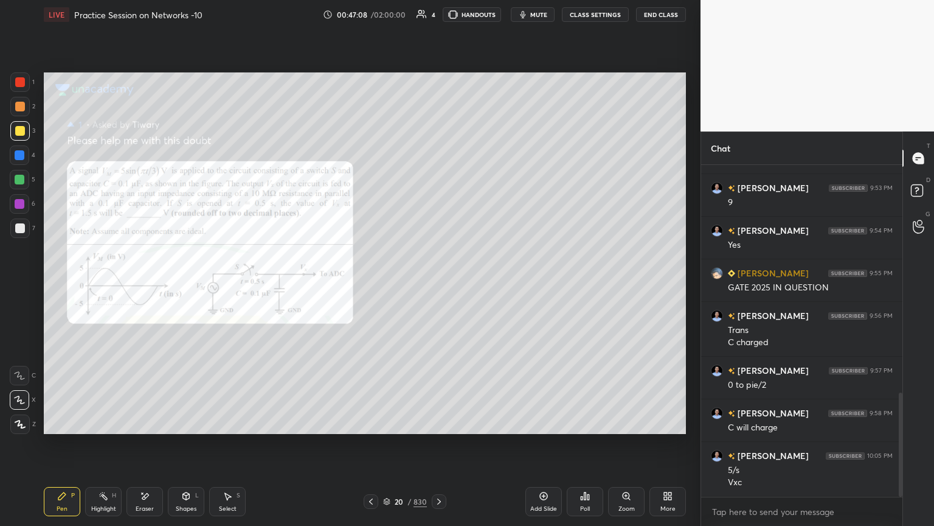
click at [605, 389] on div at bounding box center [350, 263] width 701 height 526
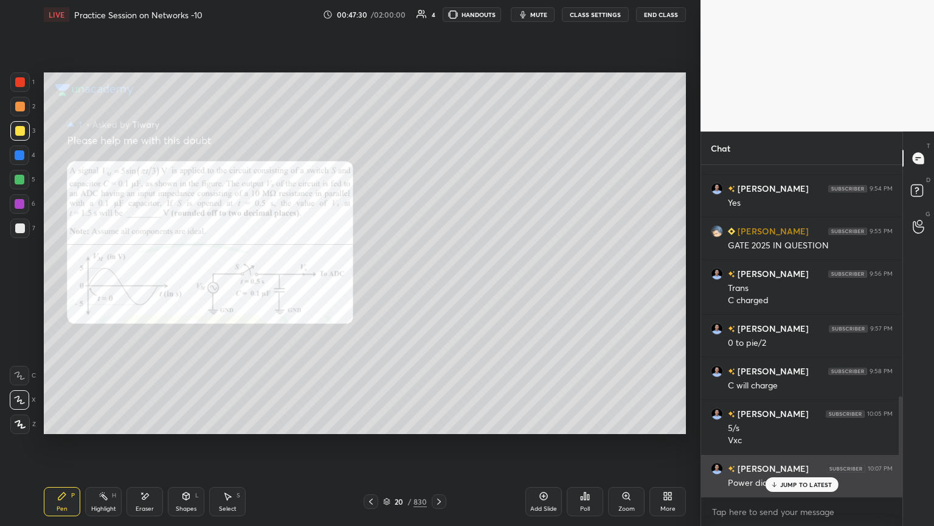
click at [791, 448] on p "JUMP TO LATEST" at bounding box center [806, 484] width 52 height 7
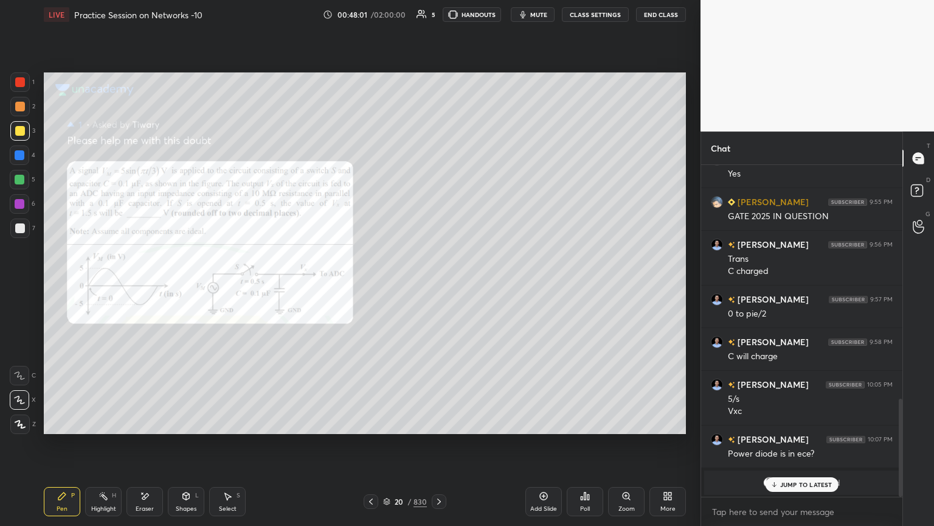
click at [794, 448] on p "JUMP TO LATEST" at bounding box center [806, 484] width 52 height 7
click at [386, 448] on icon at bounding box center [386, 501] width 7 height 7
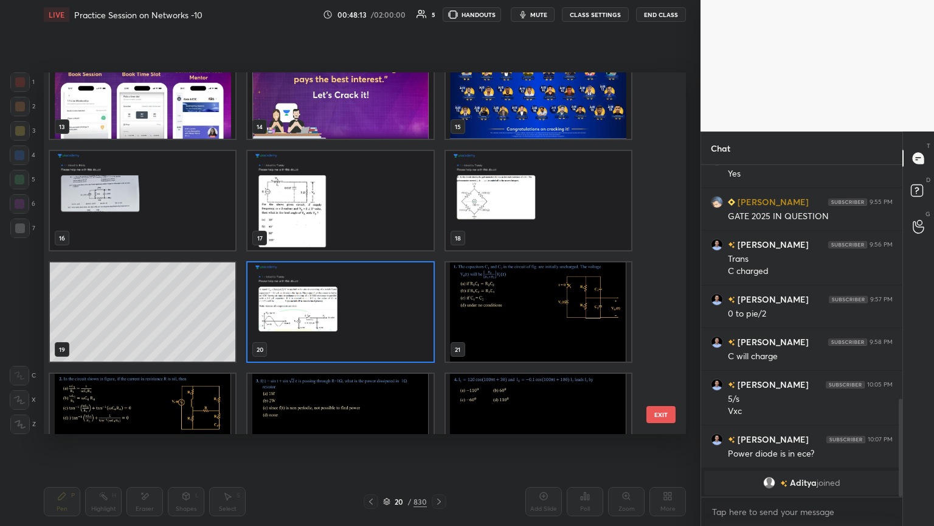
scroll to position [484, 0]
click at [573, 311] on img "grid" at bounding box center [539, 311] width 186 height 99
click at [571, 312] on img "grid" at bounding box center [539, 311] width 186 height 99
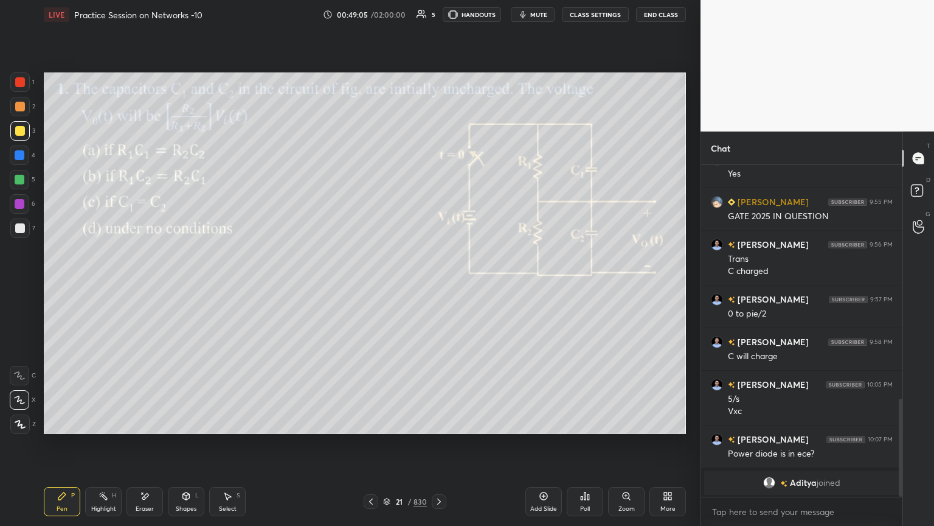
click at [24, 110] on div at bounding box center [20, 107] width 10 height 10
click at [22, 375] on icon at bounding box center [19, 375] width 11 height 9
click at [22, 401] on icon at bounding box center [19, 399] width 11 height 9
click at [17, 227] on div at bounding box center [20, 228] width 10 height 10
click at [21, 377] on icon at bounding box center [19, 375] width 11 height 9
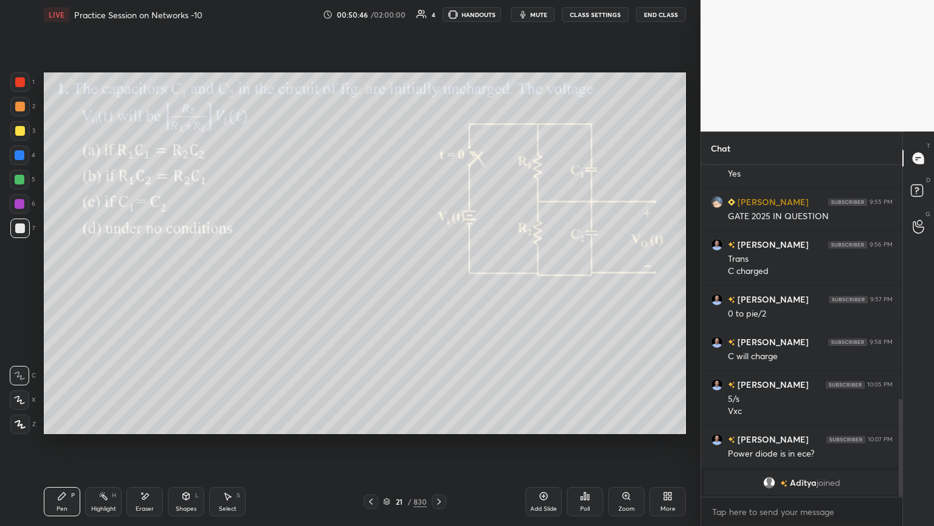
click at [17, 134] on div at bounding box center [20, 131] width 10 height 10
click at [19, 226] on div at bounding box center [20, 228] width 10 height 10
click at [17, 403] on icon at bounding box center [19, 399] width 11 height 9
click at [19, 372] on icon at bounding box center [19, 375] width 11 height 9
click at [17, 128] on div at bounding box center [20, 131] width 10 height 10
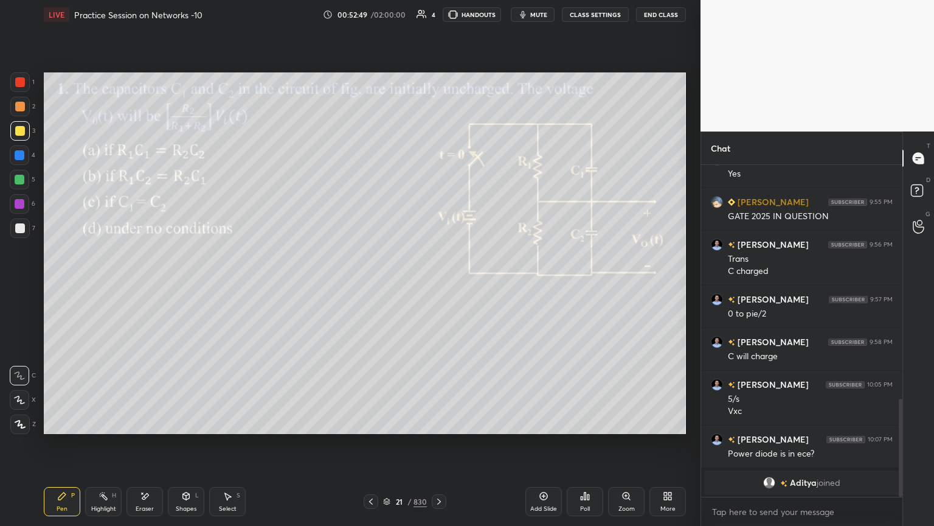
click at [19, 422] on icon at bounding box center [20, 423] width 10 height 7
click at [229, 448] on div "Select" at bounding box center [228, 508] width 18 height 6
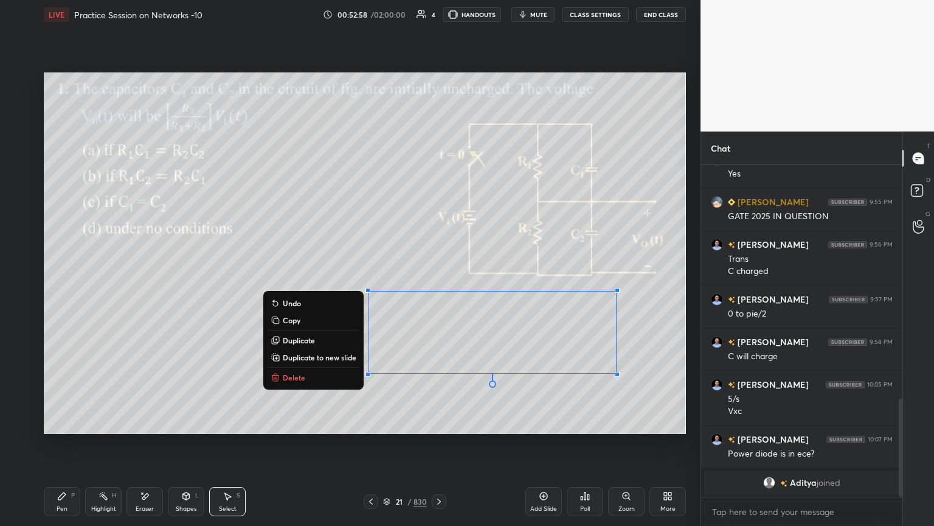
click at [321, 364] on div "0 ° Undo Copy Duplicate Duplicate to new slide Delete" at bounding box center [365, 252] width 642 height 361
click at [300, 360] on p "Duplicate to new slide" at bounding box center [320, 357] width 74 height 10
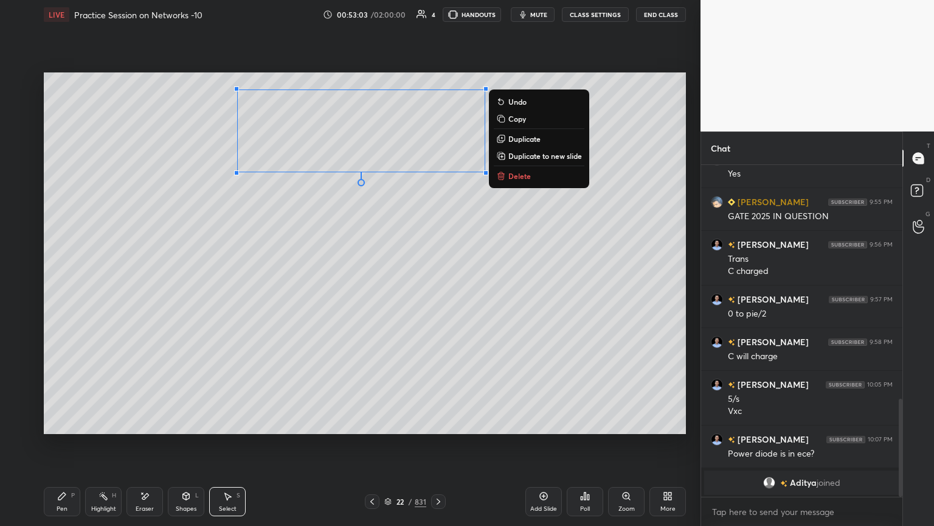
click at [64, 448] on div "Pen P" at bounding box center [62, 501] width 36 height 29
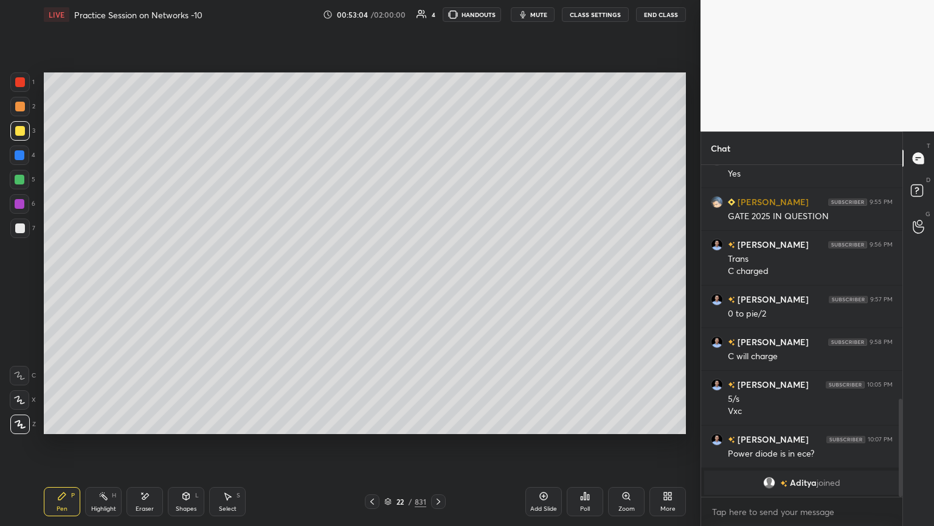
click at [19, 224] on div at bounding box center [20, 228] width 10 height 10
click at [230, 448] on icon at bounding box center [228, 496] width 10 height 10
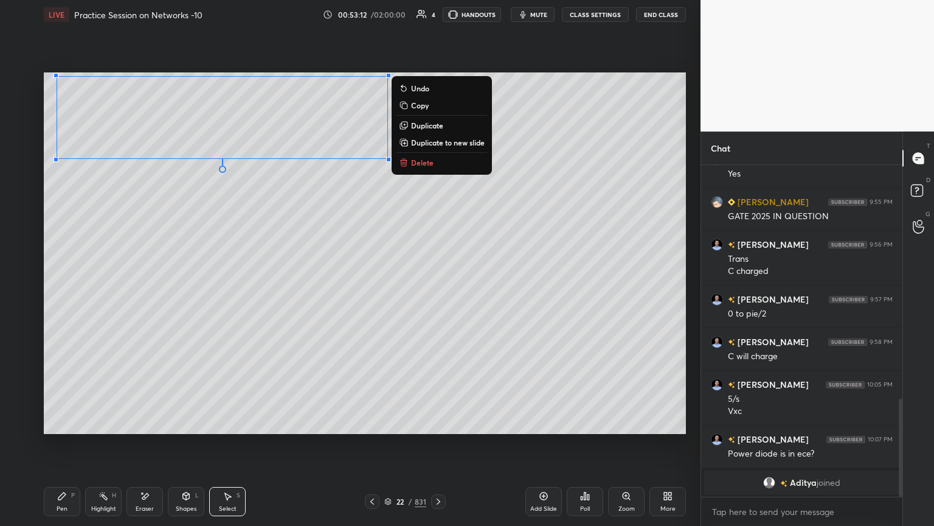
click at [270, 218] on div "0 ° Undo Copy Duplicate Duplicate to new slide Delete" at bounding box center [365, 252] width 642 height 361
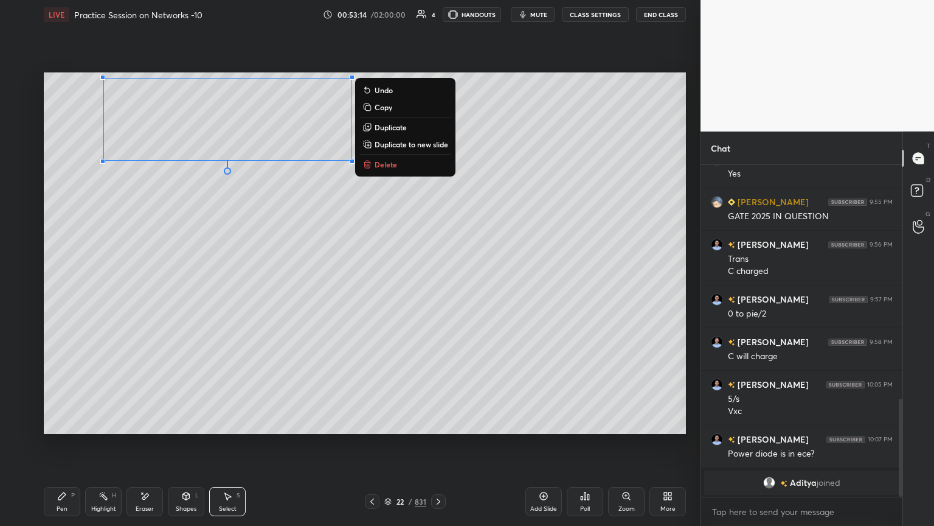
click at [217, 299] on div "0 ° Undo Copy Duplicate Duplicate to new slide Delete" at bounding box center [365, 252] width 642 height 361
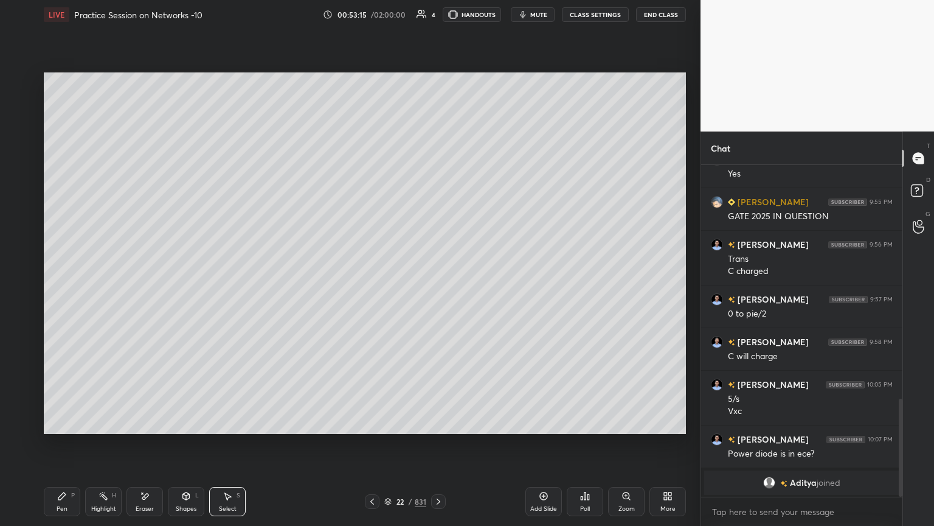
click at [54, 448] on div "Pen P" at bounding box center [62, 501] width 36 height 29
click at [18, 131] on div at bounding box center [20, 131] width 10 height 10
click at [22, 409] on div at bounding box center [19, 399] width 19 height 19
click at [370, 448] on icon at bounding box center [372, 501] width 10 height 10
click at [440, 448] on icon at bounding box center [439, 501] width 10 height 10
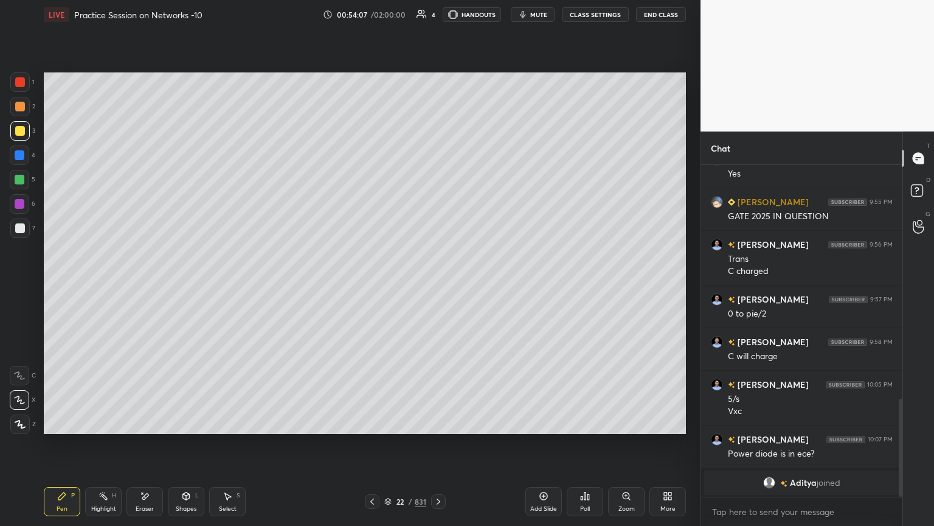
click at [95, 448] on div "Highlight" at bounding box center [103, 508] width 25 height 6
click at [369, 448] on icon at bounding box center [372, 501] width 10 height 10
click at [439, 448] on icon at bounding box center [439, 501] width 10 height 10
click at [61, 448] on icon at bounding box center [62, 496] width 10 height 10
click at [24, 231] on div at bounding box center [20, 228] width 10 height 10
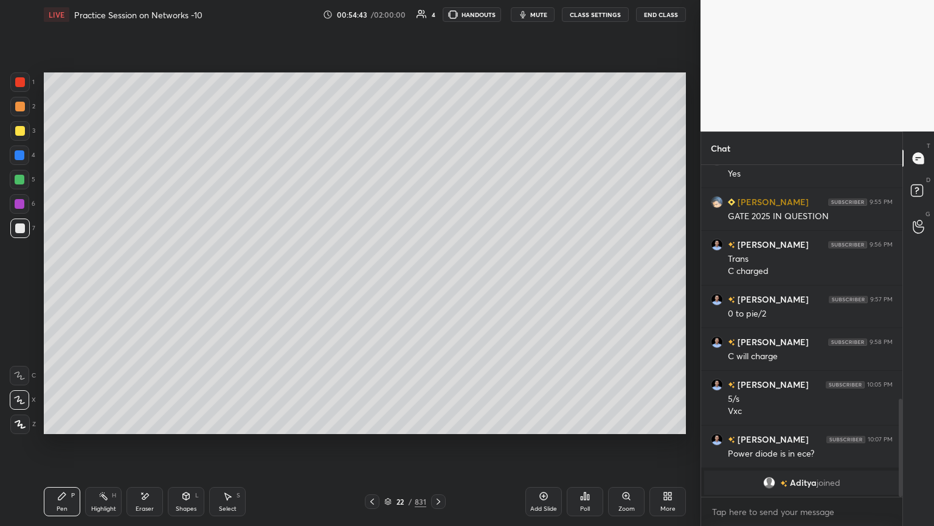
click at [370, 448] on icon at bounding box center [372, 501] width 10 height 10
click at [101, 448] on div "Highlight" at bounding box center [103, 508] width 25 height 6
click at [439, 448] on icon at bounding box center [439, 501] width 10 height 10
click at [10, 135] on div at bounding box center [19, 130] width 19 height 19
click at [68, 448] on div "Pen P" at bounding box center [62, 501] width 36 height 29
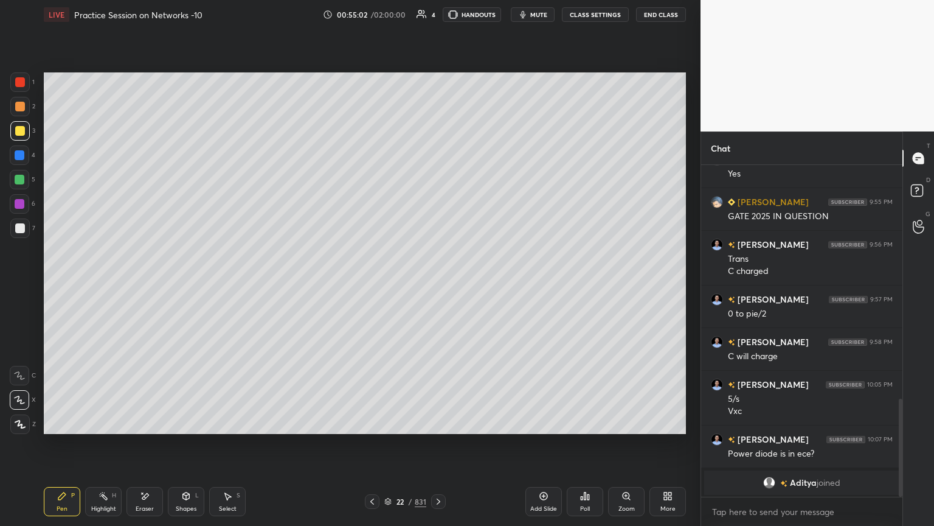
click at [370, 448] on icon at bounding box center [372, 501] width 10 height 10
click at [439, 448] on icon at bounding box center [439, 501] width 4 height 6
click at [22, 234] on div at bounding box center [19, 227] width 19 height 19
click at [140, 448] on icon at bounding box center [145, 496] width 10 height 10
click at [61, 448] on div "Pen P" at bounding box center [62, 501] width 36 height 29
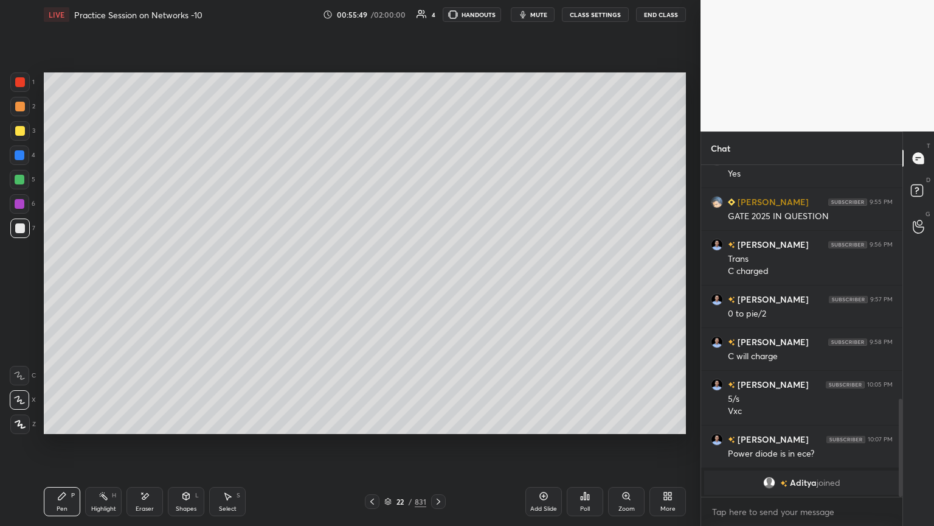
click at [24, 131] on div at bounding box center [19, 130] width 19 height 19
click at [100, 448] on div "Highlight H" at bounding box center [103, 501] width 36 height 29
click at [68, 448] on div "Pen P" at bounding box center [62, 501] width 36 height 29
click at [188, 448] on div "Shapes" at bounding box center [186, 508] width 21 height 6
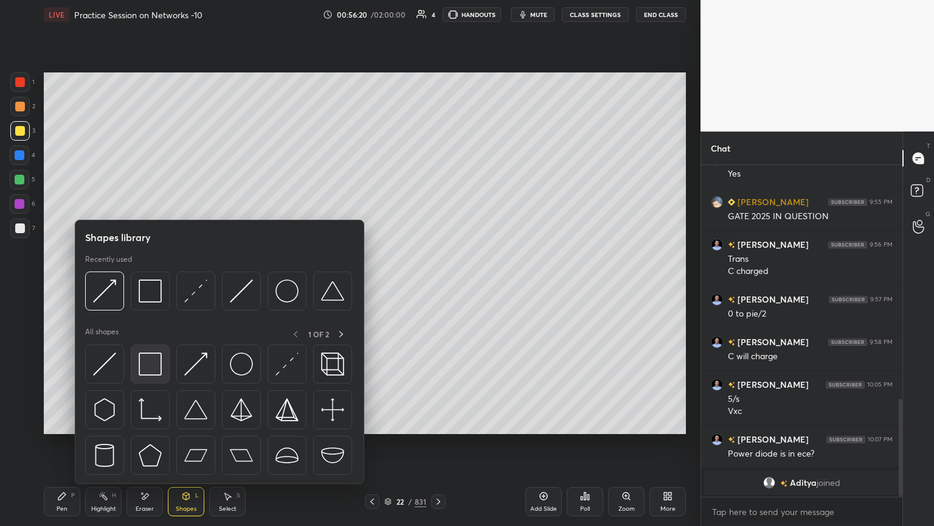
click at [156, 369] on img at bounding box center [150, 363] width 23 height 23
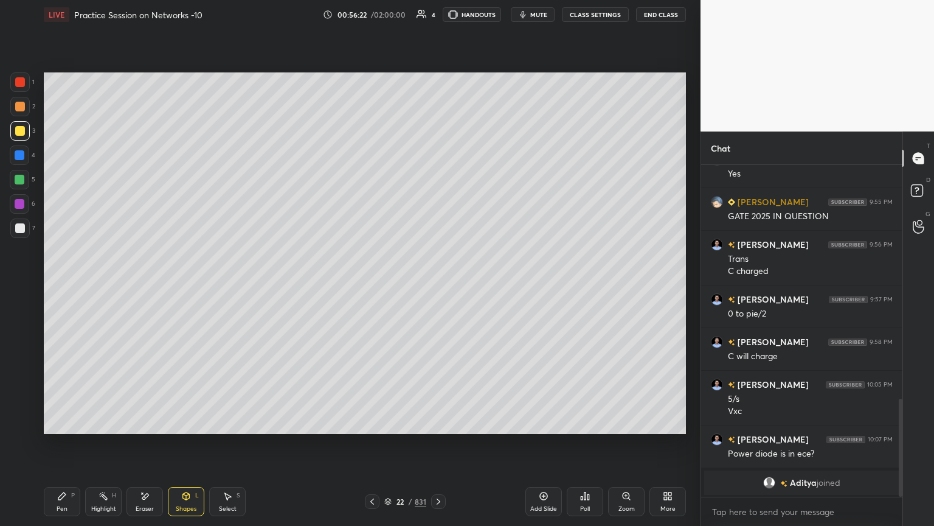
click at [66, 448] on div "Pen" at bounding box center [62, 508] width 11 height 6
click at [20, 227] on div at bounding box center [20, 228] width 10 height 10
click at [107, 448] on div "Highlight H" at bounding box center [103, 501] width 36 height 29
click at [24, 224] on div at bounding box center [20, 228] width 10 height 10
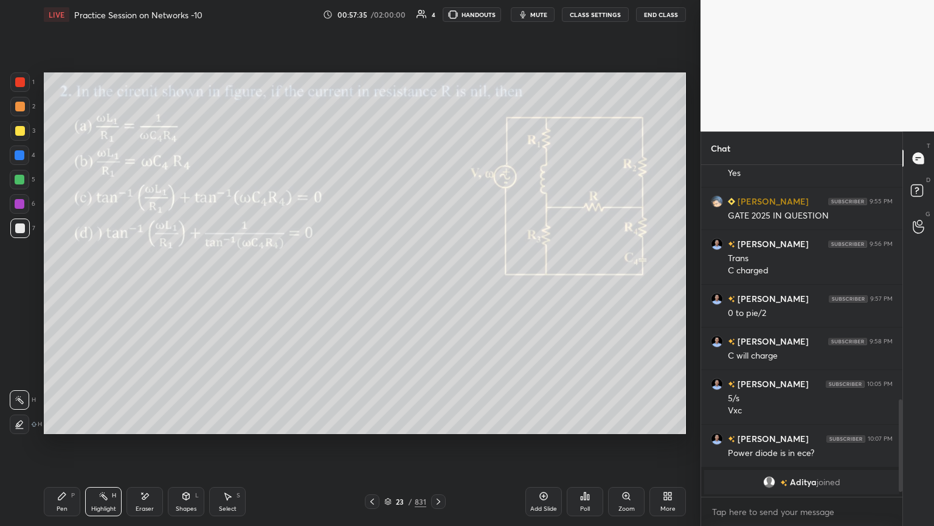
click at [64, 448] on div "Pen P" at bounding box center [62, 501] width 36 height 29
click at [23, 426] on icon at bounding box center [20, 424] width 11 height 9
click at [22, 134] on div at bounding box center [20, 131] width 10 height 10
click at [20, 184] on div at bounding box center [19, 179] width 19 height 19
click at [18, 134] on div at bounding box center [20, 131] width 10 height 10
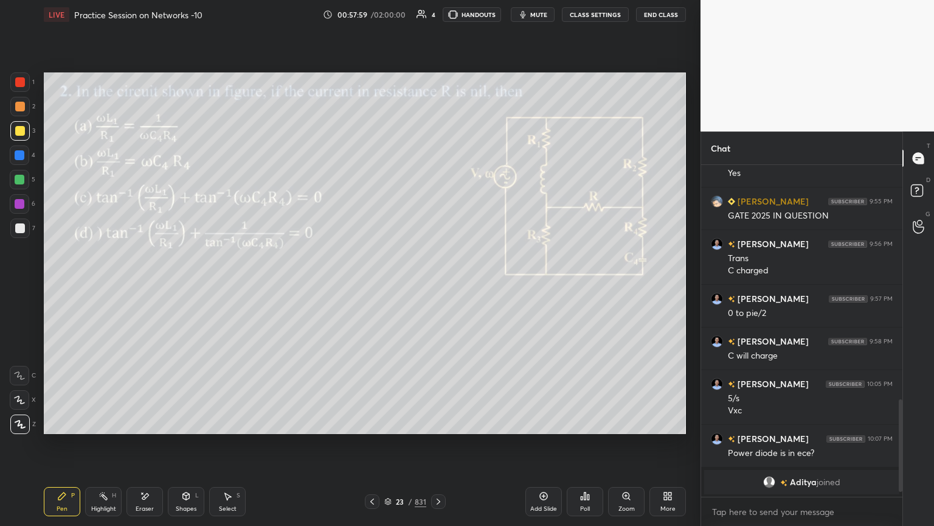
click at [22, 108] on div at bounding box center [20, 107] width 10 height 10
click at [19, 182] on div at bounding box center [20, 180] width 10 height 10
click at [18, 401] on icon at bounding box center [20, 399] width 10 height 7
click at [22, 401] on icon at bounding box center [19, 399] width 11 height 9
click at [24, 134] on div at bounding box center [20, 131] width 10 height 10
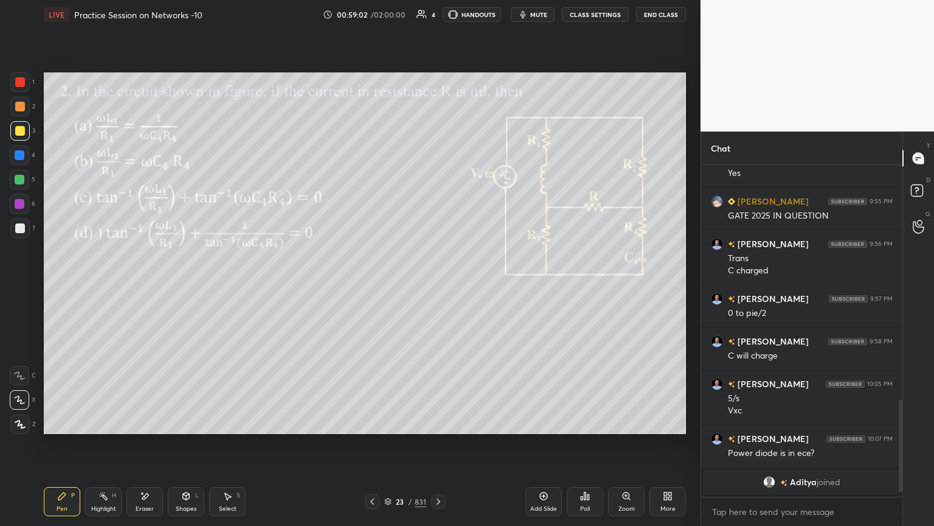
click at [23, 232] on div at bounding box center [20, 228] width 10 height 10
click at [223, 448] on div "Select S" at bounding box center [227, 501] width 36 height 29
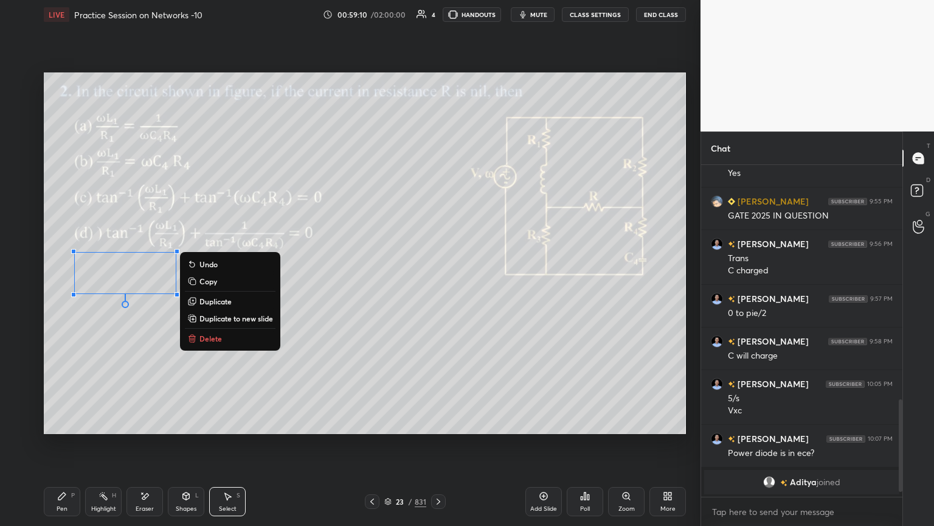
click at [122, 392] on div "0 ° Undo Copy Duplicate Duplicate to new slide Delete" at bounding box center [365, 252] width 642 height 361
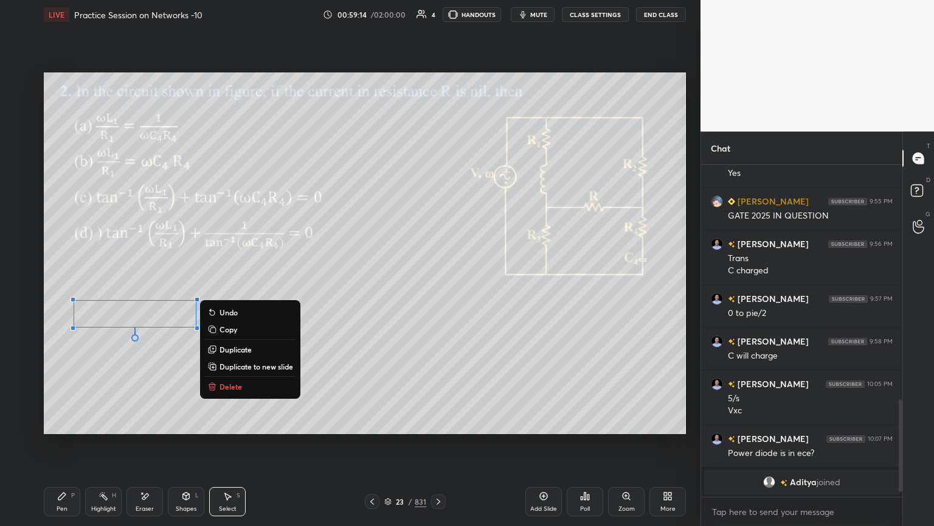
click at [132, 384] on div "0 ° Undo Copy Duplicate Duplicate to new slide Delete" at bounding box center [365, 252] width 642 height 361
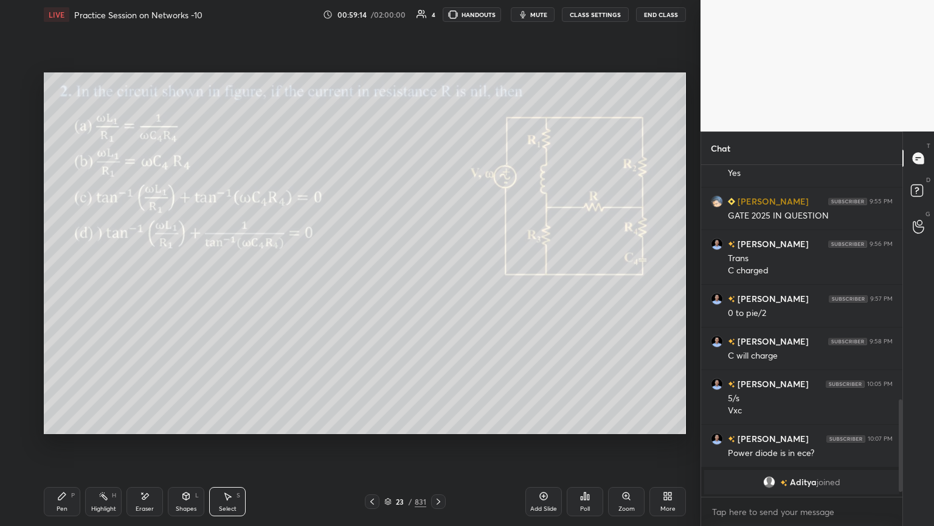
click at [61, 448] on div "Pen P" at bounding box center [62, 501] width 36 height 29
click at [17, 231] on div at bounding box center [20, 228] width 10 height 10
click at [22, 372] on icon at bounding box center [19, 375] width 11 height 9
click at [145, 448] on div "Eraser" at bounding box center [145, 508] width 18 height 6
click at [57, 448] on icon at bounding box center [62, 496] width 10 height 10
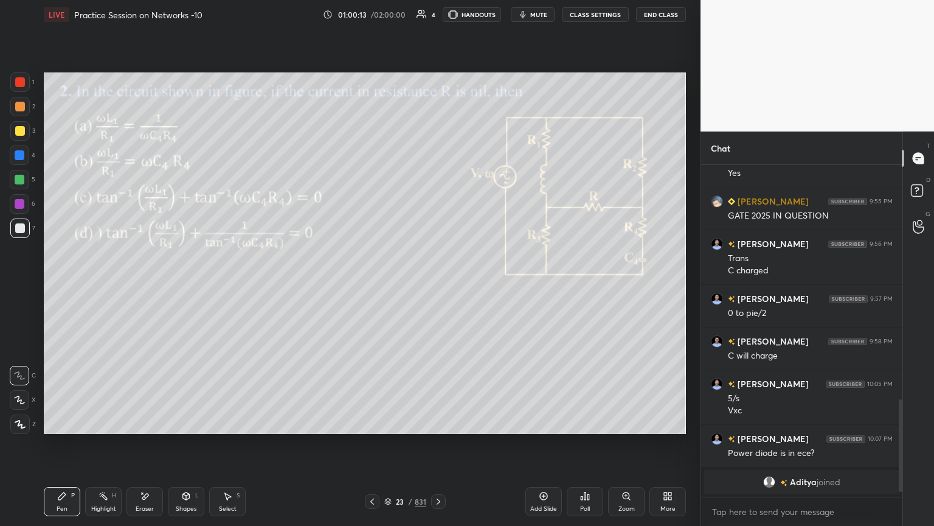
click at [104, 448] on div "Highlight" at bounding box center [103, 508] width 25 height 6
click at [62, 448] on div "Pen" at bounding box center [62, 508] width 11 height 6
click at [23, 133] on div at bounding box center [20, 131] width 10 height 10
click at [15, 402] on icon at bounding box center [19, 399] width 11 height 9
click at [97, 448] on div "Highlight H" at bounding box center [103, 501] width 36 height 29
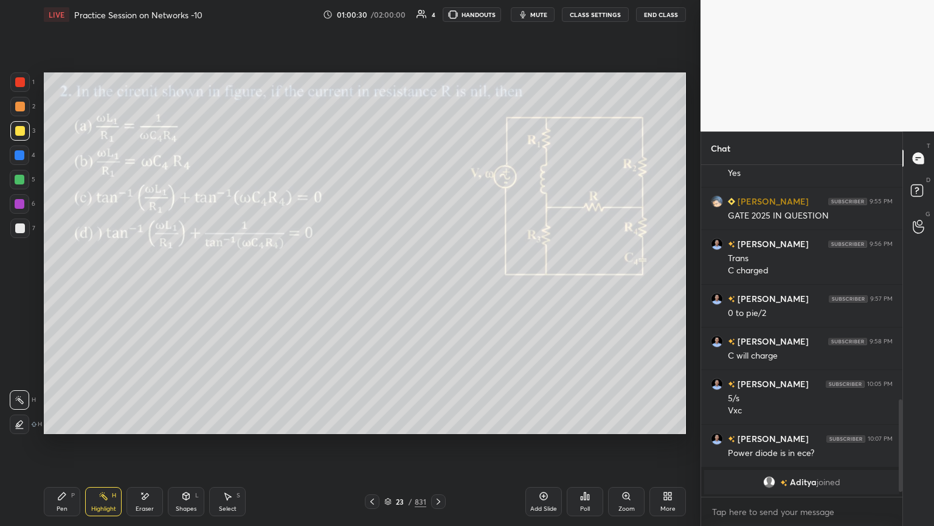
click at [55, 448] on div "Pen P" at bounding box center [62, 501] width 36 height 29
click at [140, 448] on div "Eraser" at bounding box center [145, 508] width 18 height 6
click at [63, 448] on div "Pen" at bounding box center [62, 508] width 11 height 6
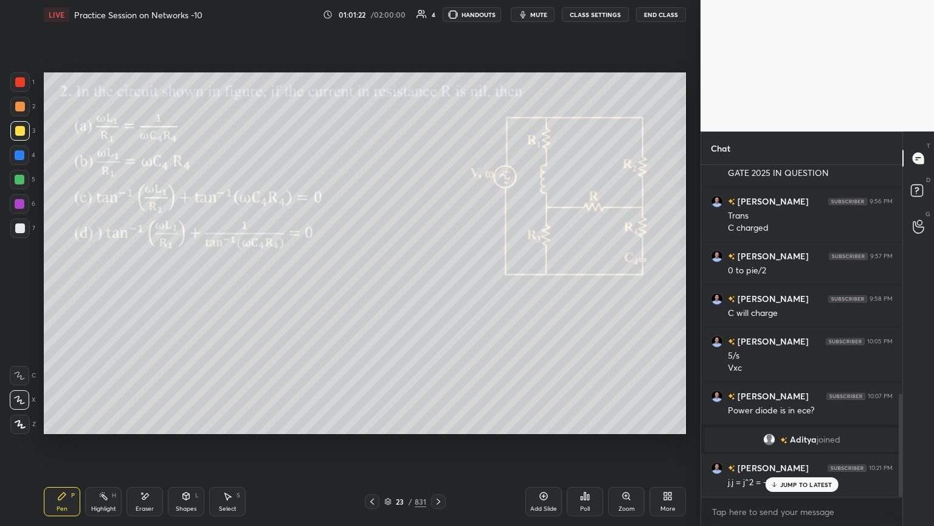
scroll to position [735, 0]
click at [793, 448] on p "JUMP TO LATEST" at bounding box center [806, 484] width 52 height 7
click at [107, 448] on div "Highlight" at bounding box center [103, 508] width 25 height 6
click at [64, 448] on div "Pen P" at bounding box center [62, 501] width 36 height 29
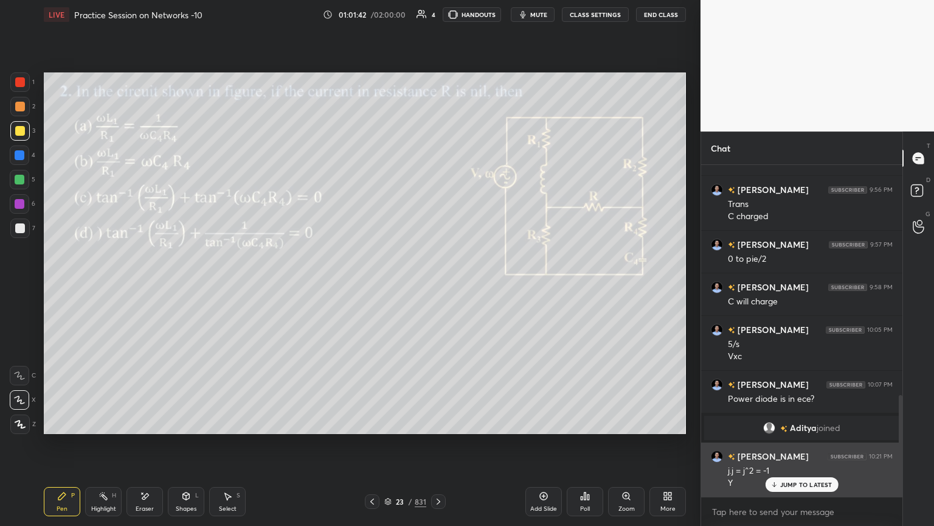
click at [788, 448] on div "JUMP TO LATEST" at bounding box center [801, 484] width 73 height 15
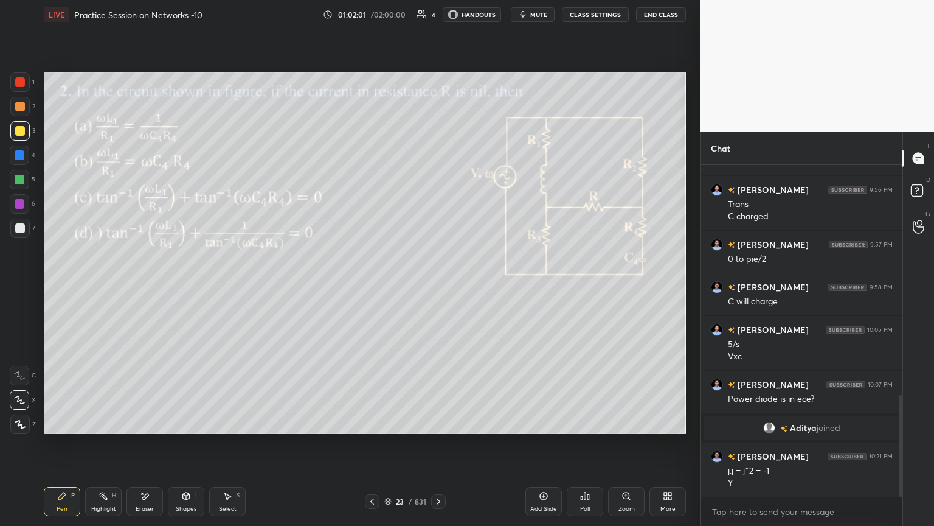
click at [190, 448] on div "Shapes" at bounding box center [186, 508] width 21 height 6
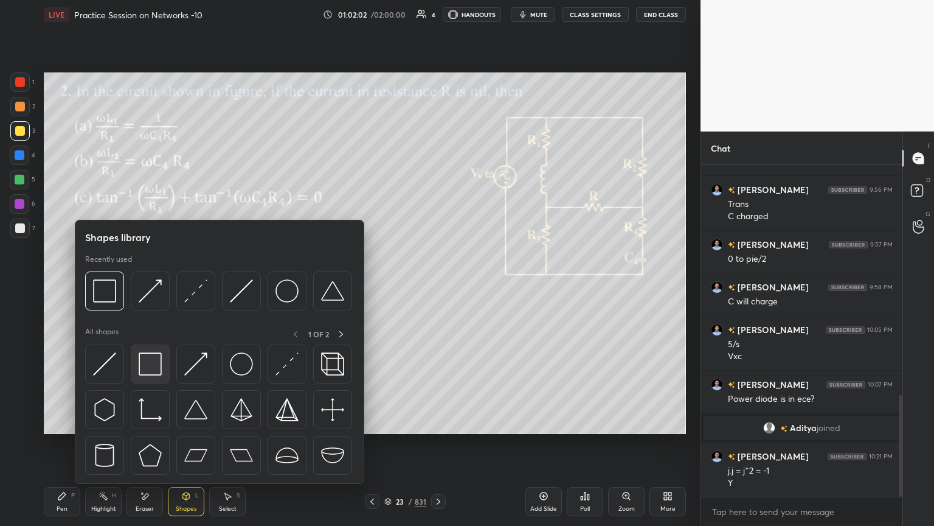
click at [151, 364] on img at bounding box center [150, 363] width 23 height 23
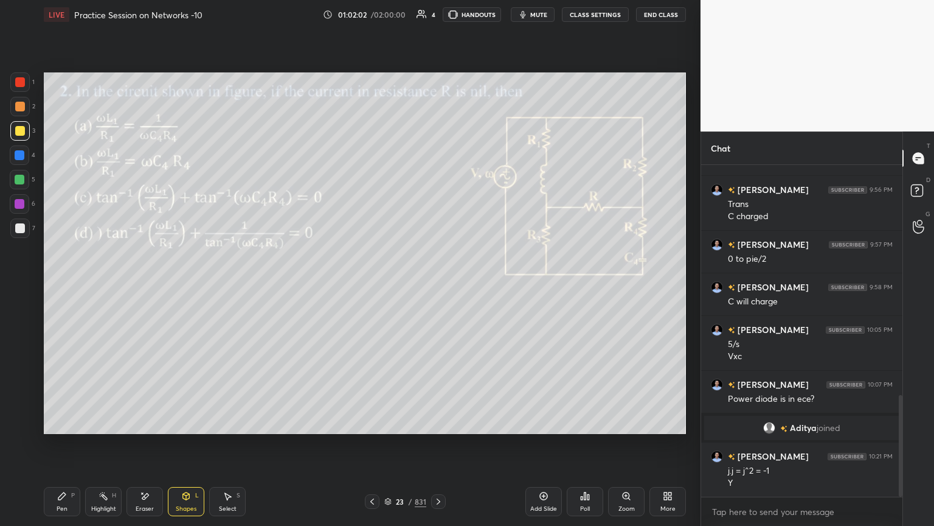
click at [24, 229] on div at bounding box center [20, 228] width 10 height 10
click at [224, 448] on div "Select" at bounding box center [228, 508] width 18 height 6
click at [75, 448] on div "Pen P" at bounding box center [62, 501] width 36 height 29
click at [17, 428] on icon at bounding box center [20, 424] width 11 height 9
click at [16, 133] on div at bounding box center [20, 131] width 10 height 10
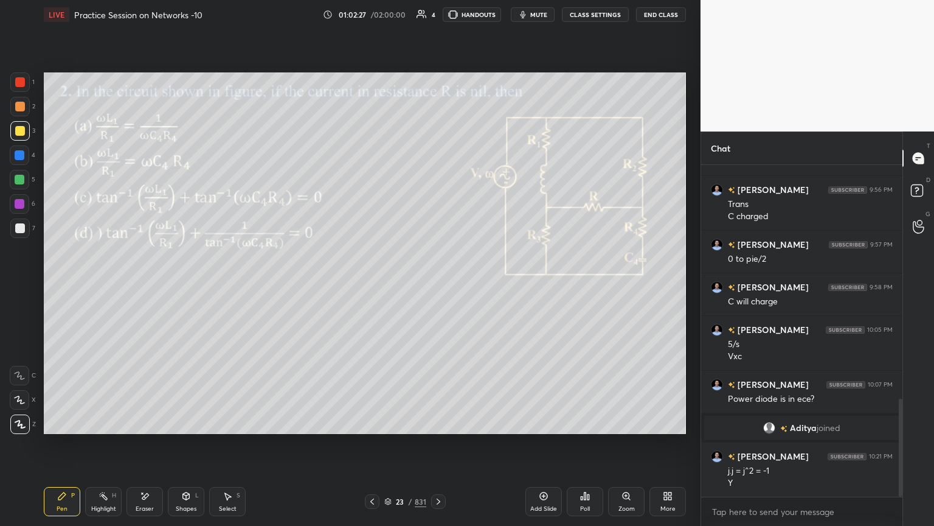
scroll to position [790, 0]
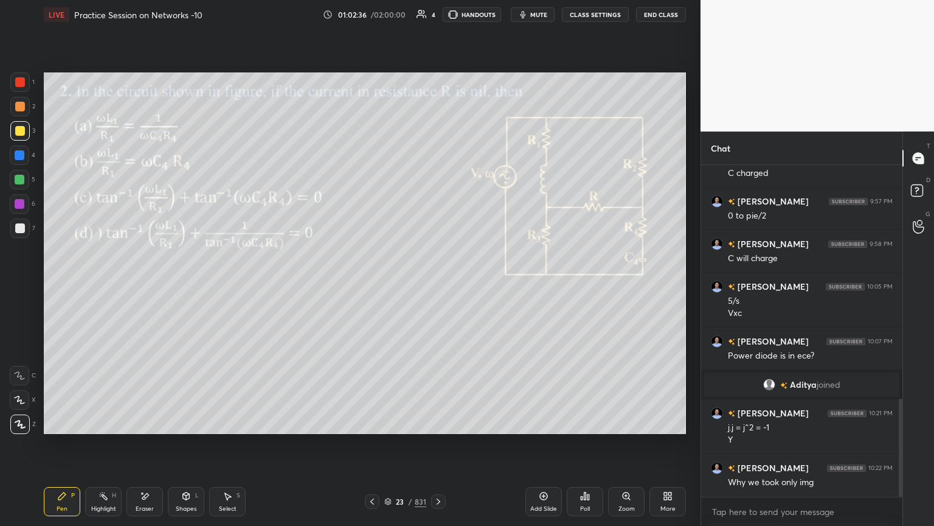
click at [102, 448] on div "Highlight" at bounding box center [103, 508] width 25 height 6
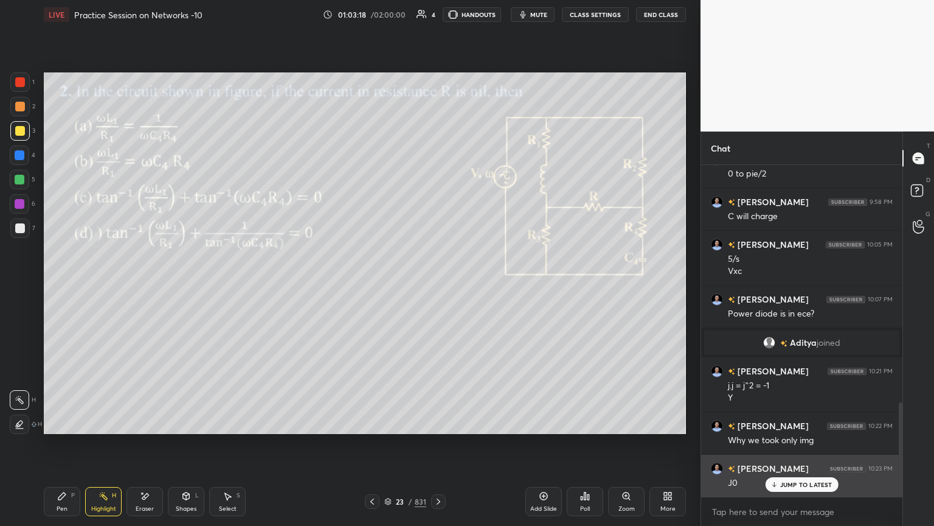
click at [801, 448] on p "JUMP TO LATEST" at bounding box center [806, 484] width 52 height 7
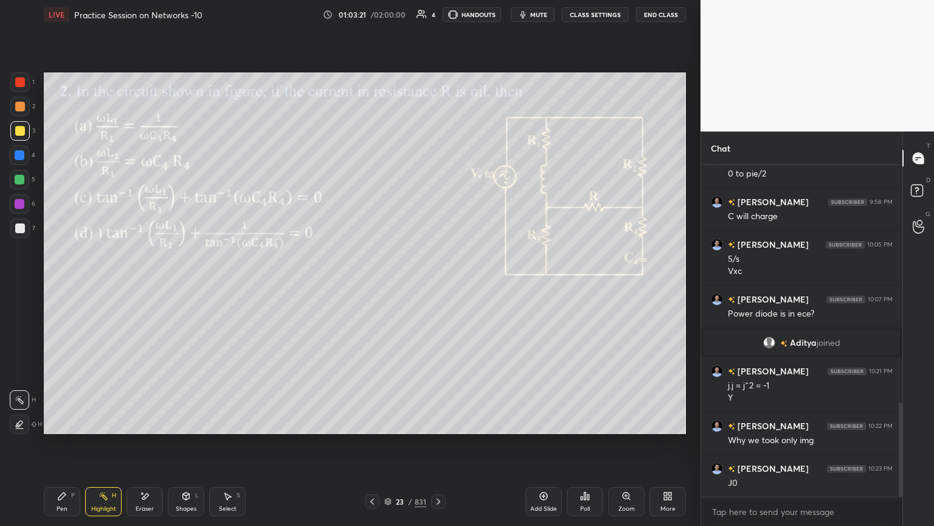
click at [114, 448] on div "Highlight" at bounding box center [103, 508] width 25 height 6
click at [438, 448] on icon at bounding box center [439, 501] width 4 height 6
click at [56, 448] on div "Pen P" at bounding box center [62, 501] width 36 height 29
click at [21, 179] on div at bounding box center [20, 180] width 10 height 10
click at [24, 422] on icon at bounding box center [20, 424] width 11 height 9
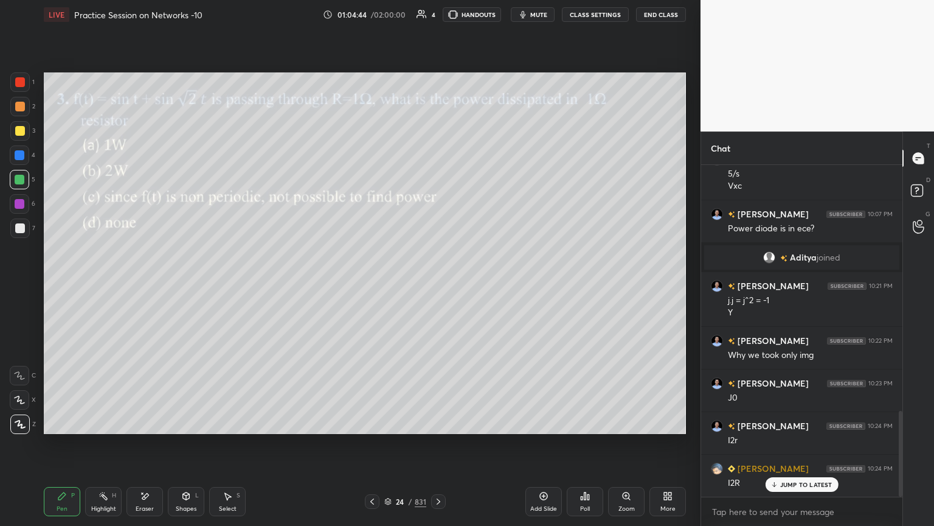
scroll to position [946, 0]
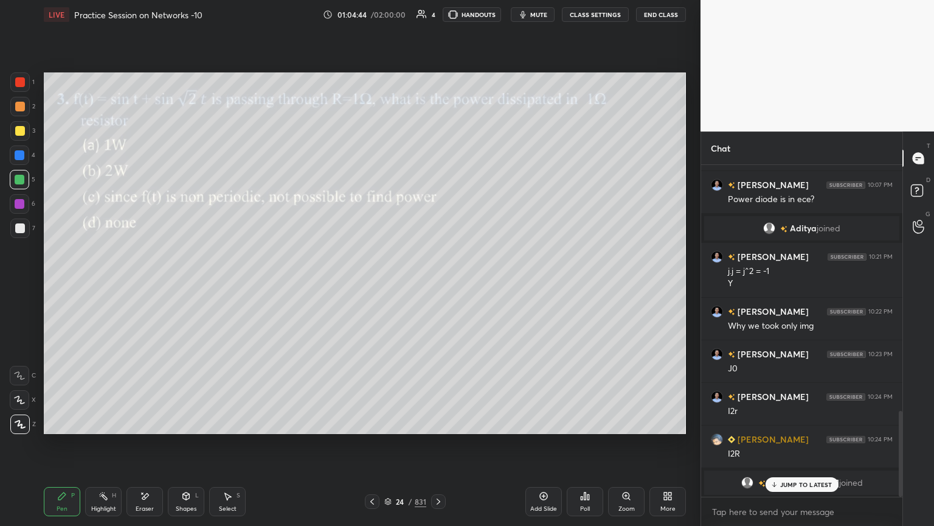
click at [24, 231] on div at bounding box center [19, 227] width 19 height 19
click at [798, 448] on p "JUMP TO LATEST" at bounding box center [806, 484] width 52 height 7
click at [22, 423] on icon at bounding box center [20, 424] width 11 height 9
click at [16, 136] on div at bounding box center [19, 130] width 19 height 19
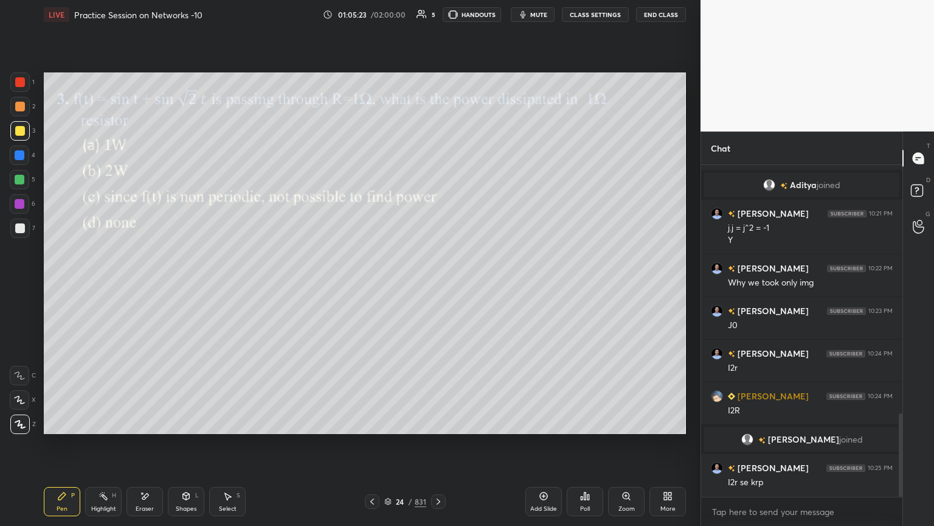
scroll to position [1002, 0]
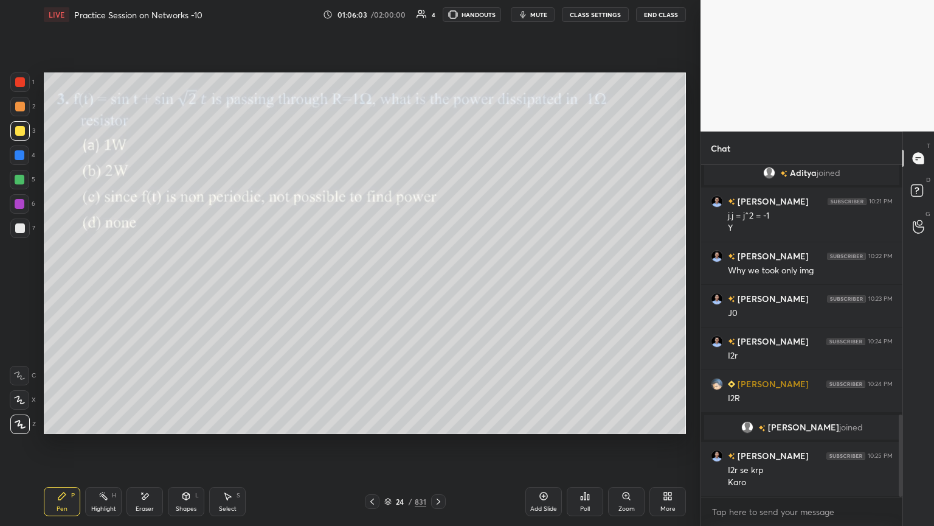
click at [18, 232] on div at bounding box center [20, 228] width 10 height 10
click at [18, 134] on div at bounding box center [20, 131] width 10 height 10
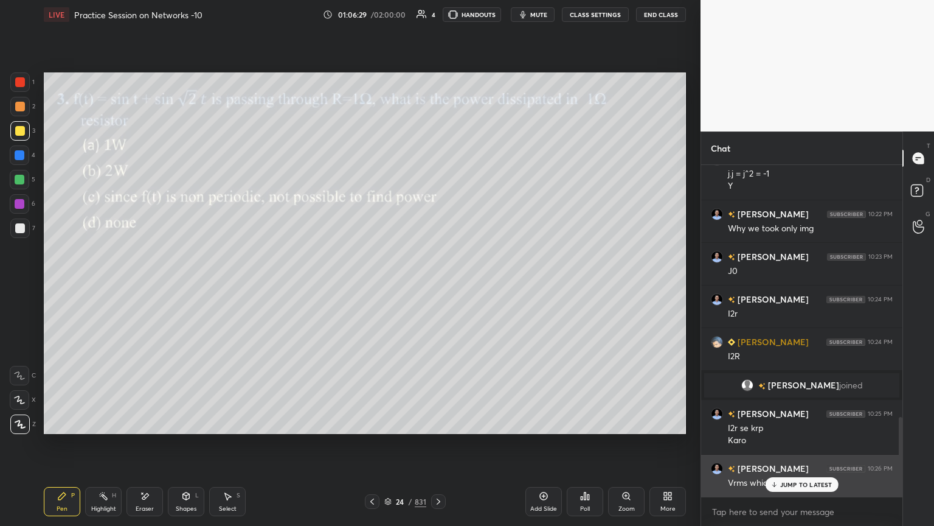
click at [803, 448] on p "JUMP TO LATEST" at bounding box center [806, 484] width 52 height 7
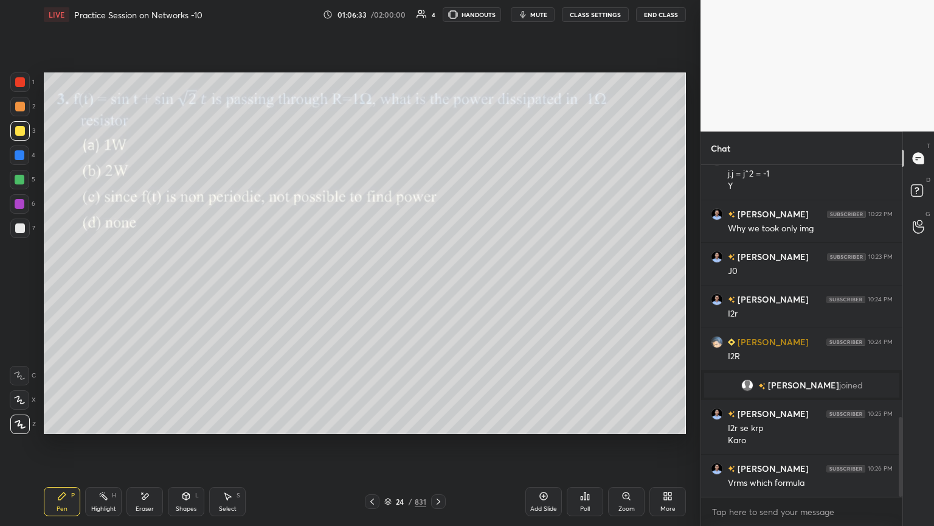
click at [539, 448] on icon at bounding box center [544, 496] width 10 height 10
click at [19, 112] on div at bounding box center [19, 106] width 19 height 19
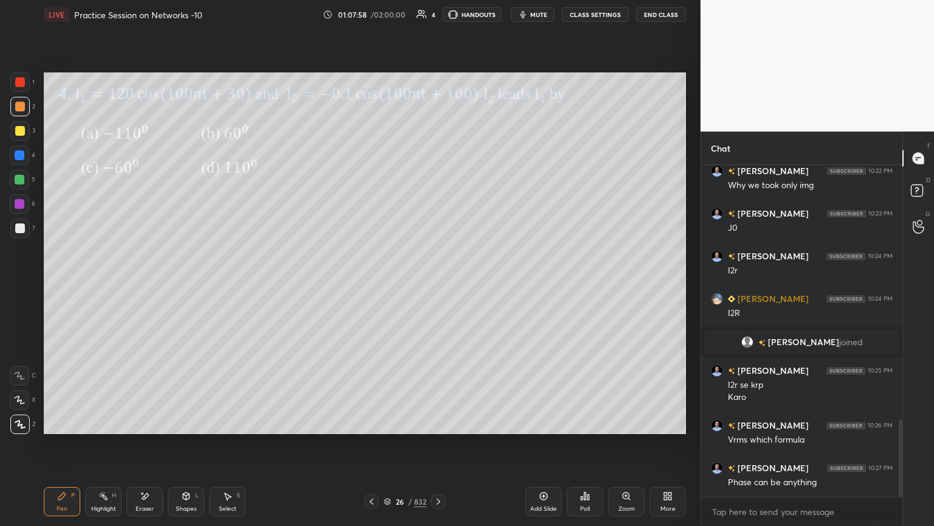
click at [22, 137] on div at bounding box center [19, 130] width 19 height 19
click at [184, 448] on icon at bounding box center [186, 496] width 10 height 10
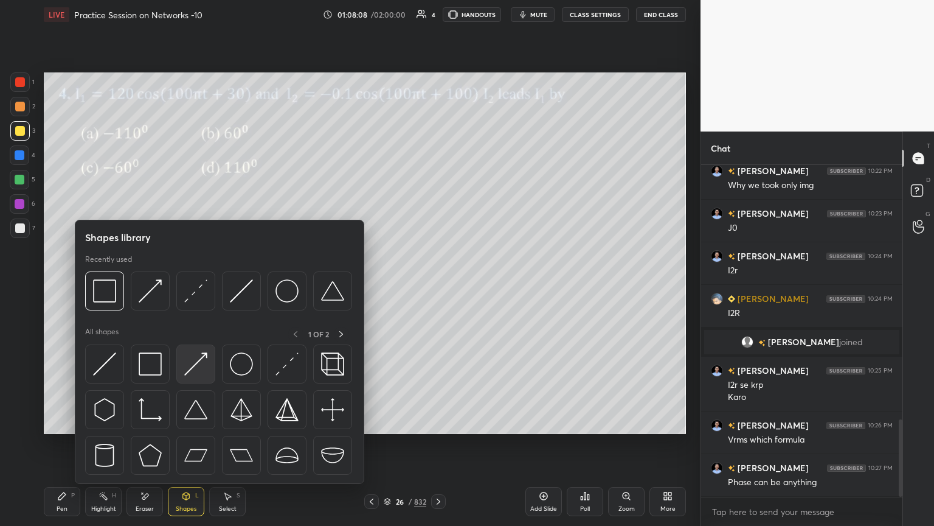
click at [197, 360] on img at bounding box center [195, 363] width 23 height 23
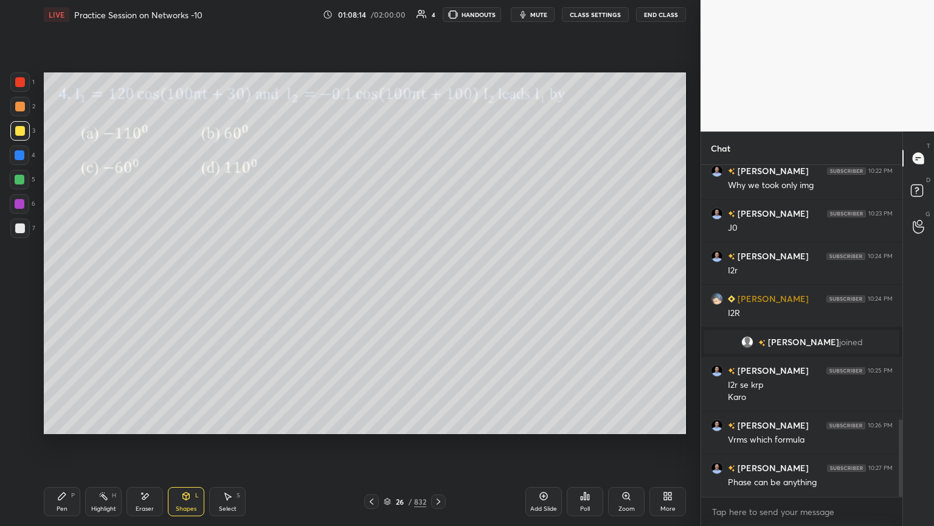
click at [66, 448] on div "Pen P" at bounding box center [62, 501] width 36 height 29
click at [21, 185] on div at bounding box center [19, 179] width 19 height 19
click at [19, 229] on div at bounding box center [20, 228] width 10 height 10
click at [187, 448] on div "Shapes L" at bounding box center [186, 501] width 36 height 29
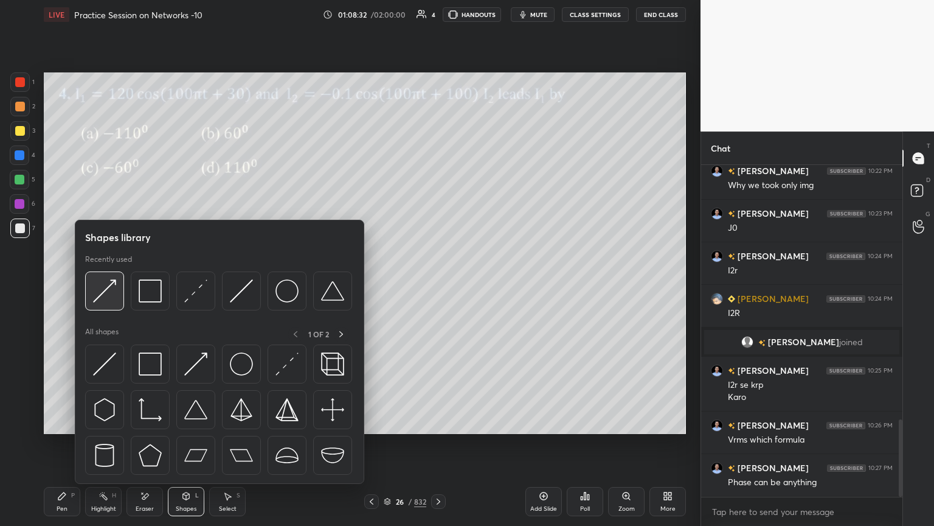
click at [105, 291] on img at bounding box center [104, 290] width 23 height 23
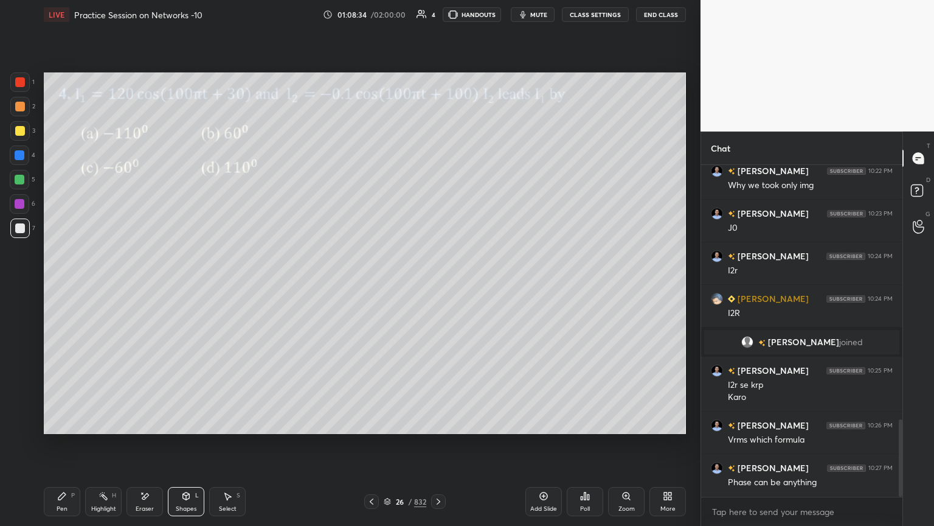
click at [24, 205] on div at bounding box center [20, 204] width 10 height 10
click at [60, 448] on icon at bounding box center [61, 495] width 7 height 7
click at [16, 231] on div at bounding box center [20, 228] width 10 height 10
click at [23, 130] on div at bounding box center [20, 131] width 10 height 10
click at [24, 230] on div at bounding box center [20, 228] width 10 height 10
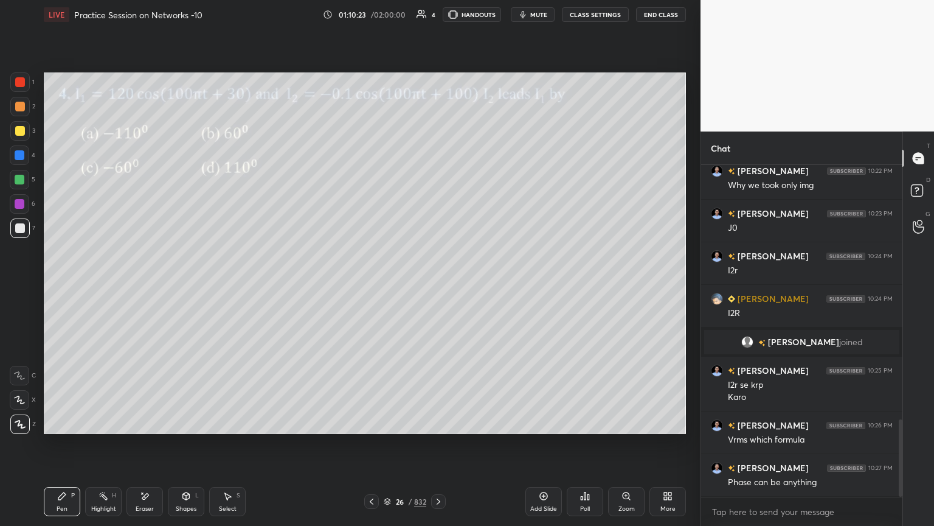
click at [100, 448] on div "Highlight" at bounding box center [103, 508] width 25 height 6
click at [150, 448] on div "Eraser" at bounding box center [145, 501] width 36 height 29
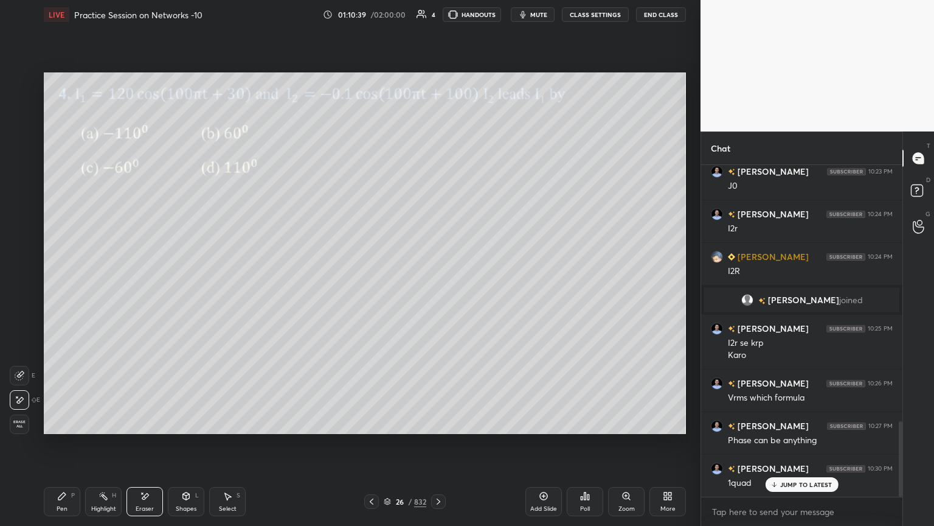
click at [175, 448] on div "Shapes L" at bounding box center [186, 501] width 36 height 29
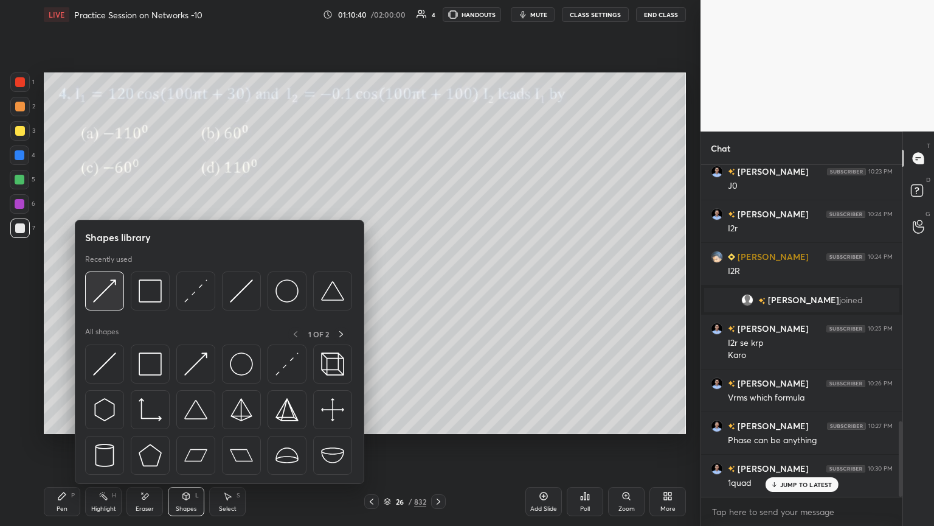
click at [107, 296] on img at bounding box center [104, 290] width 23 height 23
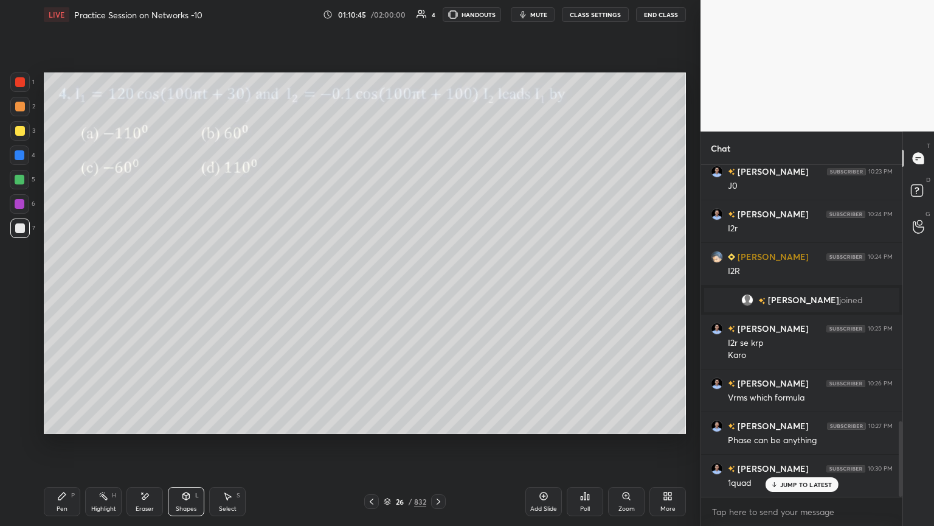
click at [54, 448] on div "Pen P" at bounding box center [62, 501] width 36 height 29
click at [158, 448] on div "Eraser" at bounding box center [145, 501] width 36 height 29
click at [64, 448] on div "Pen" at bounding box center [62, 508] width 11 height 6
click at [21, 132] on div at bounding box center [20, 131] width 10 height 10
click at [24, 114] on div at bounding box center [19, 106] width 19 height 19
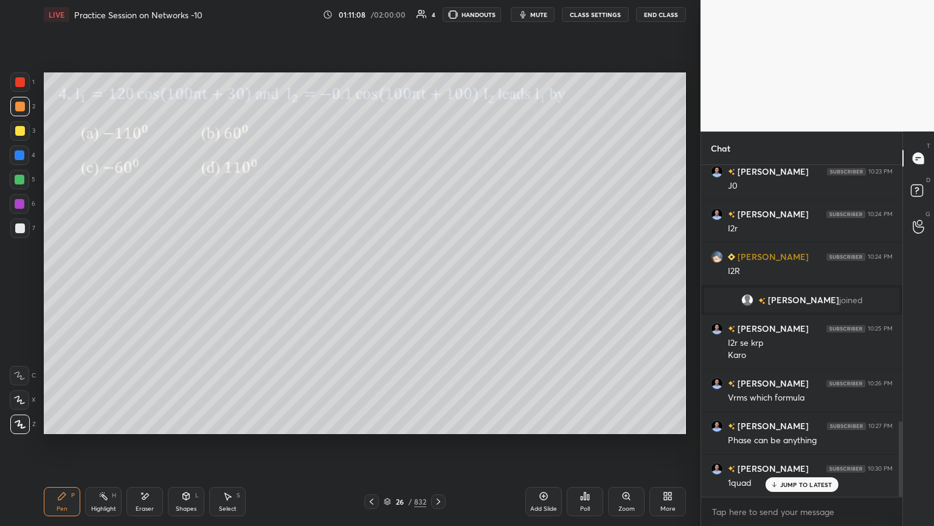
click at [18, 184] on div at bounding box center [20, 180] width 10 height 10
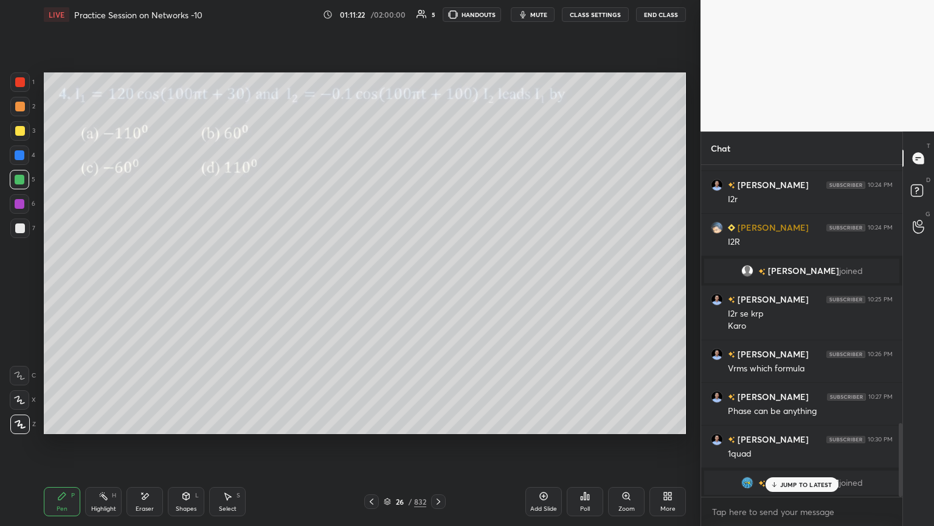
click at [147, 448] on div "Eraser" at bounding box center [145, 508] width 18 height 6
click at [60, 448] on div "Pen P" at bounding box center [62, 501] width 36 height 29
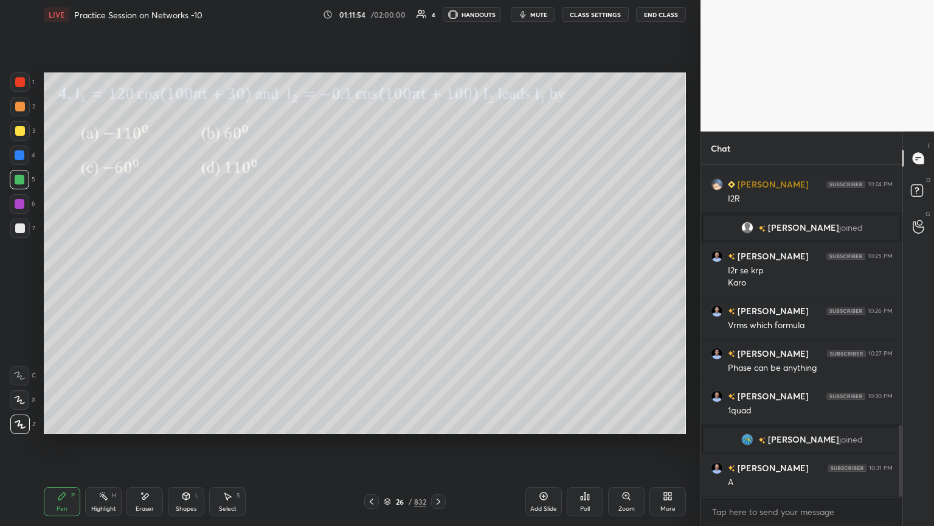
click at [139, 448] on div "Eraser" at bounding box center [145, 508] width 18 height 6
click at [63, 448] on div "Pen P" at bounding box center [62, 501] width 36 height 29
click at [54, 448] on div "Pen P" at bounding box center [62, 501] width 36 height 29
click at [24, 134] on div at bounding box center [20, 131] width 10 height 10
click at [27, 428] on div at bounding box center [19, 423] width 19 height 19
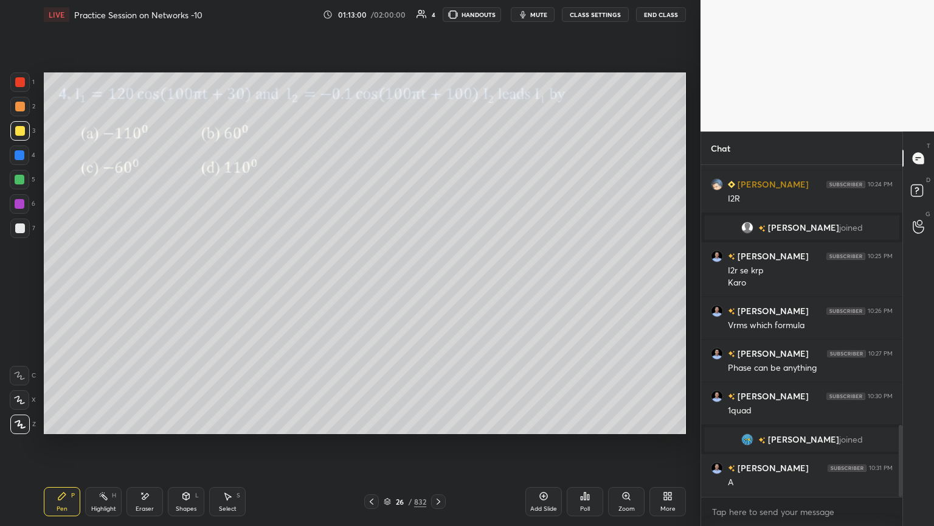
click at [144, 448] on icon at bounding box center [145, 496] width 7 height 6
click at [55, 448] on div "Pen P" at bounding box center [62, 501] width 36 height 29
click at [24, 231] on div at bounding box center [19, 227] width 19 height 19
click at [24, 140] on div at bounding box center [19, 130] width 19 height 19
click at [440, 448] on icon at bounding box center [439, 501] width 10 height 10
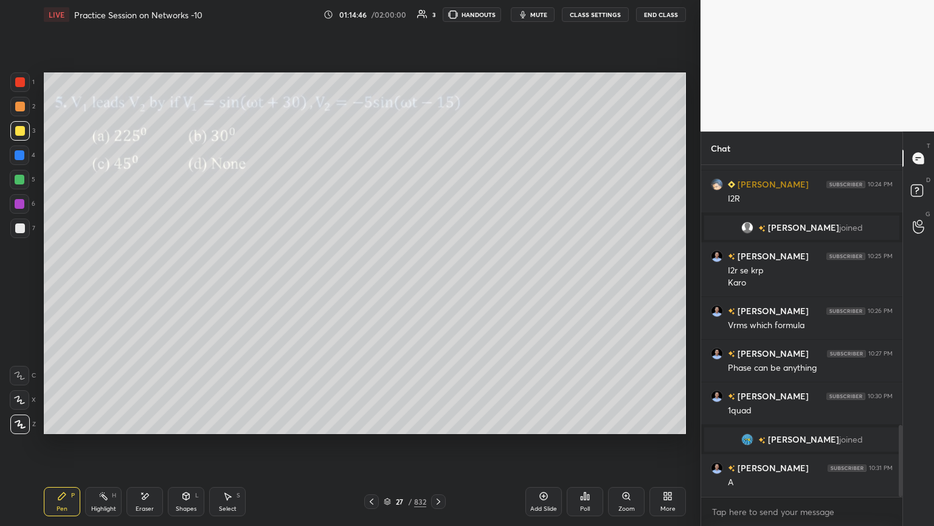
click at [15, 136] on div at bounding box center [19, 130] width 19 height 19
click at [190, 448] on div "Shapes" at bounding box center [186, 508] width 21 height 6
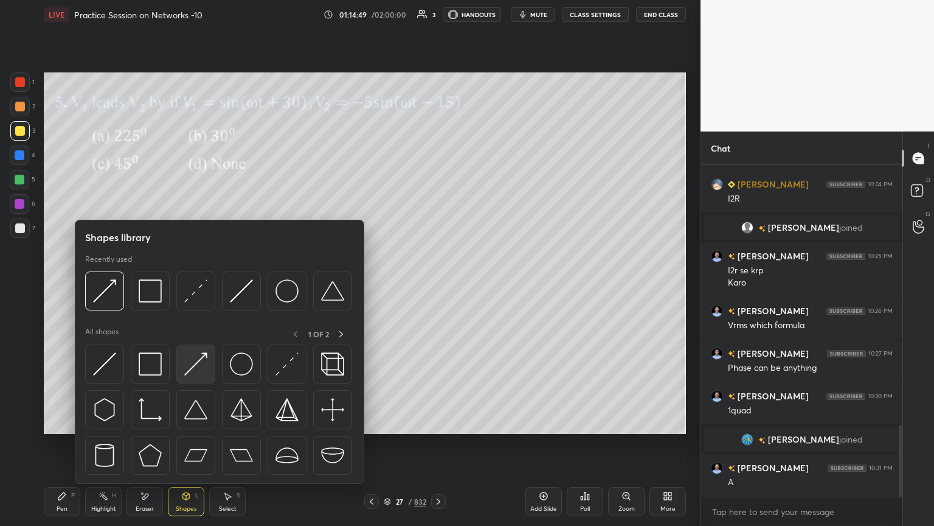
click at [199, 367] on img at bounding box center [195, 363] width 23 height 23
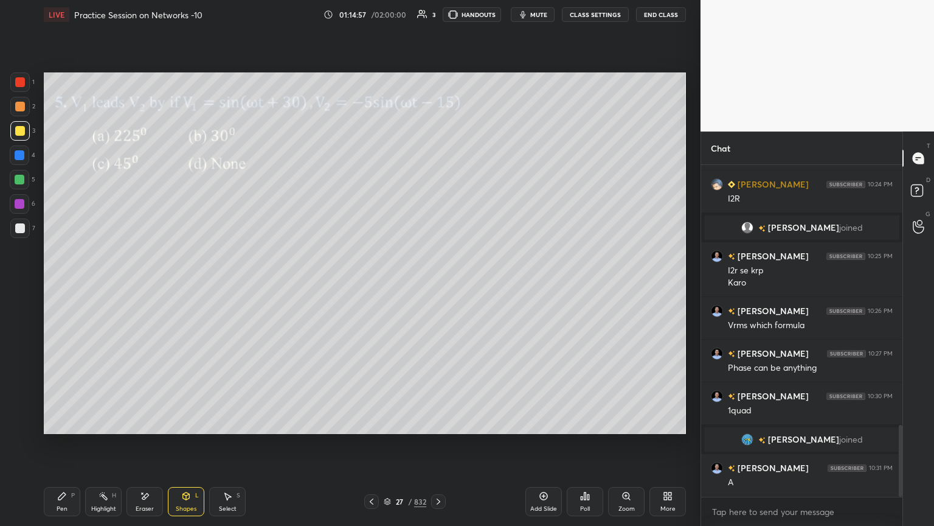
click at [68, 448] on div "Pen P" at bounding box center [62, 501] width 36 height 29
click at [18, 180] on div at bounding box center [20, 180] width 10 height 10
click at [23, 417] on div at bounding box center [19, 423] width 19 height 19
click at [17, 232] on div at bounding box center [20, 228] width 10 height 10
click at [18, 158] on div at bounding box center [20, 155] width 10 height 10
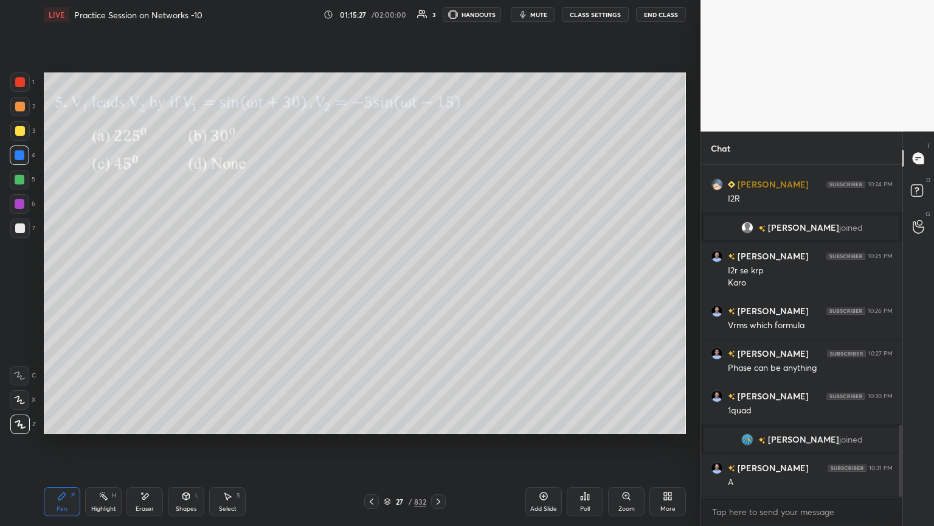
click at [111, 448] on div "Highlight H" at bounding box center [103, 501] width 36 height 29
click at [185, 448] on div "Shapes L" at bounding box center [186, 501] width 36 height 29
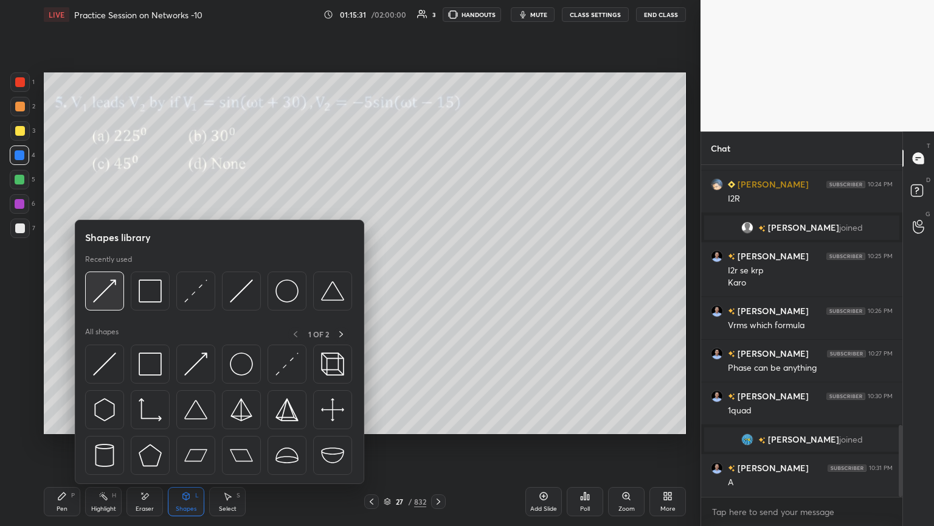
click at [106, 292] on img at bounding box center [104, 290] width 23 height 23
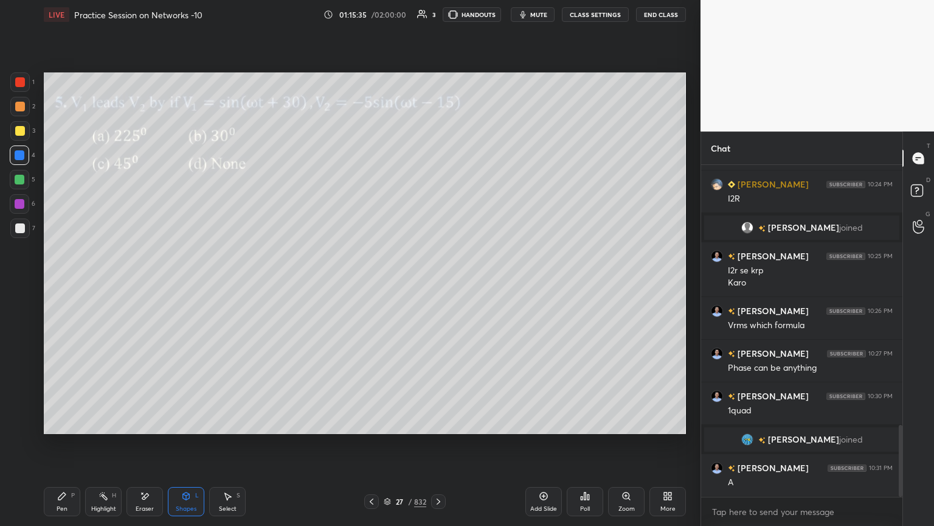
click at [72, 448] on div "P" at bounding box center [73, 495] width 4 height 6
click at [22, 135] on div at bounding box center [20, 131] width 10 height 10
click at [21, 232] on div at bounding box center [20, 228] width 10 height 10
click at [146, 448] on div "Eraser" at bounding box center [145, 501] width 36 height 29
click at [61, 448] on icon at bounding box center [62, 496] width 10 height 10
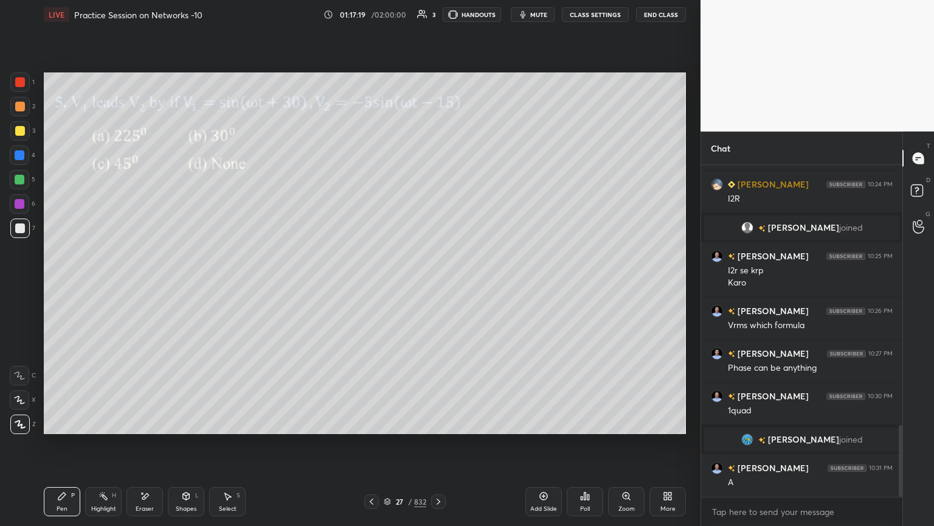
click at [19, 182] on div at bounding box center [20, 180] width 10 height 10
click at [17, 135] on div at bounding box center [20, 131] width 10 height 10
click at [437, 448] on icon at bounding box center [439, 501] width 10 height 10
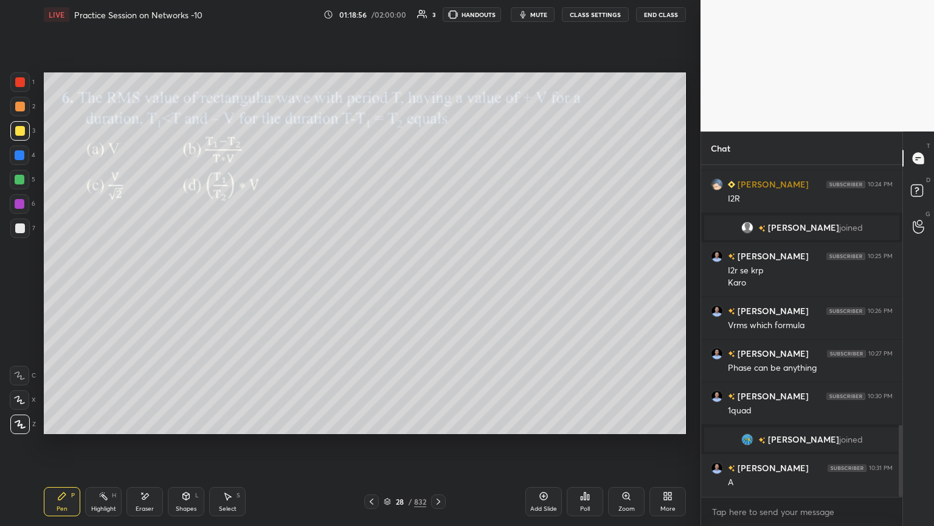
click at [195, 448] on div "Shapes L" at bounding box center [186, 501] width 36 height 29
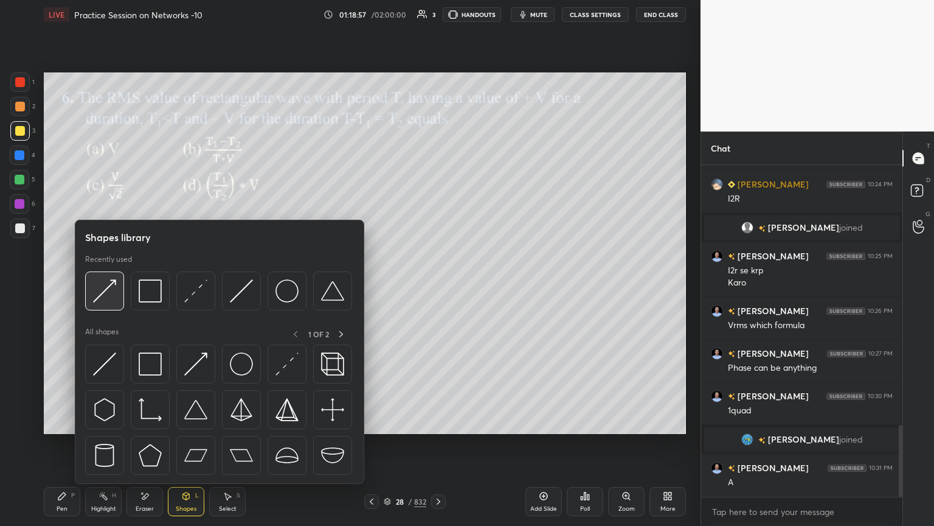
click at [118, 294] on div at bounding box center [104, 290] width 39 height 39
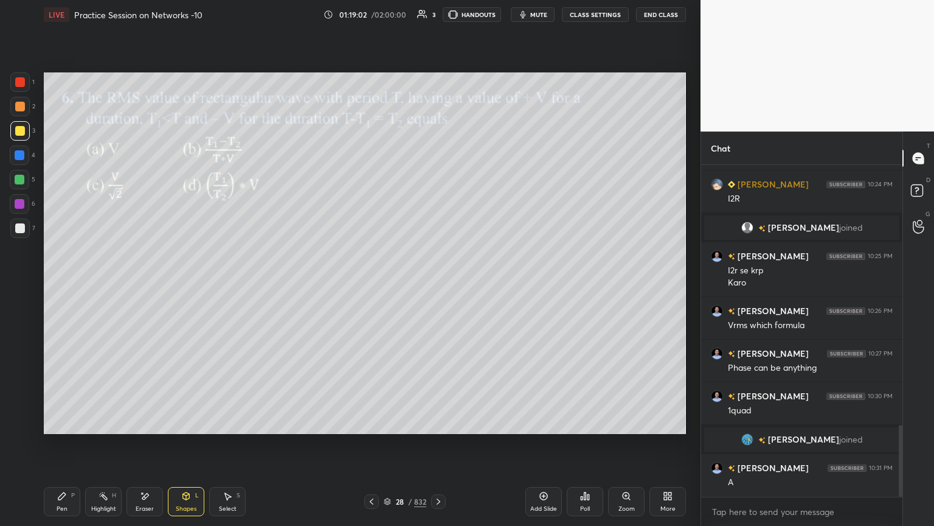
click at [175, 448] on div "Shapes L" at bounding box center [186, 501] width 36 height 29
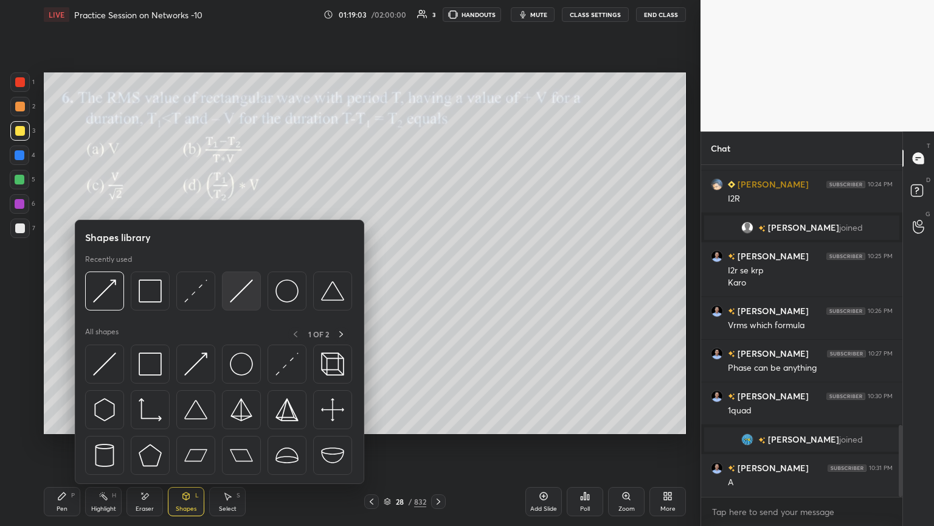
click at [234, 297] on img at bounding box center [241, 290] width 23 height 23
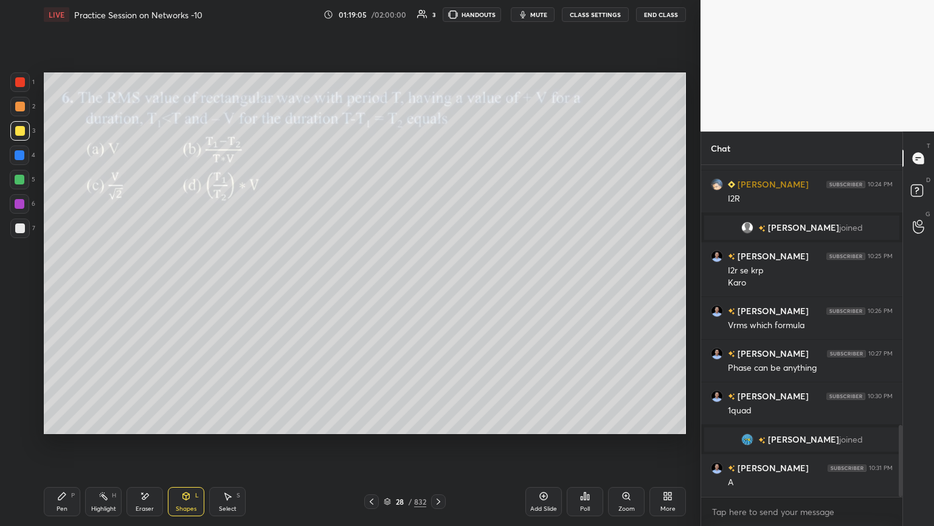
click at [21, 231] on div at bounding box center [20, 228] width 10 height 10
click at [63, 448] on div "Pen" at bounding box center [62, 508] width 11 height 6
click at [22, 179] on div at bounding box center [20, 180] width 10 height 10
click at [19, 402] on icon at bounding box center [19, 399] width 11 height 9
click at [186, 448] on div "Shapes" at bounding box center [186, 508] width 21 height 6
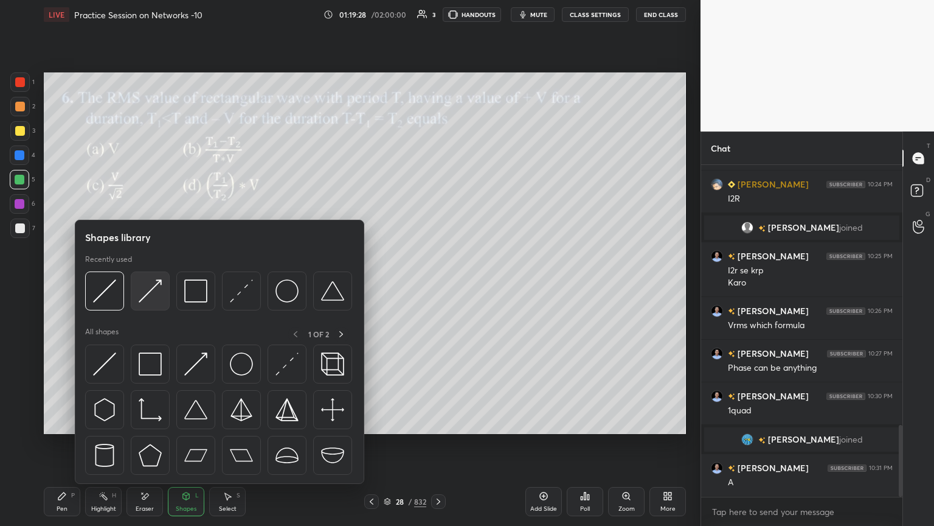
click at [153, 292] on img at bounding box center [150, 290] width 23 height 23
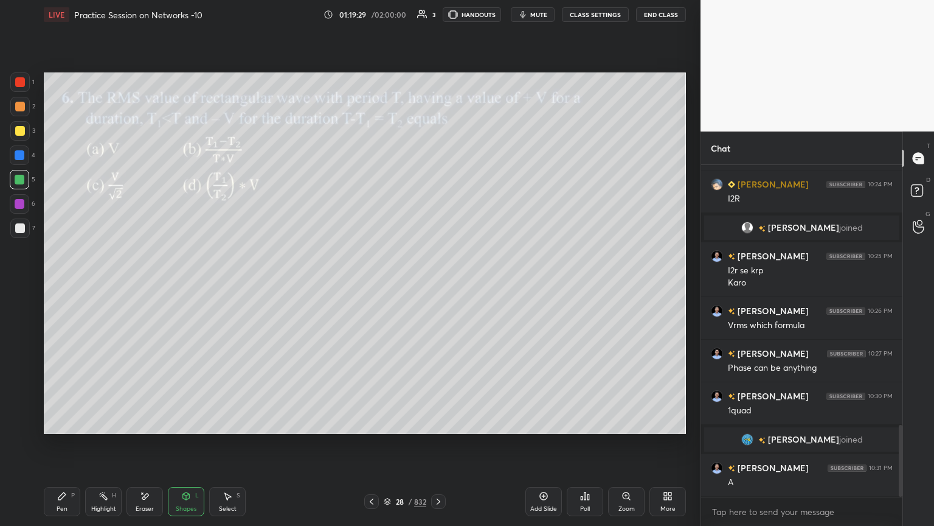
click at [17, 112] on div at bounding box center [19, 106] width 19 height 19
click at [55, 448] on div "Pen P" at bounding box center [62, 501] width 36 height 29
click at [25, 229] on div at bounding box center [19, 227] width 19 height 19
click at [21, 425] on icon at bounding box center [20, 423] width 10 height 7
click at [20, 181] on div at bounding box center [20, 180] width 10 height 10
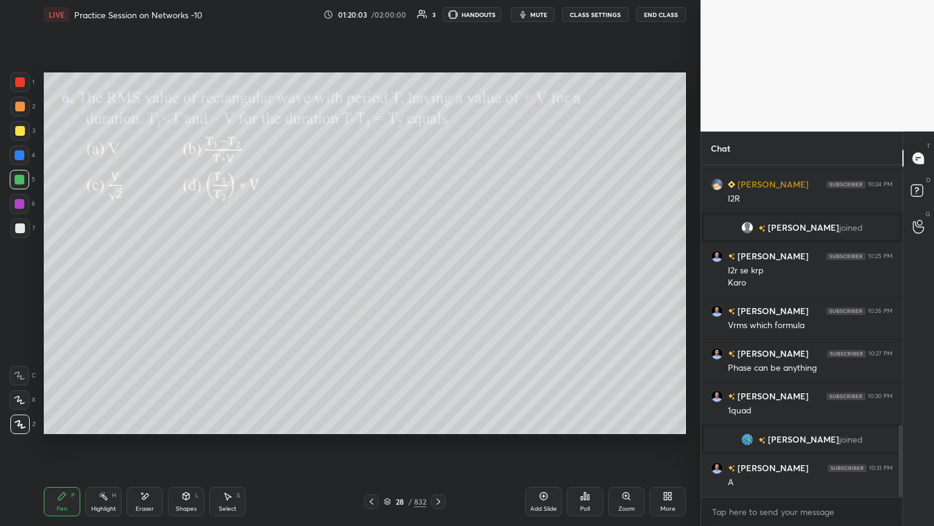
click at [21, 130] on div at bounding box center [20, 131] width 10 height 10
click at [26, 431] on div at bounding box center [19, 423] width 19 height 19
click at [153, 448] on div "Eraser" at bounding box center [145, 501] width 36 height 29
click at [64, 448] on div "Pen" at bounding box center [62, 508] width 11 height 6
click at [24, 230] on div at bounding box center [20, 228] width 10 height 10
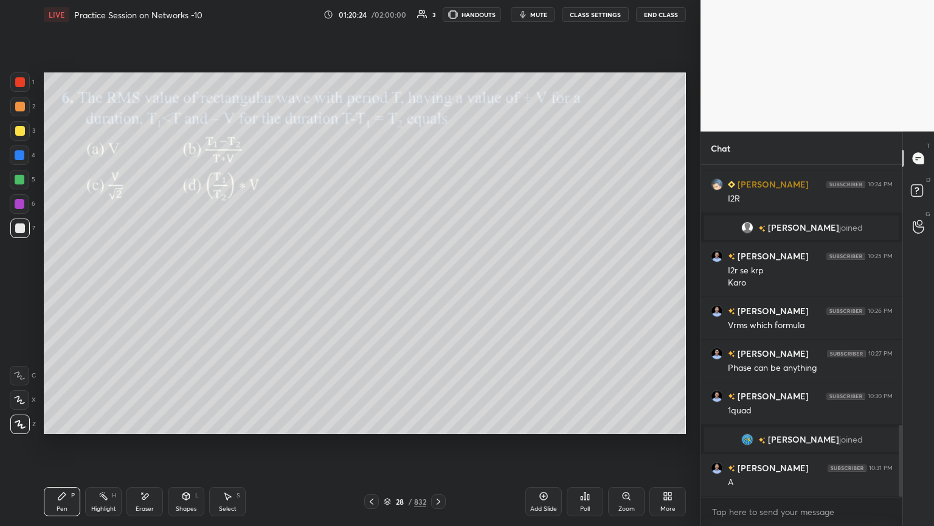
click at [144, 448] on icon at bounding box center [145, 496] width 7 height 6
click at [68, 448] on div "Pen P" at bounding box center [62, 501] width 36 height 29
click at [19, 109] on div at bounding box center [20, 107] width 10 height 10
click at [16, 229] on div at bounding box center [20, 228] width 10 height 10
click at [20, 131] on div at bounding box center [20, 131] width 10 height 10
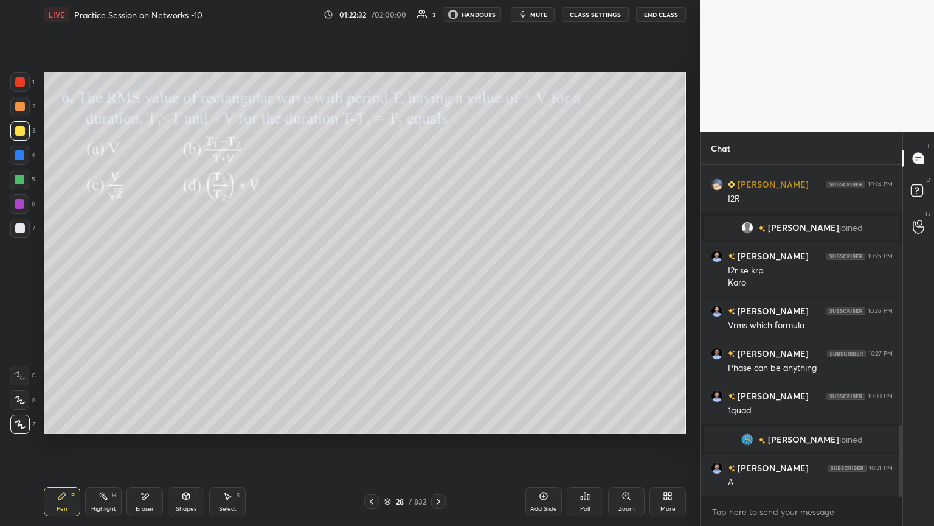
click at [384, 448] on icon at bounding box center [387, 502] width 6 height 2
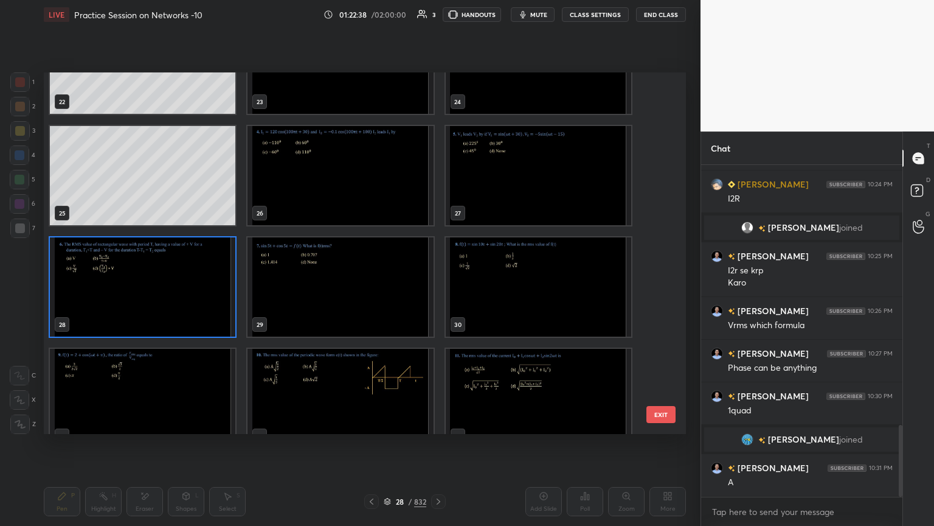
scroll to position [823, 0]
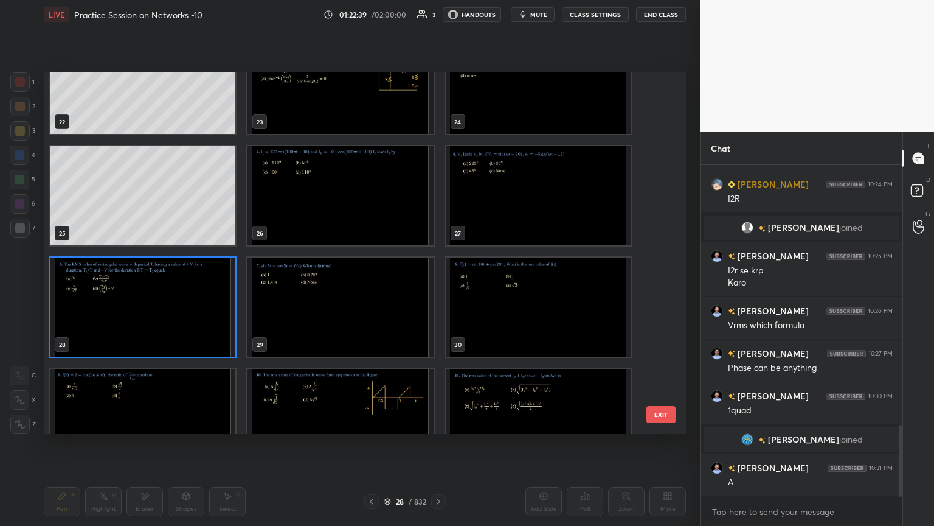
click at [350, 294] on img "grid" at bounding box center [341, 306] width 186 height 99
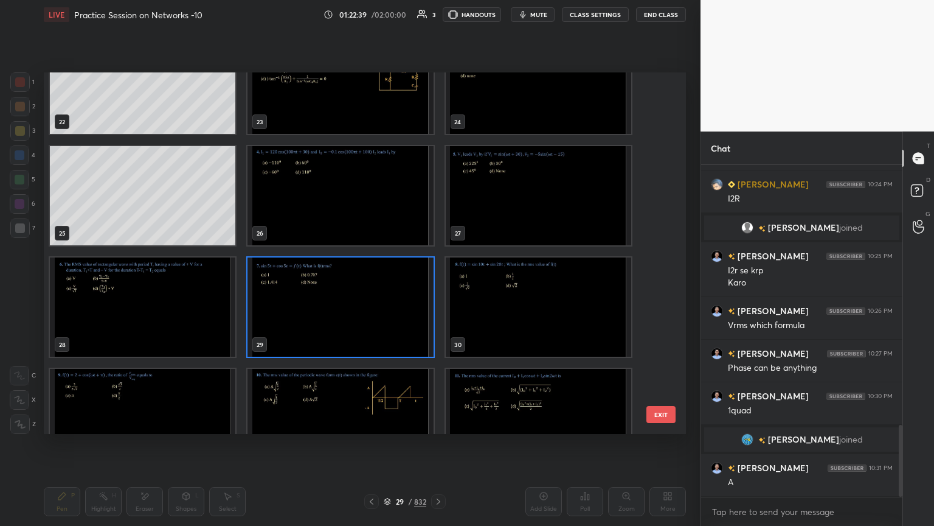
click at [350, 294] on img "grid" at bounding box center [341, 306] width 186 height 99
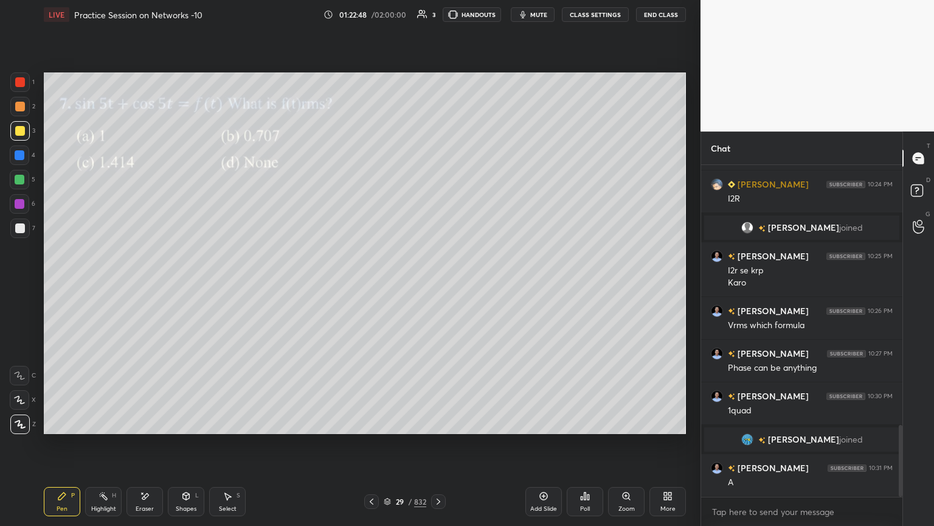
click at [22, 113] on div at bounding box center [19, 106] width 19 height 19
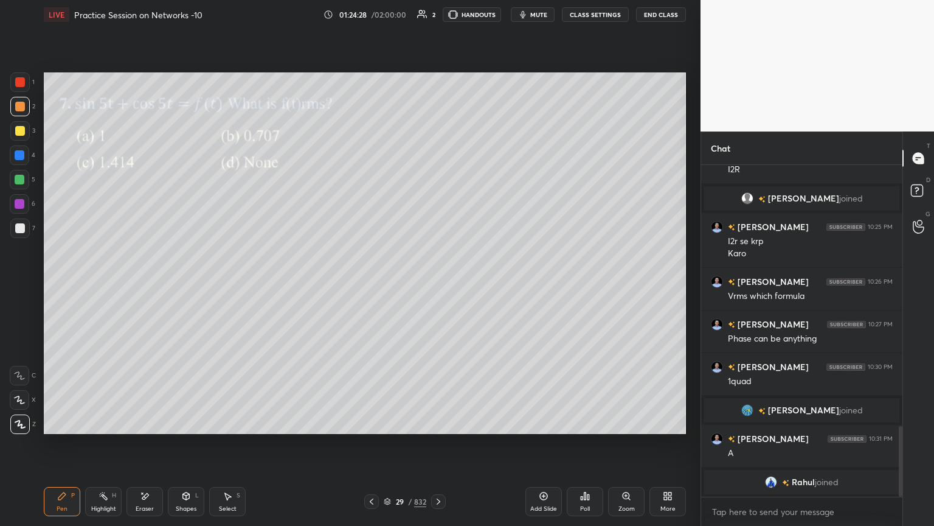
click at [19, 135] on div at bounding box center [20, 131] width 10 height 10
click at [440, 448] on icon at bounding box center [439, 501] width 10 height 10
click at [19, 180] on div at bounding box center [20, 180] width 10 height 10
click at [437, 448] on icon at bounding box center [439, 501] width 10 height 10
click at [19, 133] on div at bounding box center [20, 131] width 10 height 10
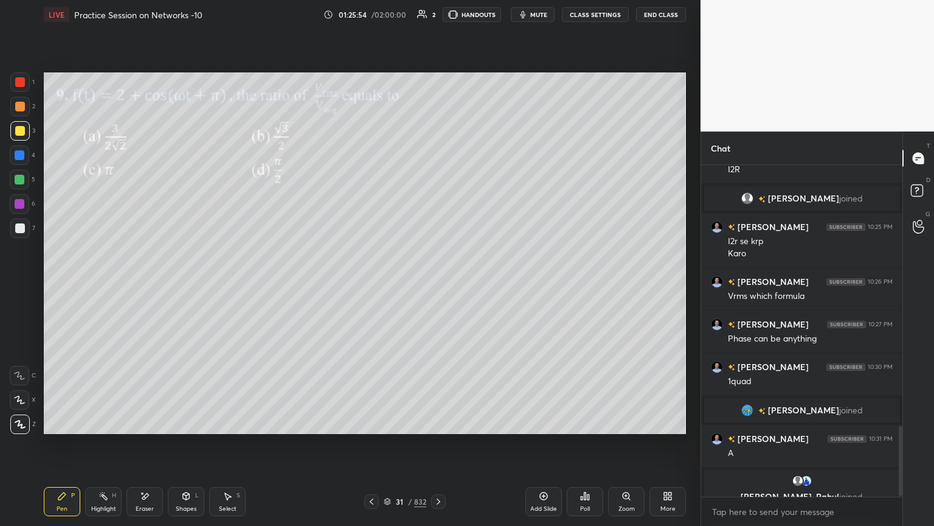
scroll to position [1245, 0]
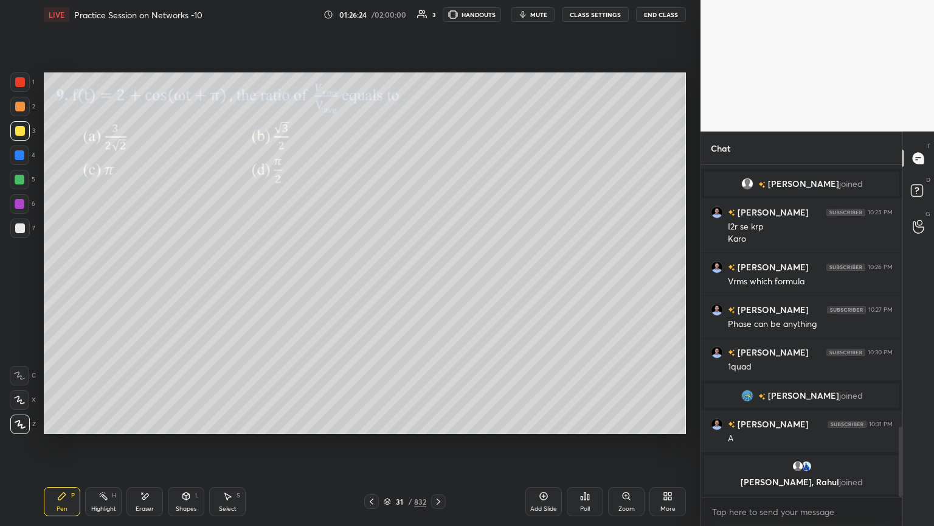
click at [22, 112] on div at bounding box center [19, 106] width 19 height 19
click at [388, 448] on icon at bounding box center [387, 499] width 6 height 3
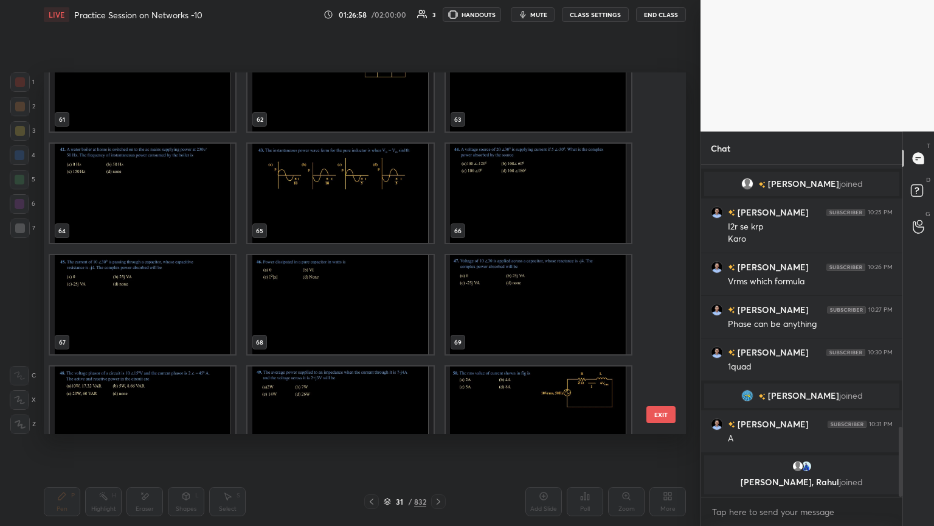
scroll to position [2257, 0]
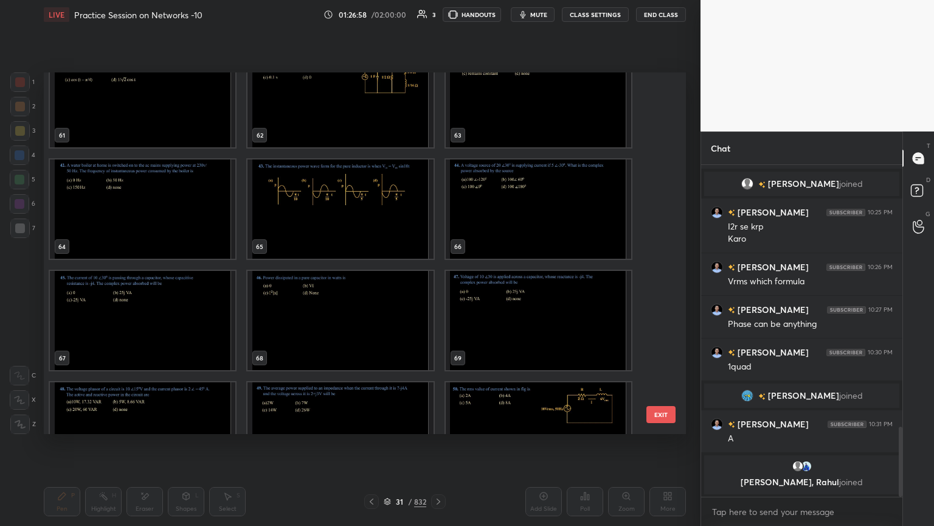
click at [521, 221] on img "grid" at bounding box center [539, 208] width 186 height 99
click at [523, 221] on img "grid" at bounding box center [539, 208] width 186 height 99
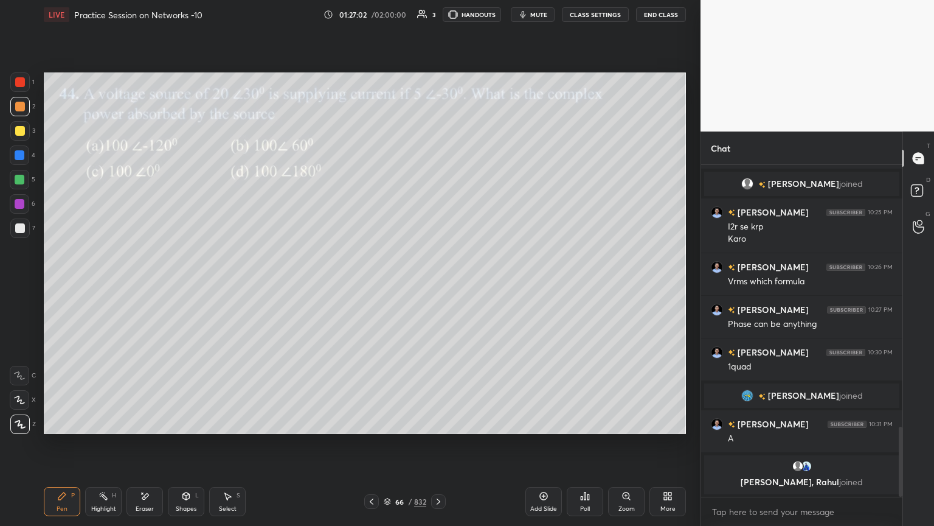
click at [21, 136] on div at bounding box center [19, 130] width 19 height 19
click at [23, 231] on div at bounding box center [20, 228] width 10 height 10
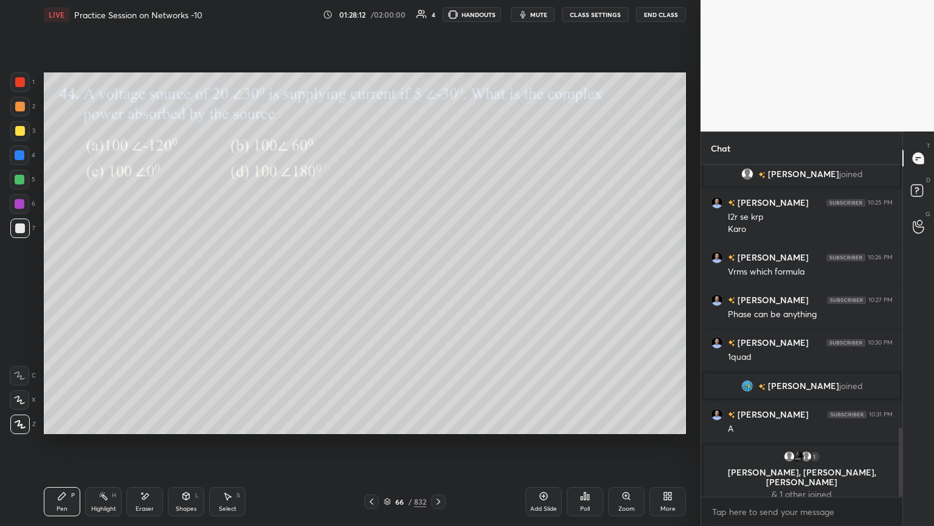
click at [22, 113] on div at bounding box center [19, 106] width 19 height 19
click at [438, 448] on icon at bounding box center [439, 501] width 10 height 10
click at [144, 448] on div "Eraser" at bounding box center [145, 501] width 36 height 29
click at [67, 448] on div "Pen P" at bounding box center [62, 501] width 36 height 29
click at [149, 448] on icon at bounding box center [145, 496] width 10 height 10
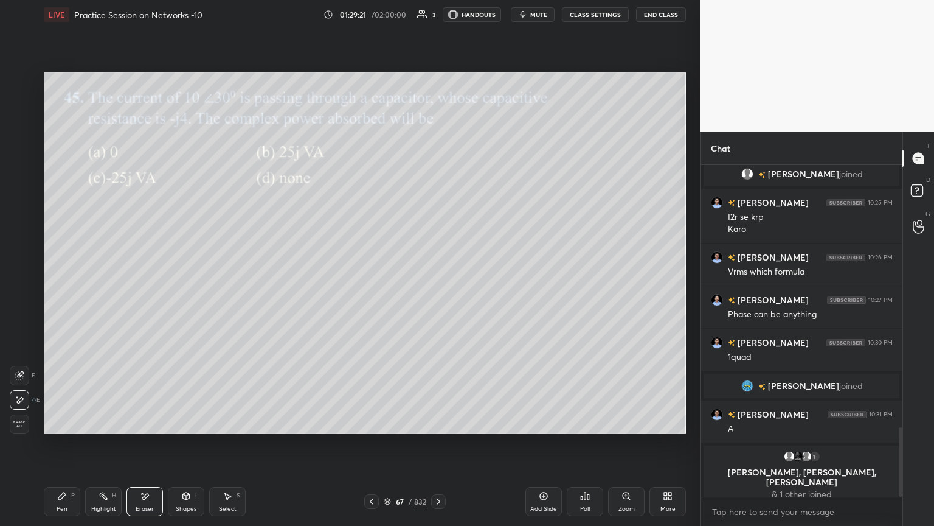
click at [68, 448] on div "Pen P" at bounding box center [62, 501] width 36 height 29
click at [23, 134] on div at bounding box center [20, 131] width 10 height 10
click at [184, 448] on div "Shapes" at bounding box center [186, 508] width 21 height 6
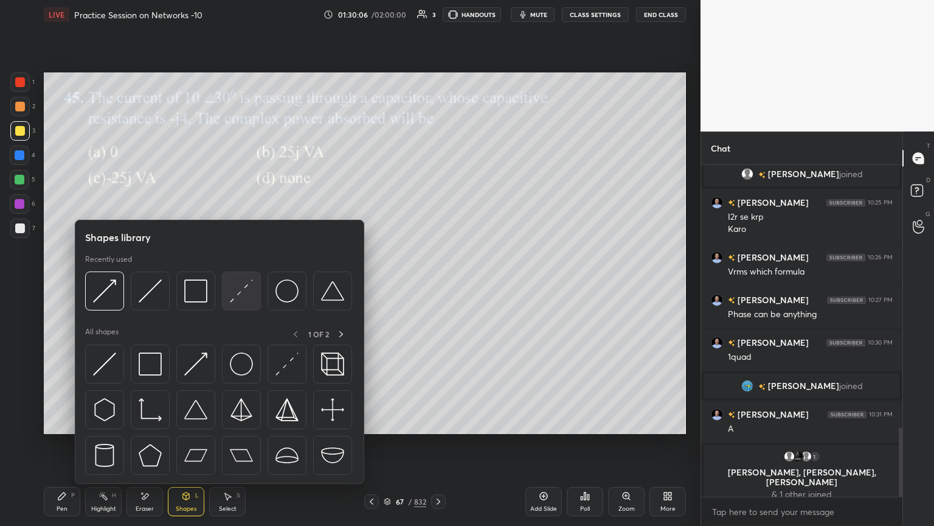
click at [246, 296] on img at bounding box center [241, 290] width 23 height 23
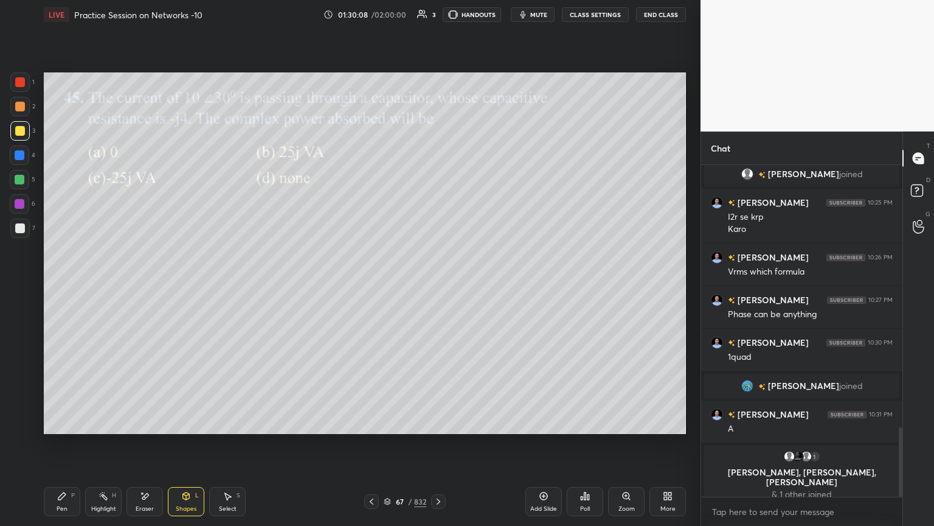
click at [55, 448] on div "Pen P" at bounding box center [62, 501] width 36 height 29
click at [185, 448] on div "Shapes" at bounding box center [186, 508] width 21 height 6
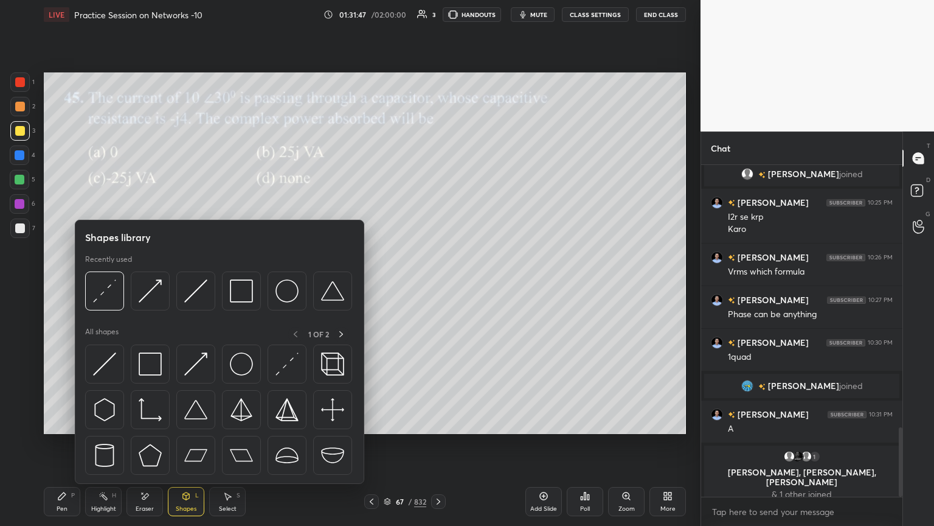
click at [146, 448] on div "Eraser" at bounding box center [145, 508] width 18 height 6
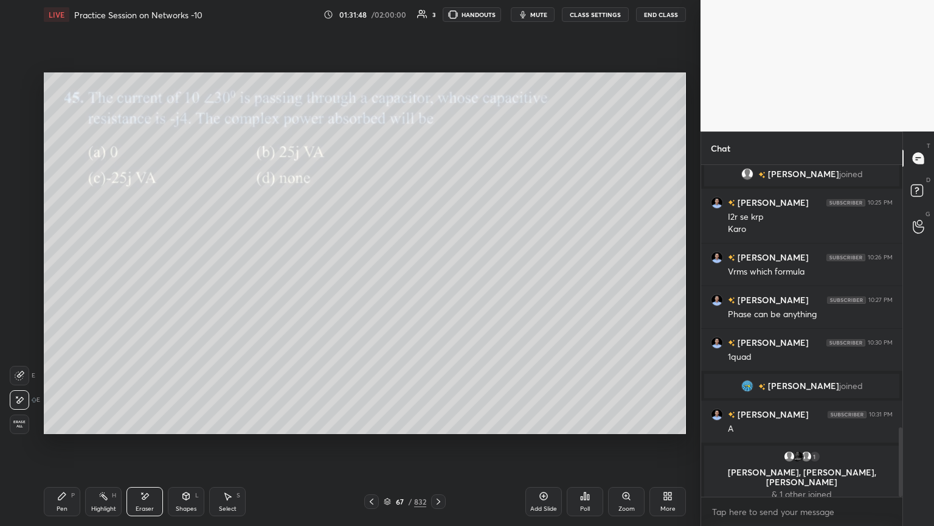
click at [21, 421] on span "Erase all" at bounding box center [19, 424] width 18 height 9
click at [60, 448] on div "Pen P" at bounding box center [62, 501] width 36 height 29
click at [16, 133] on div at bounding box center [20, 131] width 10 height 10
click at [19, 109] on div at bounding box center [20, 107] width 10 height 10
click at [19, 230] on div at bounding box center [20, 228] width 10 height 10
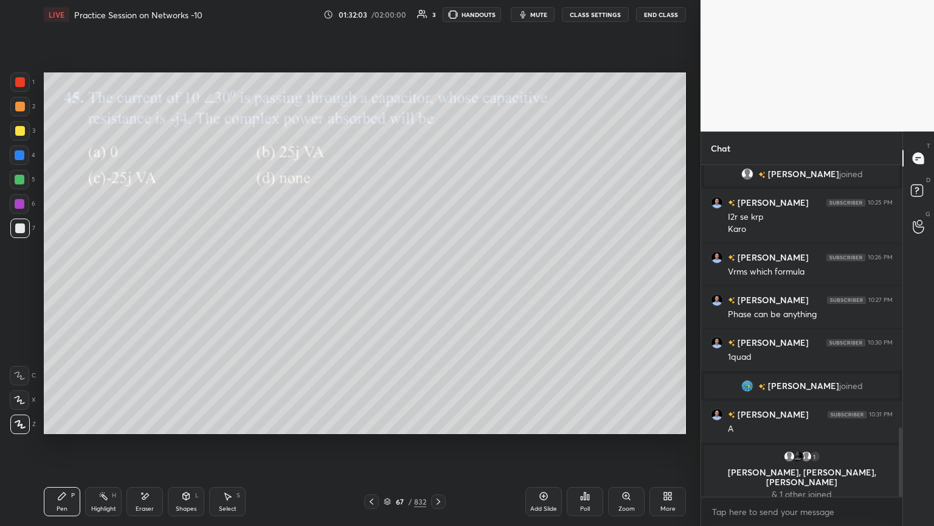
click at [16, 425] on icon at bounding box center [20, 424] width 11 height 9
click at [167, 448] on div "Pen P Highlight H Eraser Shapes L Select S" at bounding box center [164, 501] width 241 height 29
click at [185, 448] on icon at bounding box center [186, 495] width 7 height 2
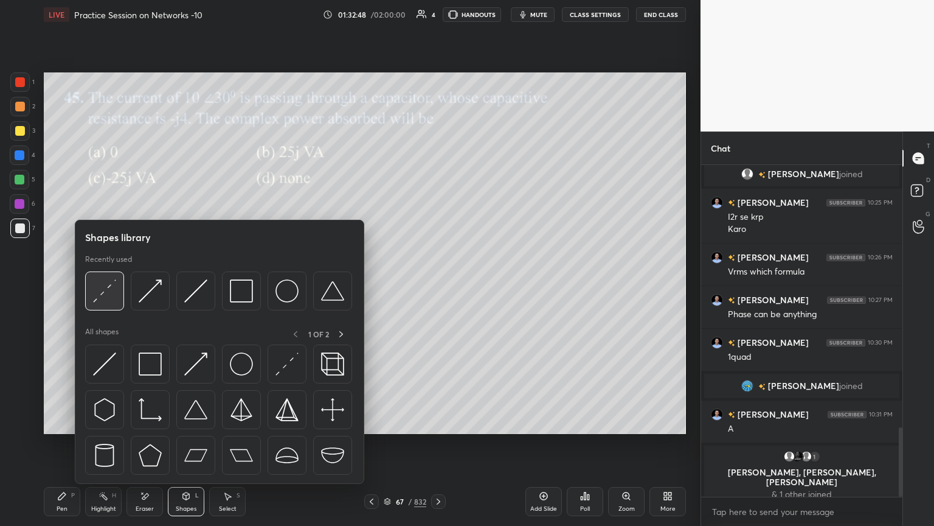
click at [108, 292] on img at bounding box center [104, 290] width 23 height 23
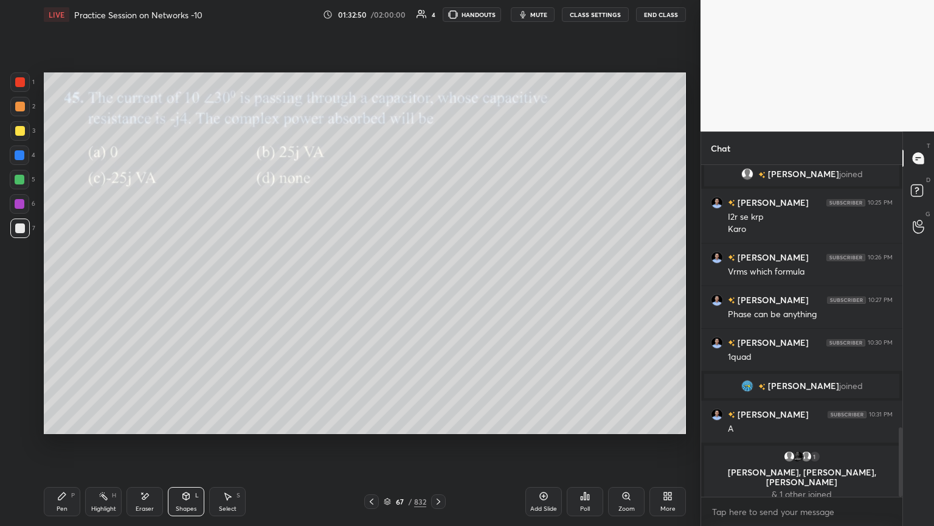
click at [65, 448] on icon at bounding box center [62, 496] width 10 height 10
click at [437, 448] on icon at bounding box center [439, 501] width 4 height 6
click at [442, 448] on icon at bounding box center [439, 501] width 10 height 10
click at [441, 448] on icon at bounding box center [439, 501] width 10 height 10
click at [22, 109] on div at bounding box center [20, 107] width 10 height 10
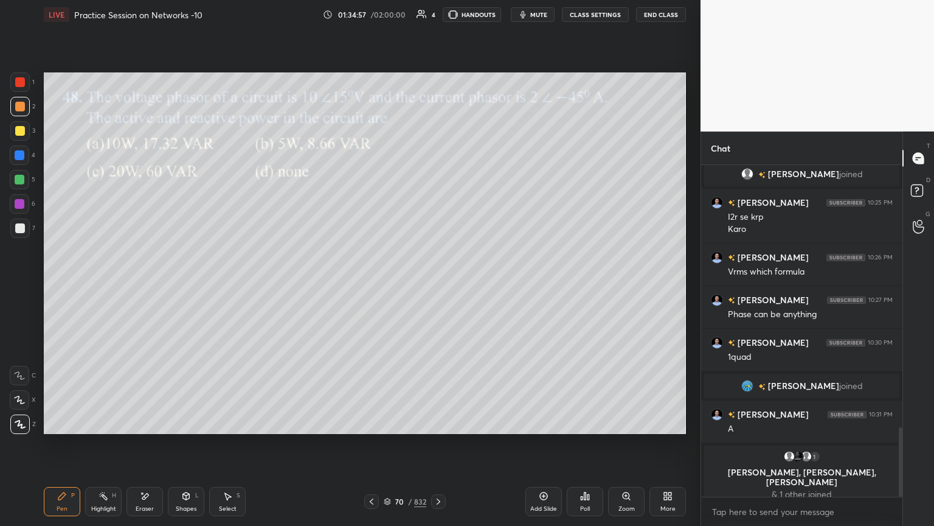
click at [21, 422] on icon at bounding box center [20, 424] width 11 height 9
click at [19, 133] on div at bounding box center [20, 131] width 10 height 10
click at [22, 428] on div at bounding box center [19, 423] width 19 height 19
click at [188, 448] on div "Shapes L" at bounding box center [186, 501] width 36 height 29
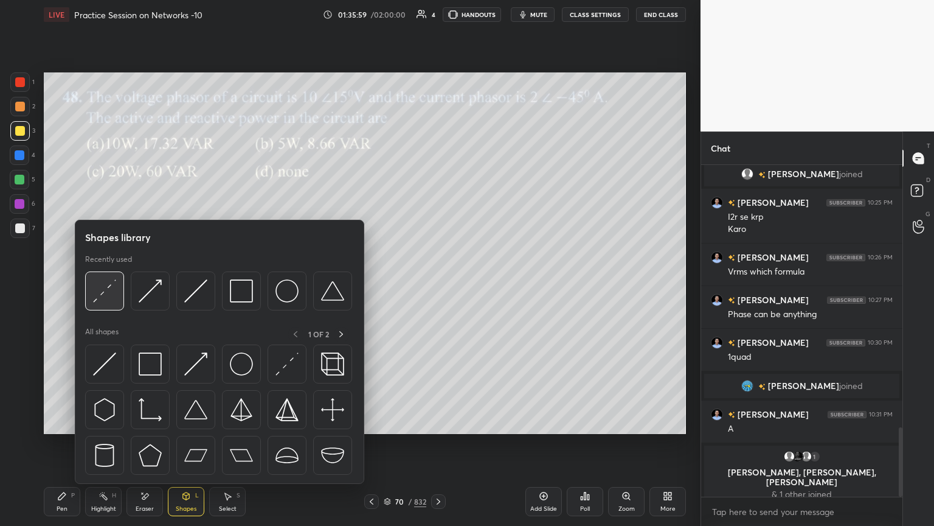
click at [105, 292] on img at bounding box center [104, 290] width 23 height 23
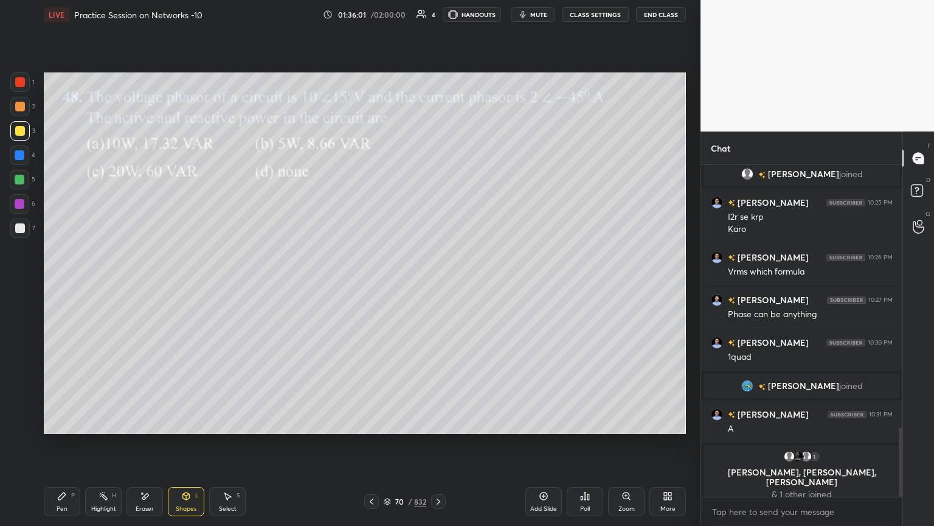
click at [59, 448] on div "Pen P" at bounding box center [62, 501] width 36 height 29
click at [18, 180] on div at bounding box center [20, 180] width 10 height 10
click at [26, 232] on div at bounding box center [19, 227] width 19 height 19
click at [20, 112] on div at bounding box center [19, 106] width 19 height 19
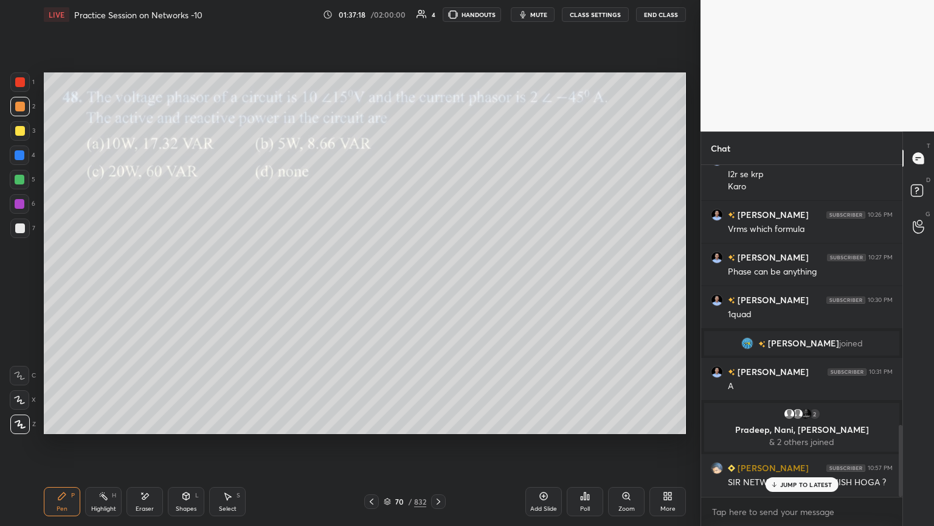
scroll to position [1202, 0]
drag, startPoint x: 797, startPoint y: 485, endPoint x: 920, endPoint y: 495, distance: 123.9
click at [798, 448] on p "JUMP TO LATEST" at bounding box center [806, 484] width 52 height 7
click at [440, 448] on icon at bounding box center [439, 501] width 10 height 10
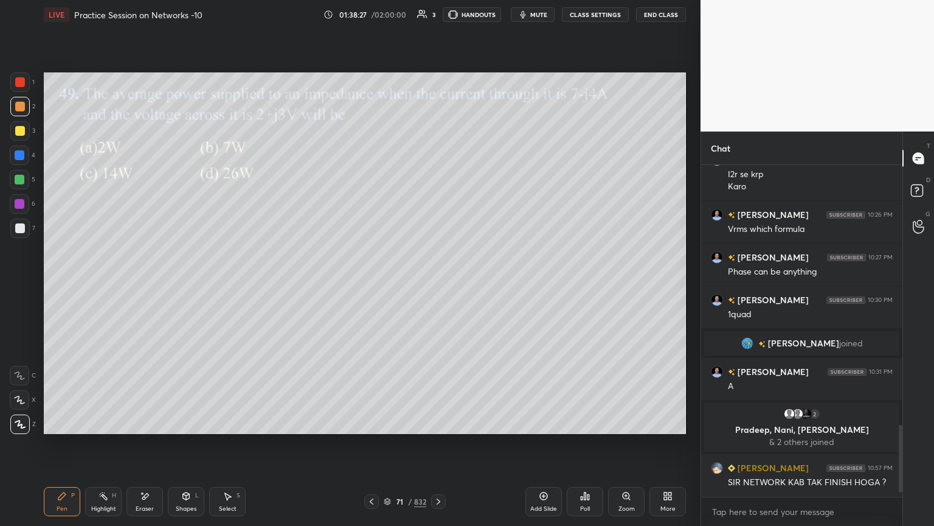
click at [23, 181] on div at bounding box center [20, 180] width 10 height 10
click at [105, 448] on div "Highlight" at bounding box center [103, 508] width 25 height 6
click at [146, 448] on div "Eraser" at bounding box center [145, 508] width 18 height 6
click at [63, 448] on div "Pen P" at bounding box center [62, 501] width 36 height 29
click at [20, 131] on div at bounding box center [20, 131] width 10 height 10
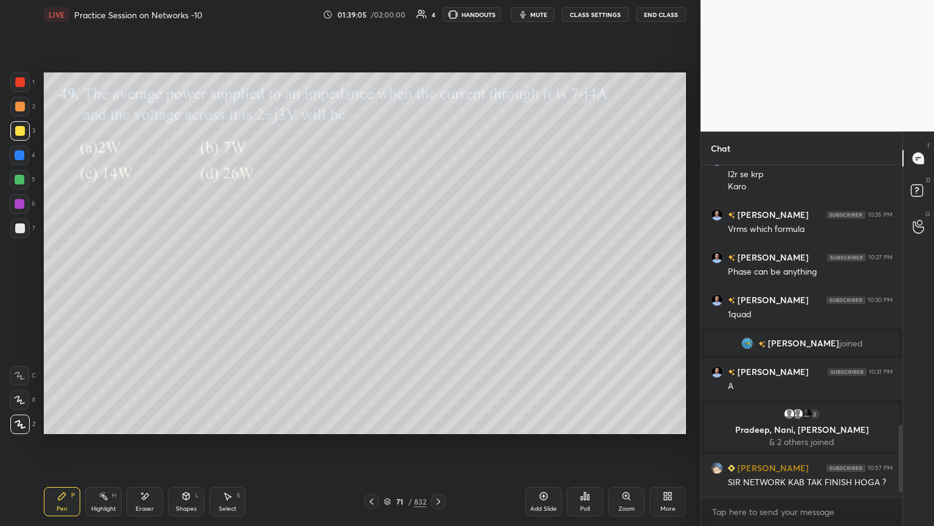
click at [22, 113] on div at bounding box center [19, 106] width 19 height 19
click at [23, 178] on div at bounding box center [20, 180] width 10 height 10
click at [146, 448] on div "Eraser" at bounding box center [145, 501] width 36 height 29
click at [75, 448] on div "Pen P" at bounding box center [62, 501] width 36 height 29
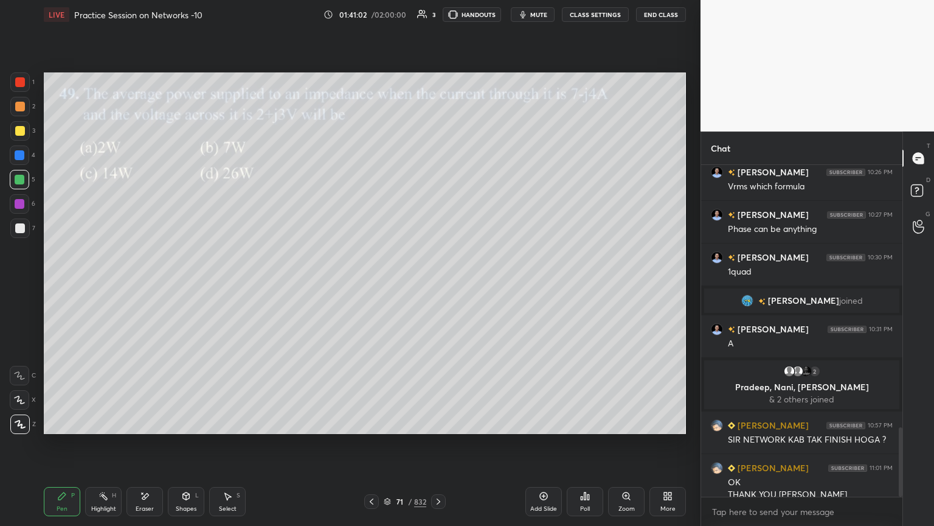
scroll to position [1257, 0]
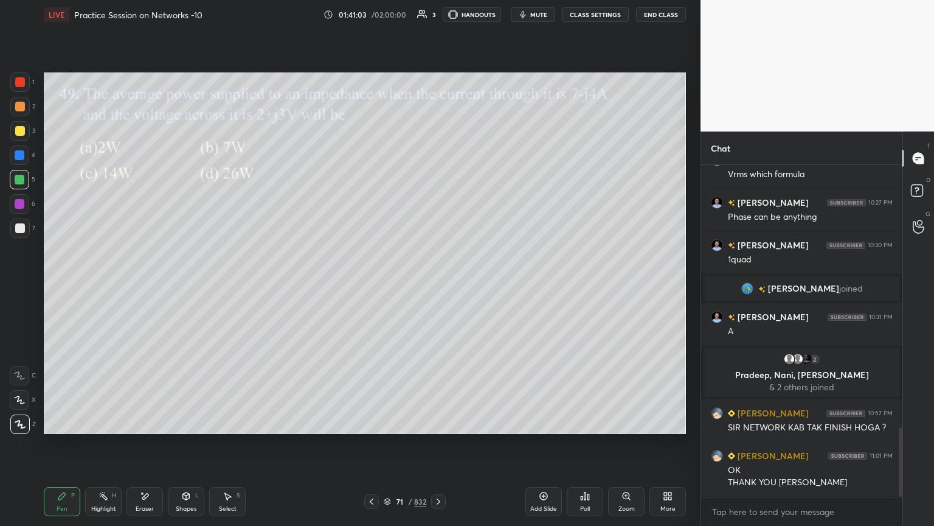
click at [654, 12] on button "End Class" at bounding box center [661, 14] width 50 height 15
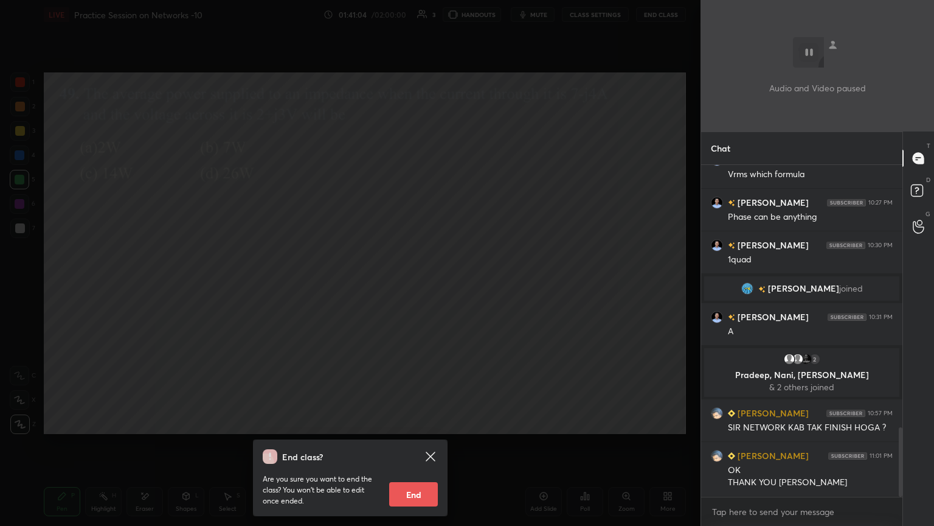
click at [410, 448] on button "End" at bounding box center [413, 494] width 49 height 24
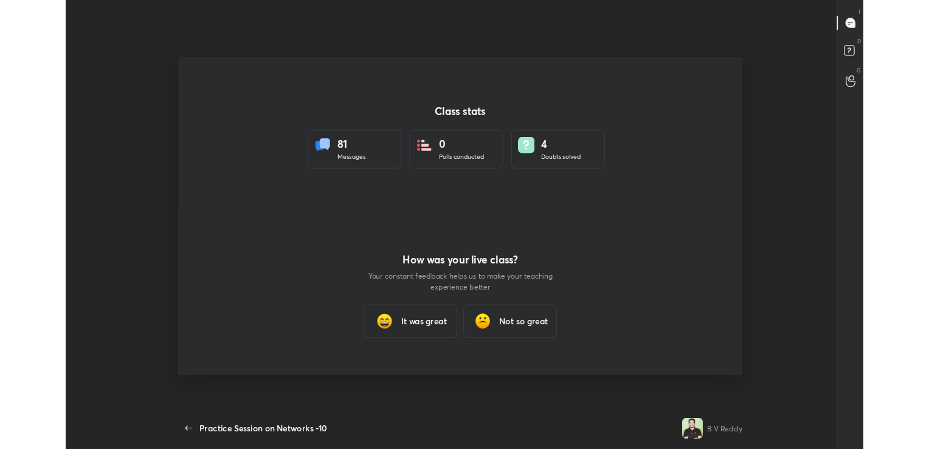
scroll to position [60454, 59906]
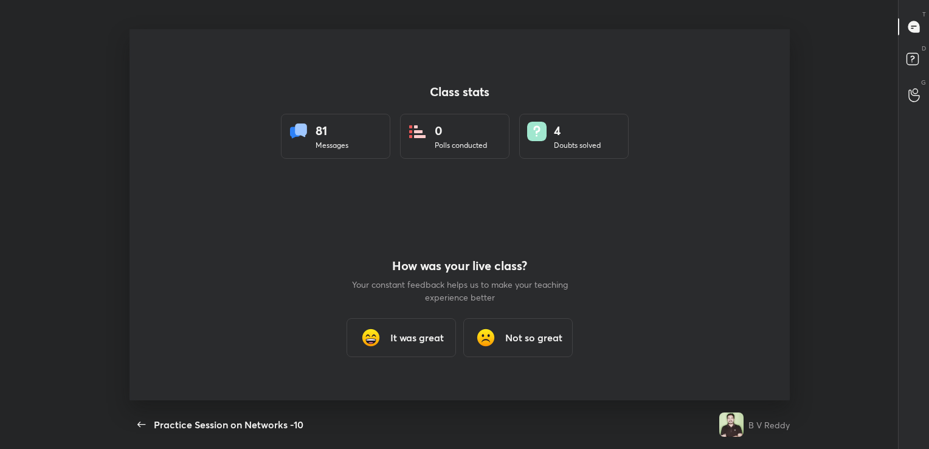
type textarea "x"
click at [430, 341] on h3 "It was great" at bounding box center [418, 337] width 54 height 15
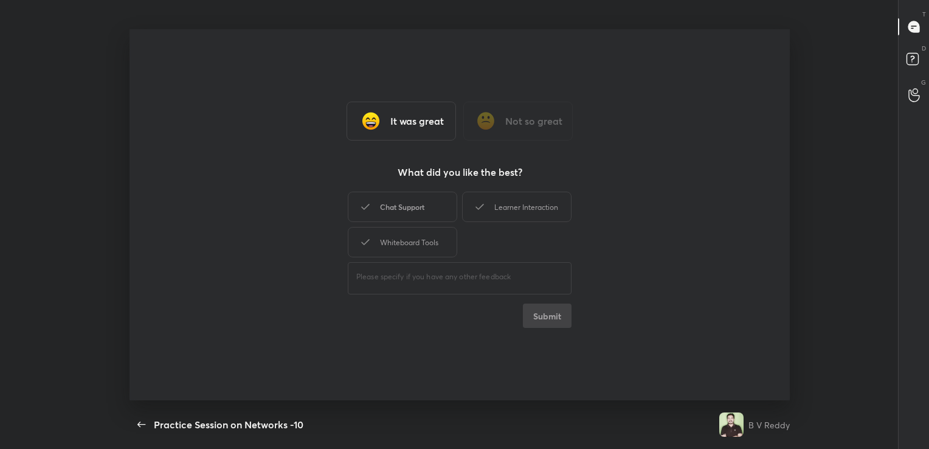
click at [410, 208] on div "Chat Support" at bounding box center [402, 207] width 109 height 30
click at [560, 314] on button "Submit" at bounding box center [547, 316] width 49 height 24
